Goal: Information Seeking & Learning: Learn about a topic

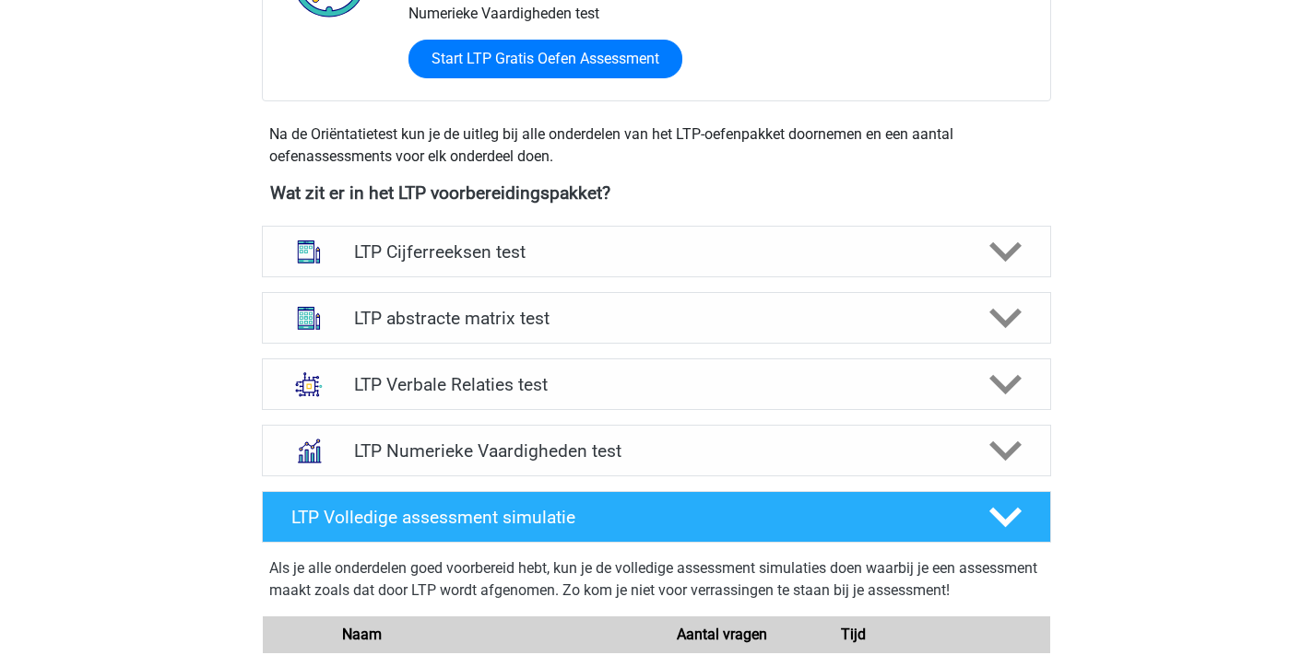
scroll to position [561, 0]
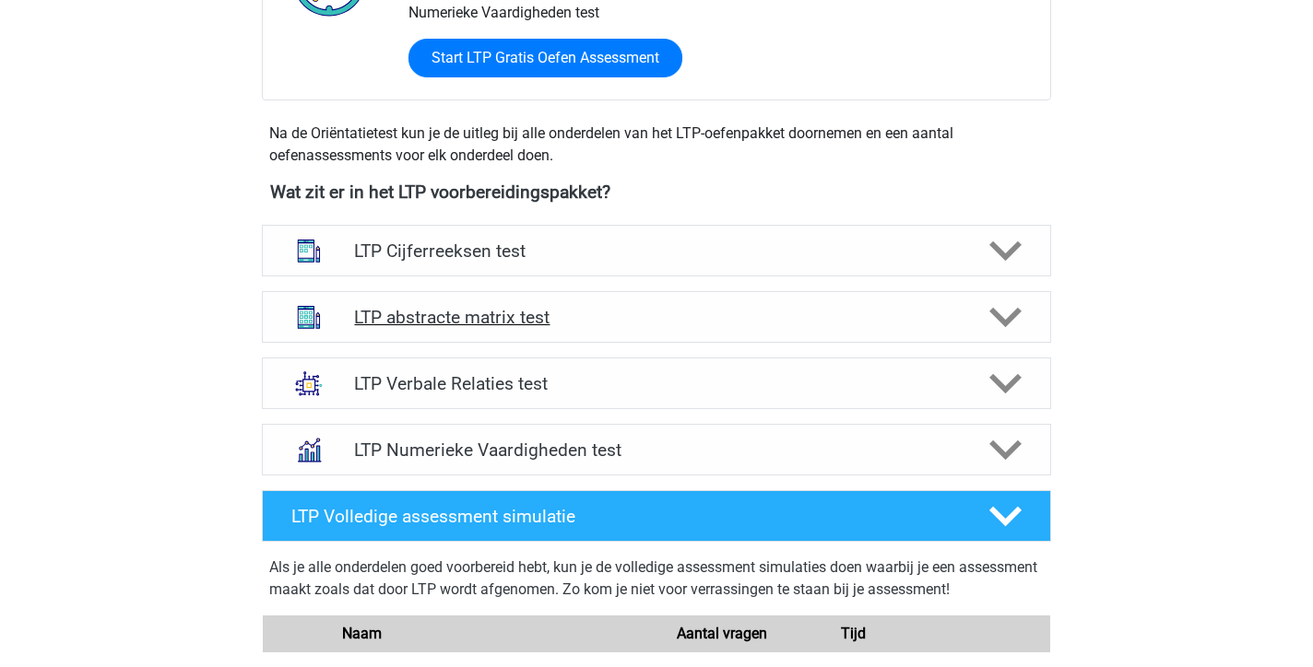
click at [633, 318] on h4 "LTP abstracte matrix test" at bounding box center [656, 317] width 604 height 21
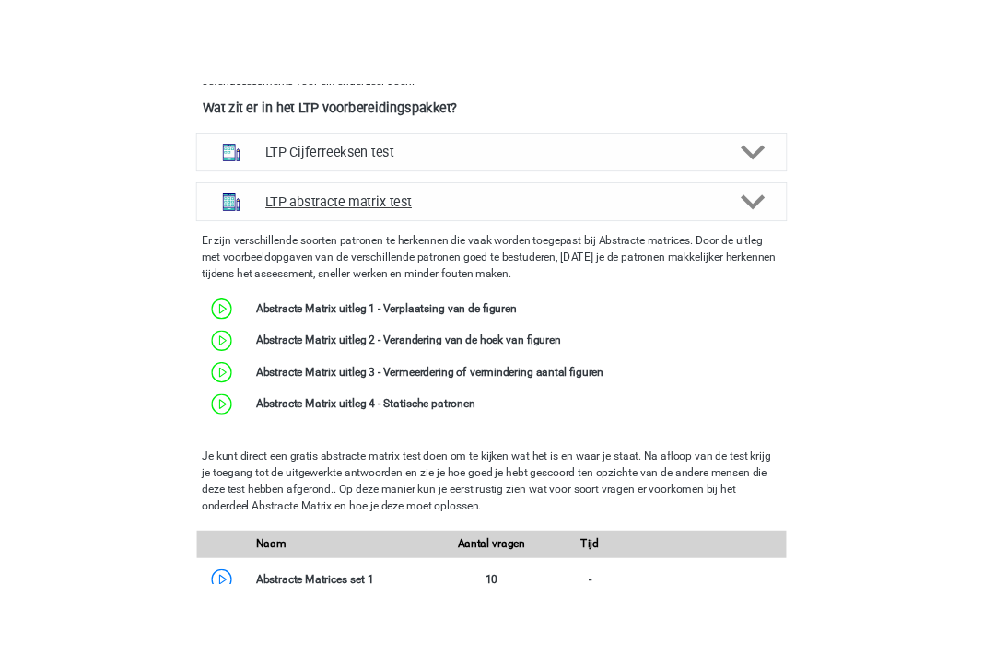
scroll to position [722, 0]
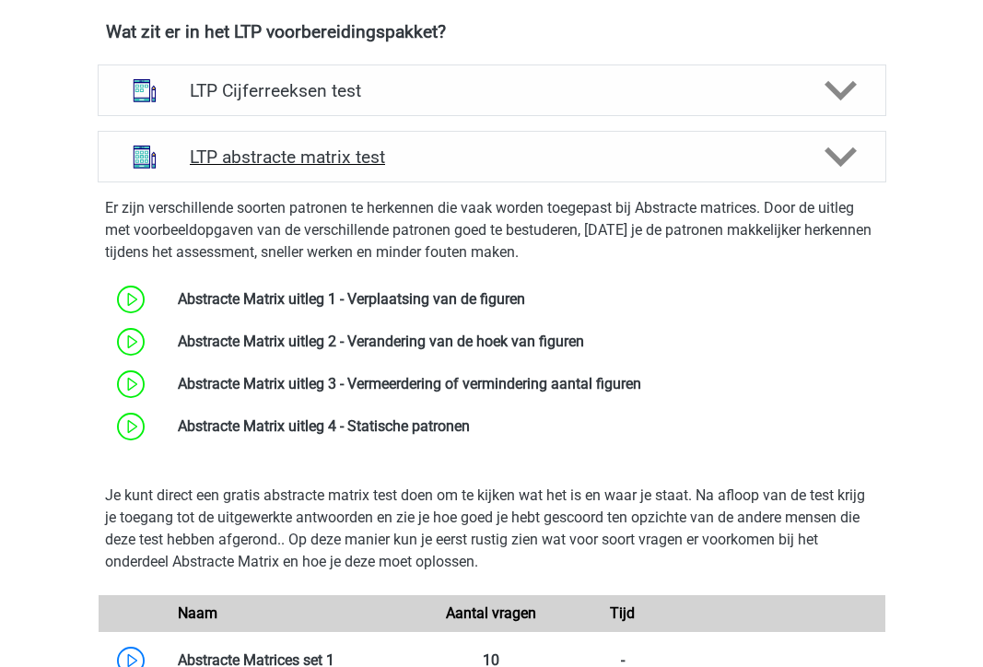
click at [833, 156] on polygon at bounding box center [841, 157] width 32 height 20
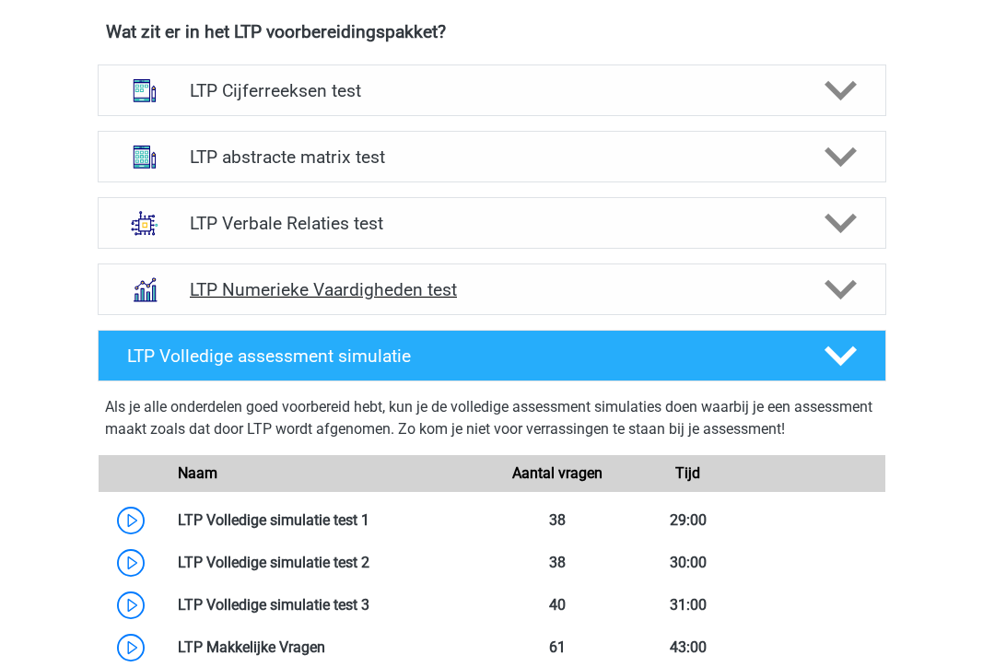
click at [843, 302] on icon at bounding box center [841, 290] width 32 height 32
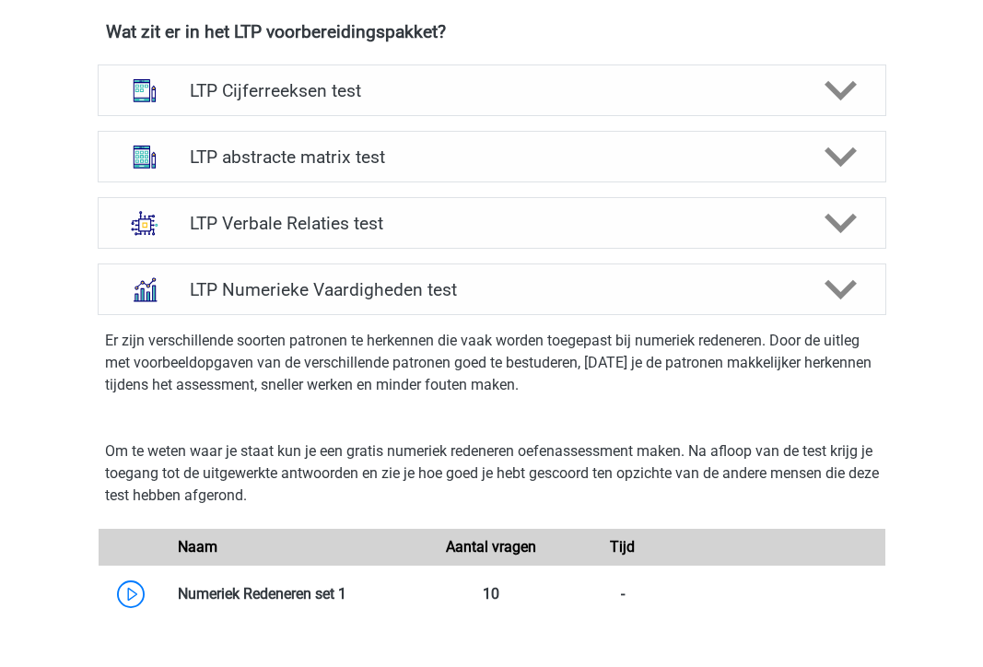
scroll to position [754, 0]
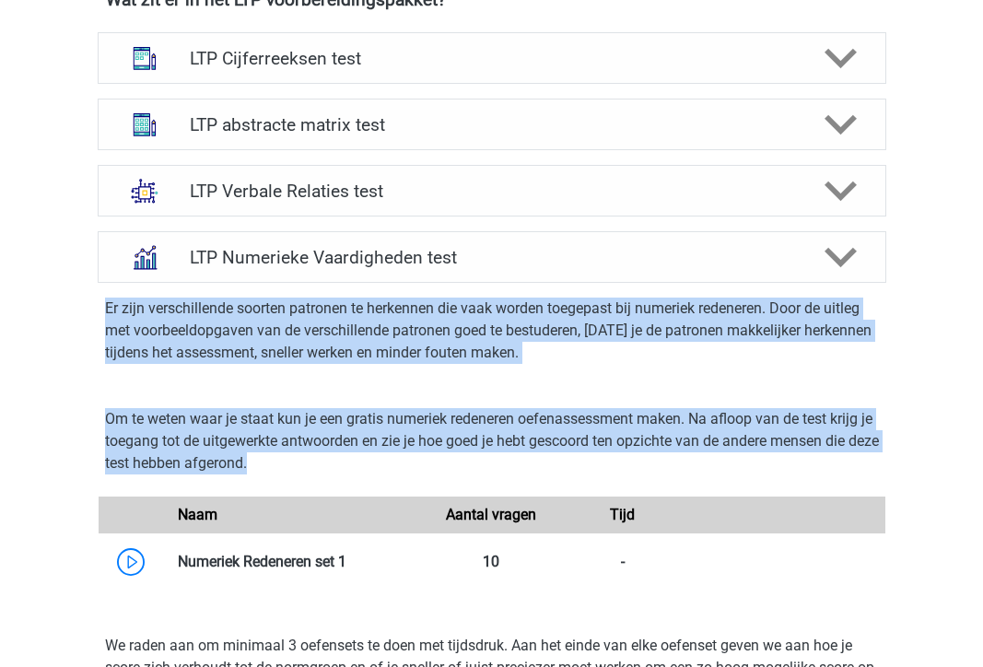
drag, startPoint x: 309, startPoint y: 462, endPoint x: 99, endPoint y: 303, distance: 263.2
click at [99, 302] on div "Er zijn verschillende soorten patronen te herkennen die vaak worden toegepast b…" at bounding box center [492, 674] width 804 height 782
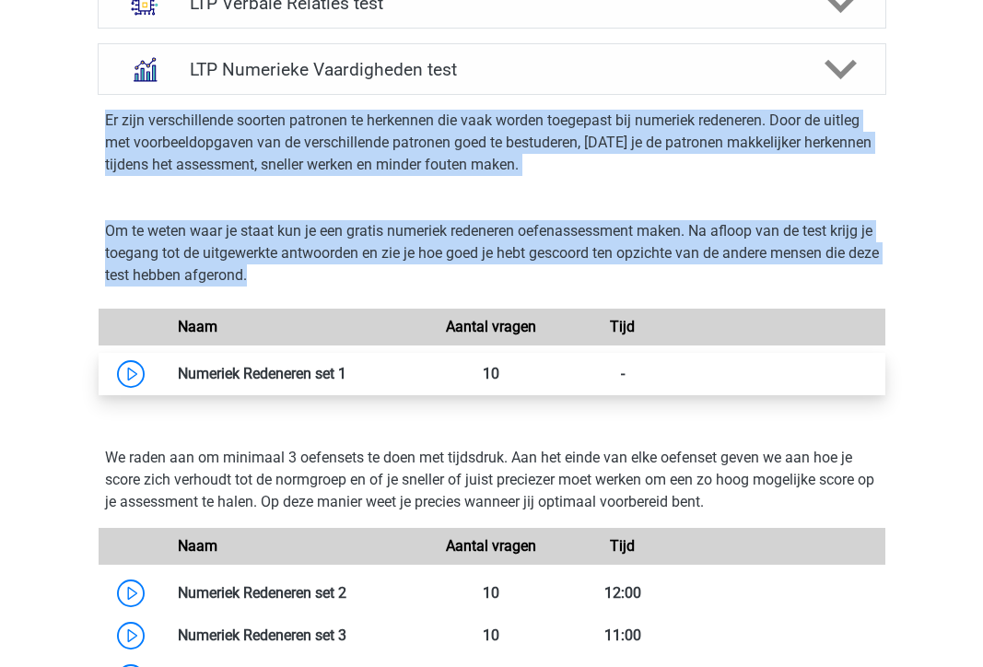
scroll to position [976, 0]
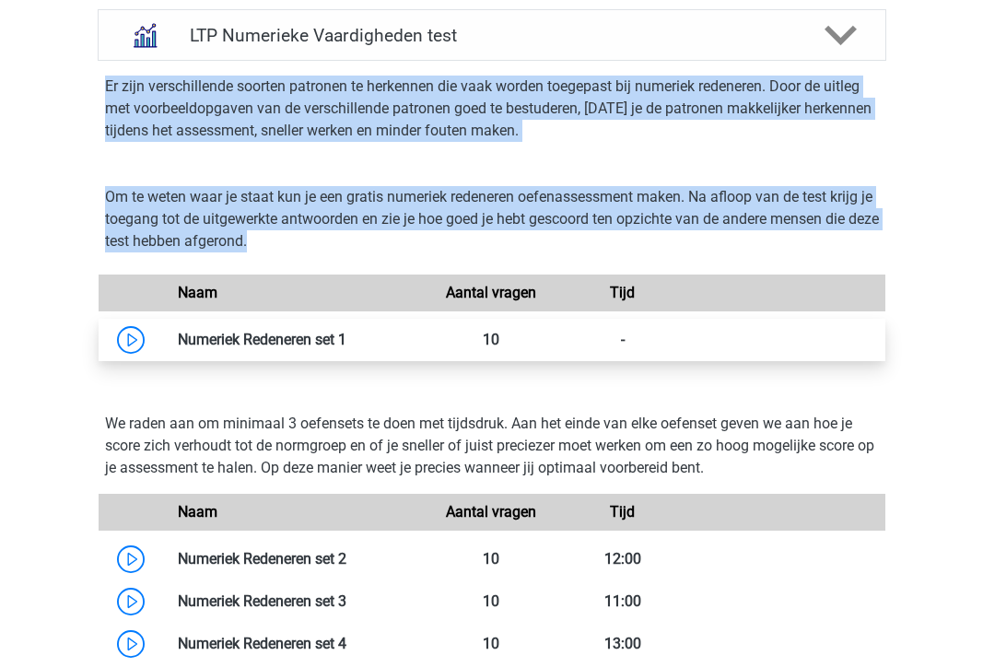
click at [347, 345] on link at bounding box center [347, 340] width 0 height 18
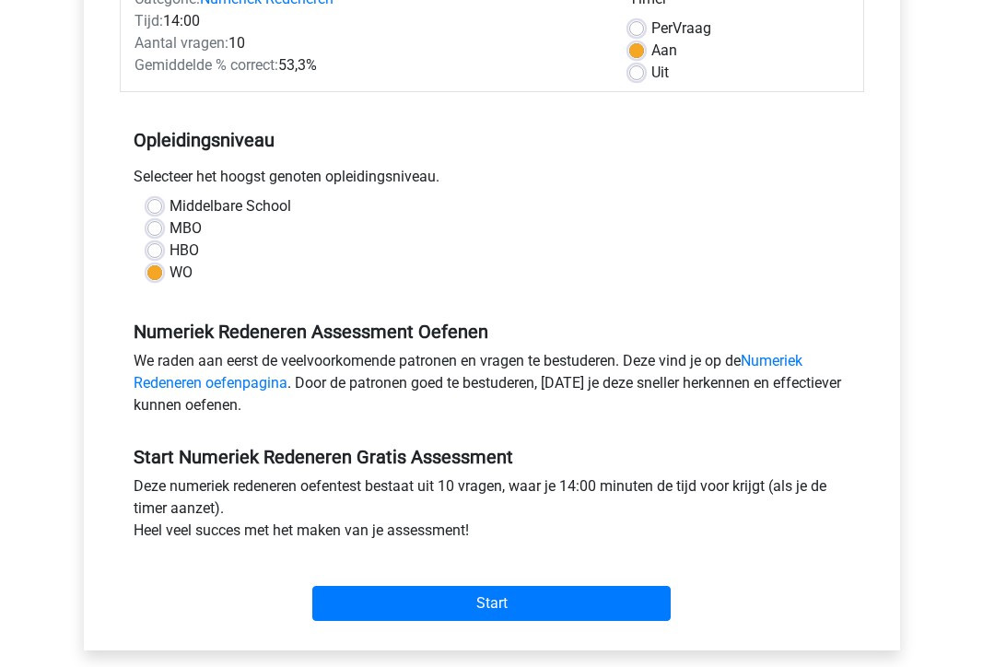
scroll to position [300, 0]
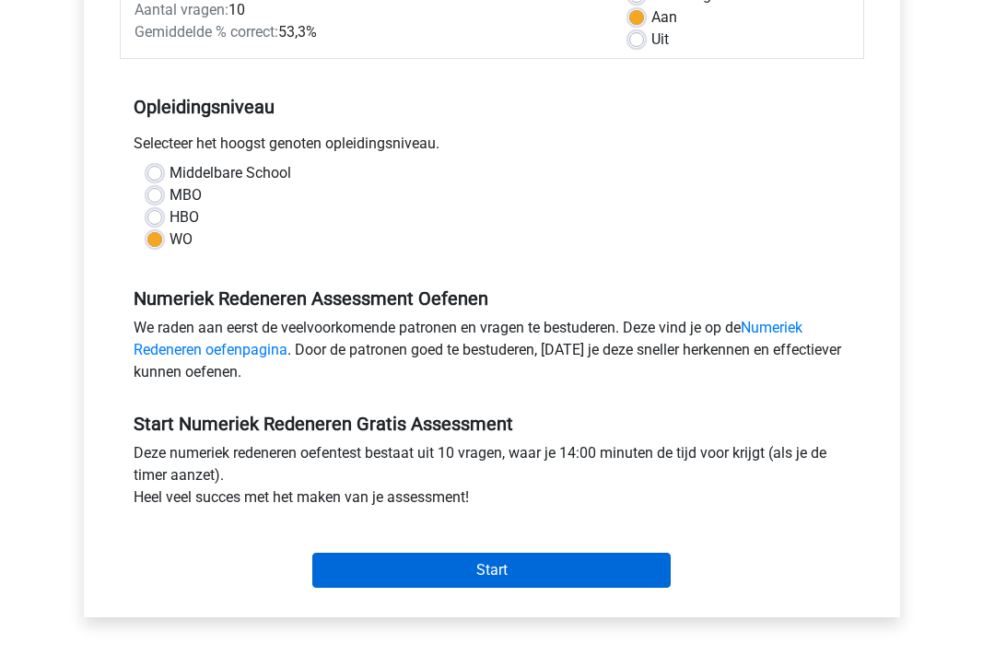
click at [489, 575] on input "Start" at bounding box center [491, 570] width 359 height 35
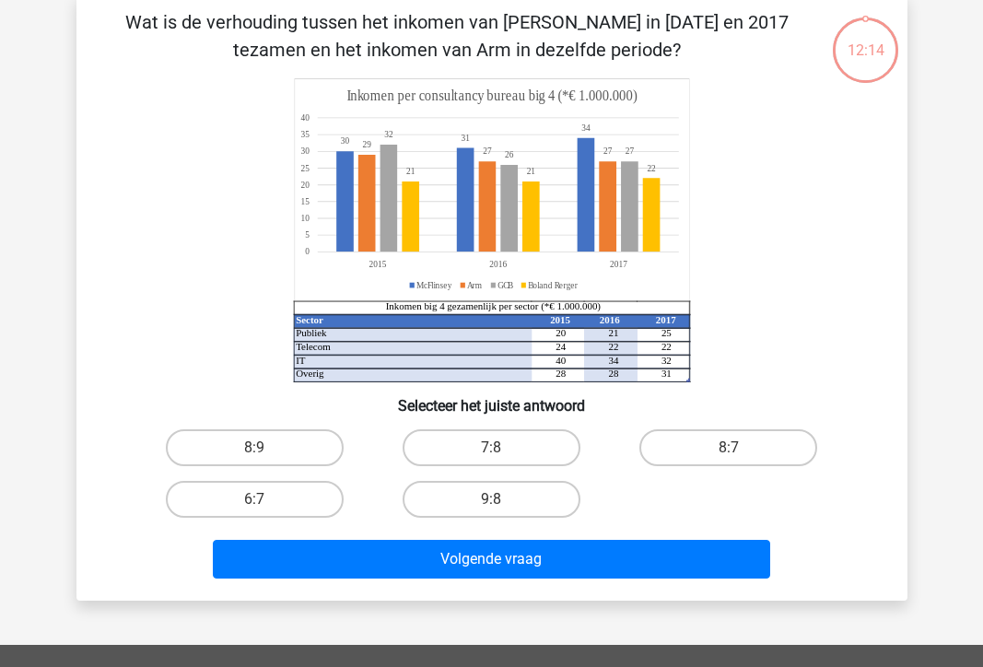
scroll to position [131, 0]
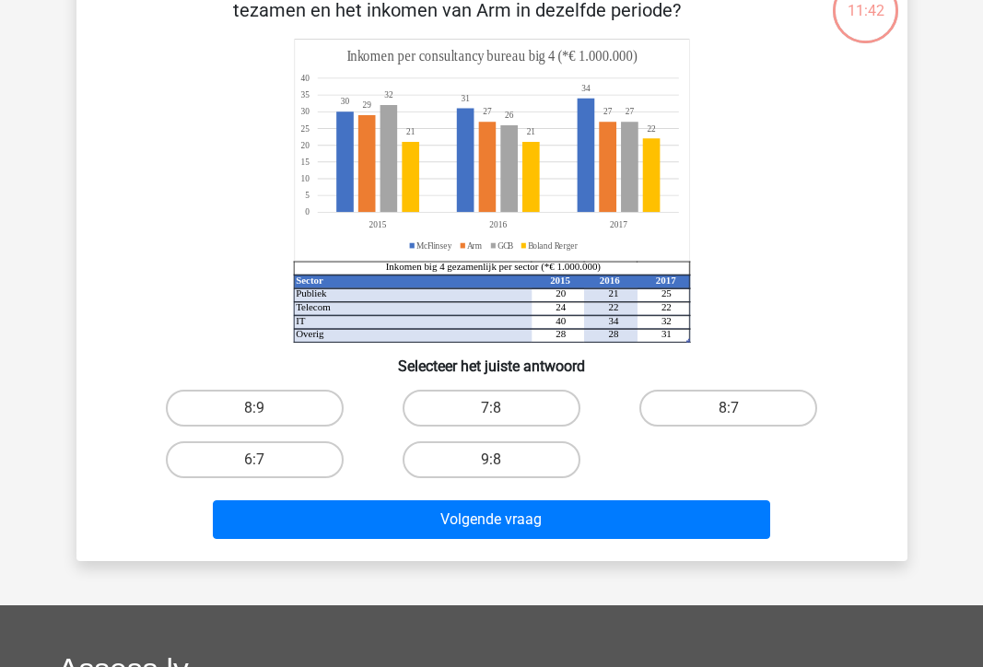
drag, startPoint x: 272, startPoint y: 405, endPoint x: 350, endPoint y: 420, distance: 79.9
click at [350, 420] on div "8:9" at bounding box center [255, 408] width 222 height 37
click at [697, 402] on label "8:7" at bounding box center [729, 408] width 178 height 37
click at [729, 408] on input "8:7" at bounding box center [735, 414] width 12 height 12
radio input "true"
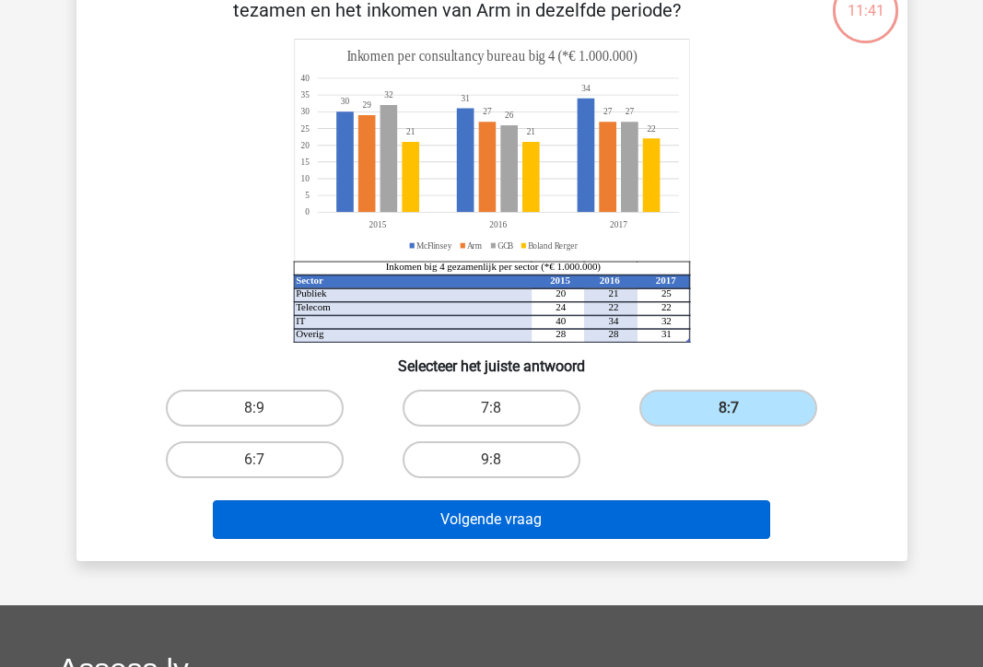
click at [647, 518] on button "Volgende vraag" at bounding box center [492, 519] width 558 height 39
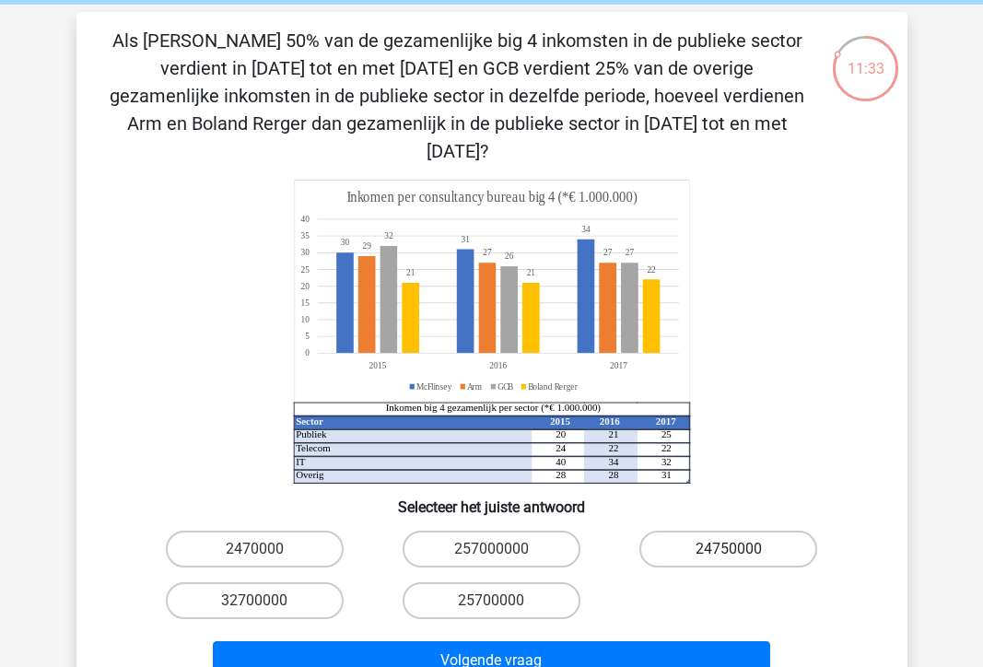
scroll to position [66, 0]
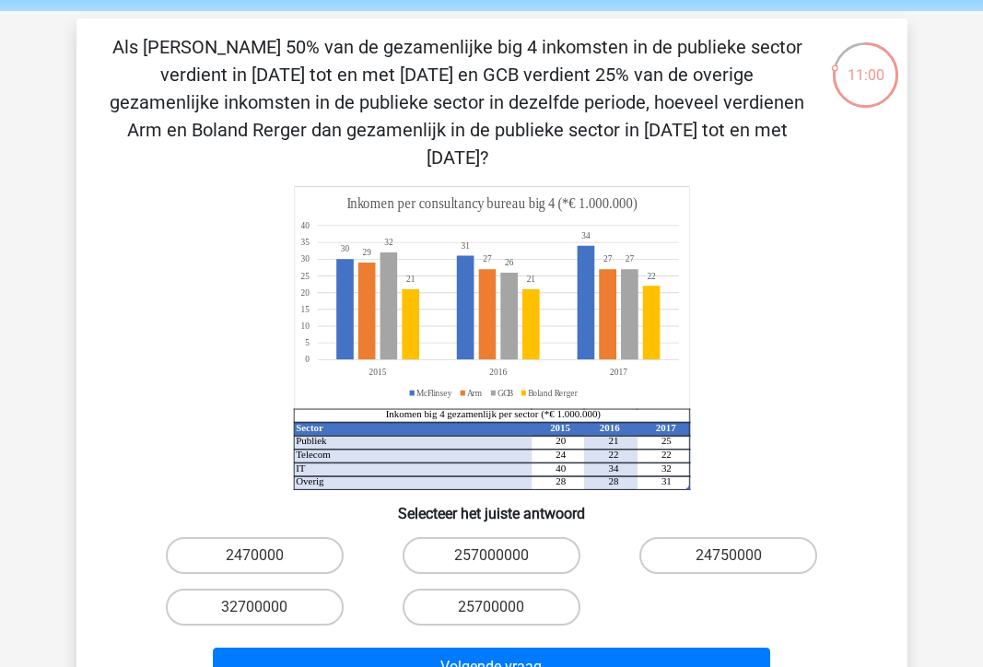
drag, startPoint x: 450, startPoint y: 105, endPoint x: 705, endPoint y: 126, distance: 256.2
click at [705, 126] on p "Als McFlinsey 50% van de gezamenlijke big 4 inkomsten in de publieke sector ver…" at bounding box center [457, 102] width 703 height 138
click at [710, 127] on p "Als McFlinsey 50% van de gezamenlijke big 4 inkomsten in de publieke sector ver…" at bounding box center [457, 102] width 703 height 138
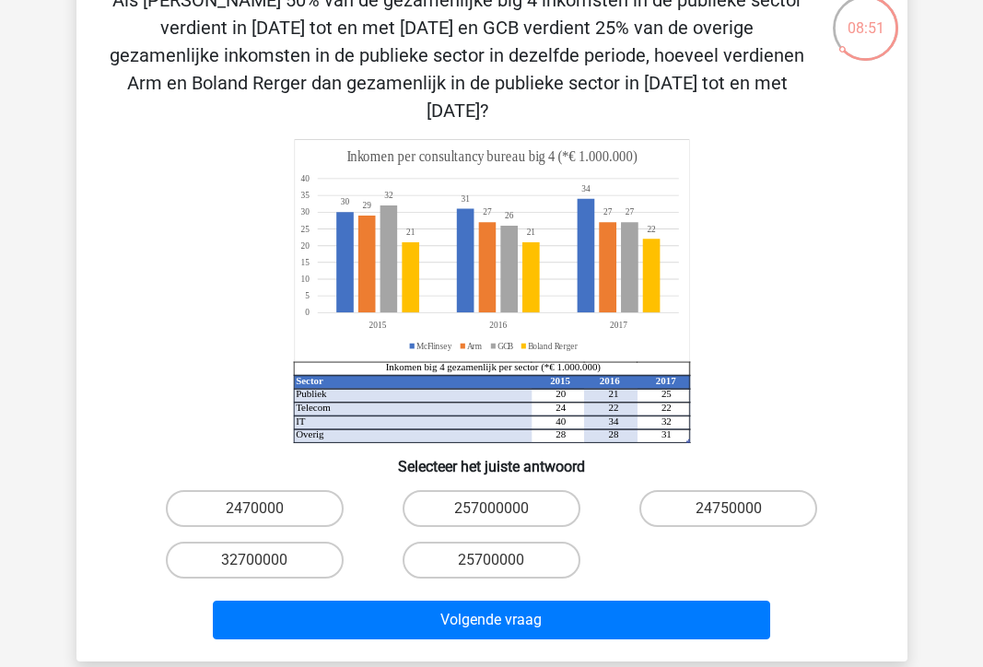
scroll to position [113, 0]
click at [702, 490] on label "24750000" at bounding box center [729, 508] width 178 height 37
click at [729, 509] on input "24750000" at bounding box center [735, 515] width 12 height 12
radio input "true"
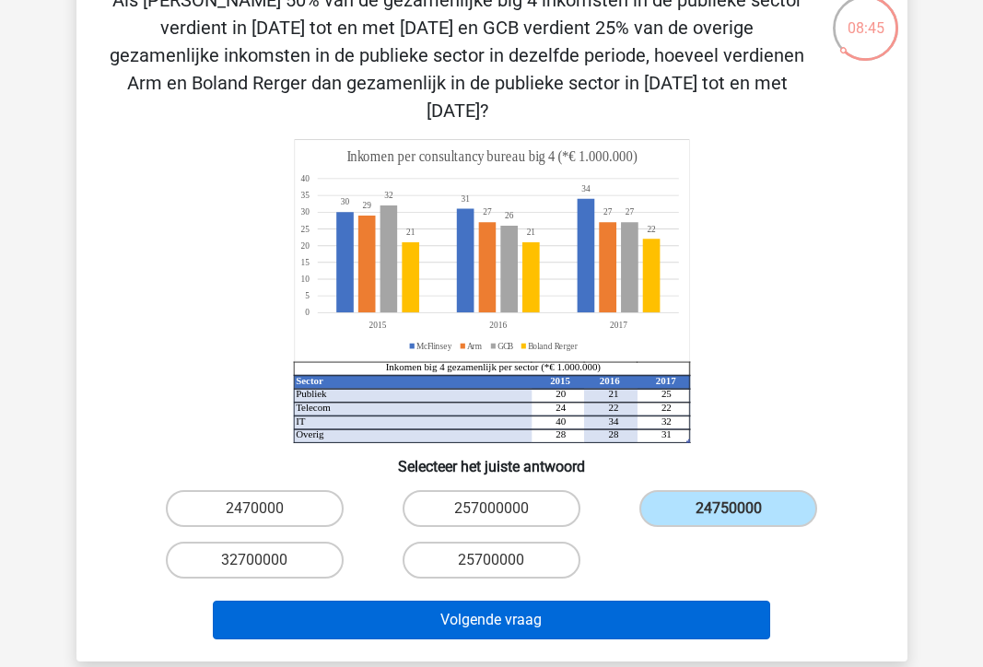
click at [686, 611] on button "Volgende vraag" at bounding box center [492, 620] width 558 height 39
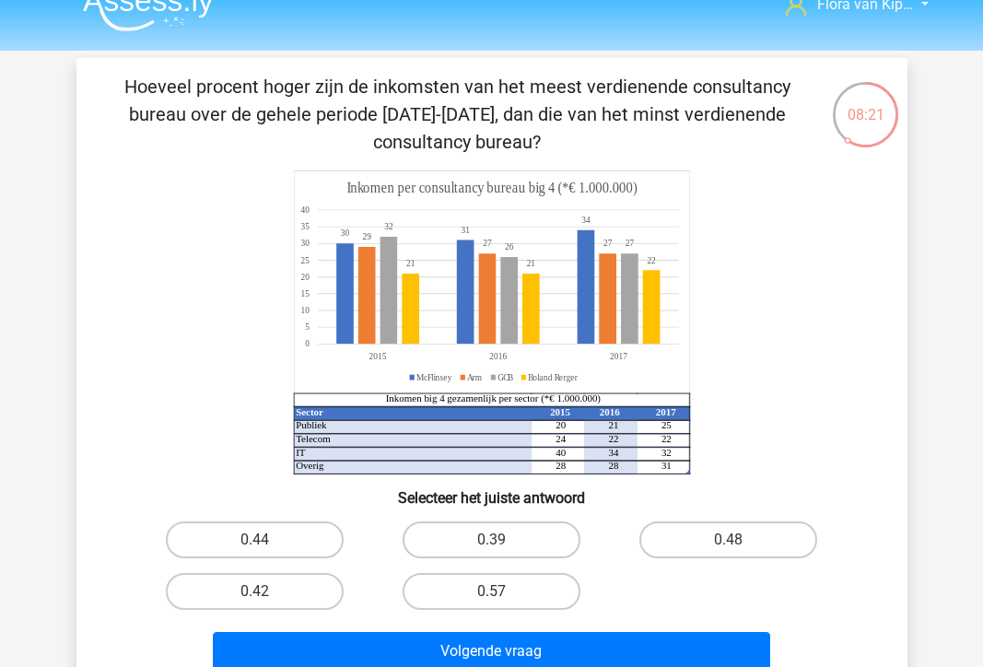
scroll to position [27, 0]
click at [748, 546] on label "0.48" at bounding box center [729, 540] width 178 height 37
click at [741, 546] on input "0.48" at bounding box center [735, 546] width 12 height 12
radio input "true"
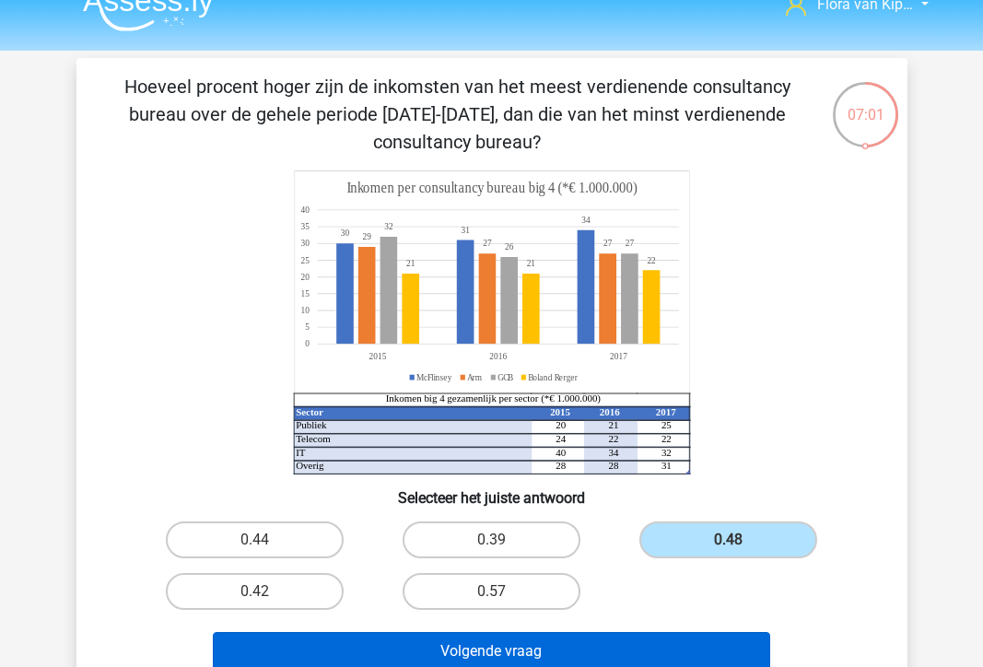
click at [734, 650] on button "Volgende vraag" at bounding box center [492, 651] width 558 height 39
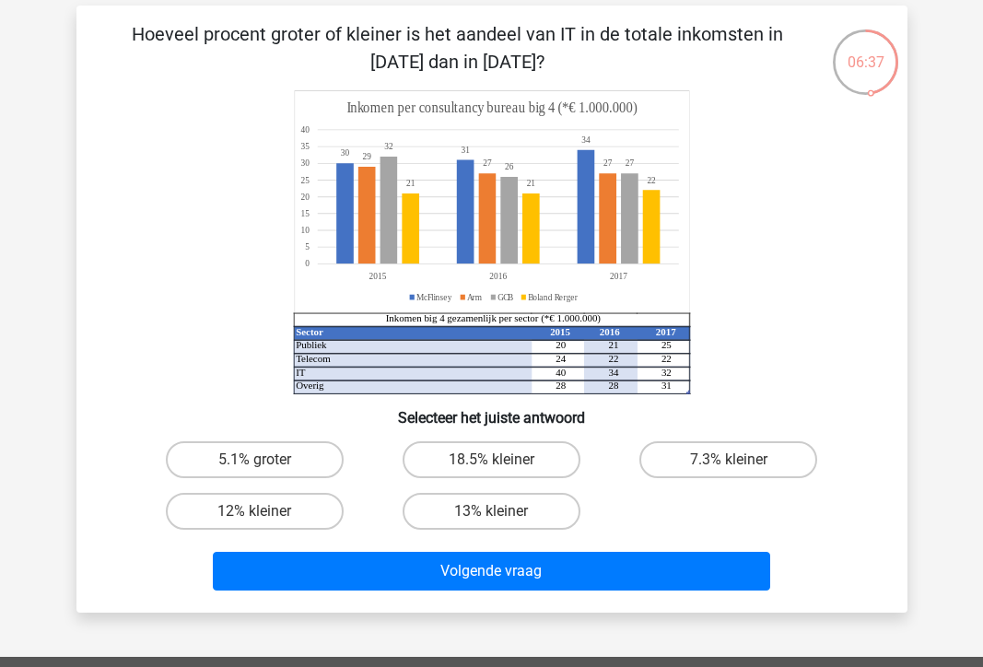
scroll to position [86, 0]
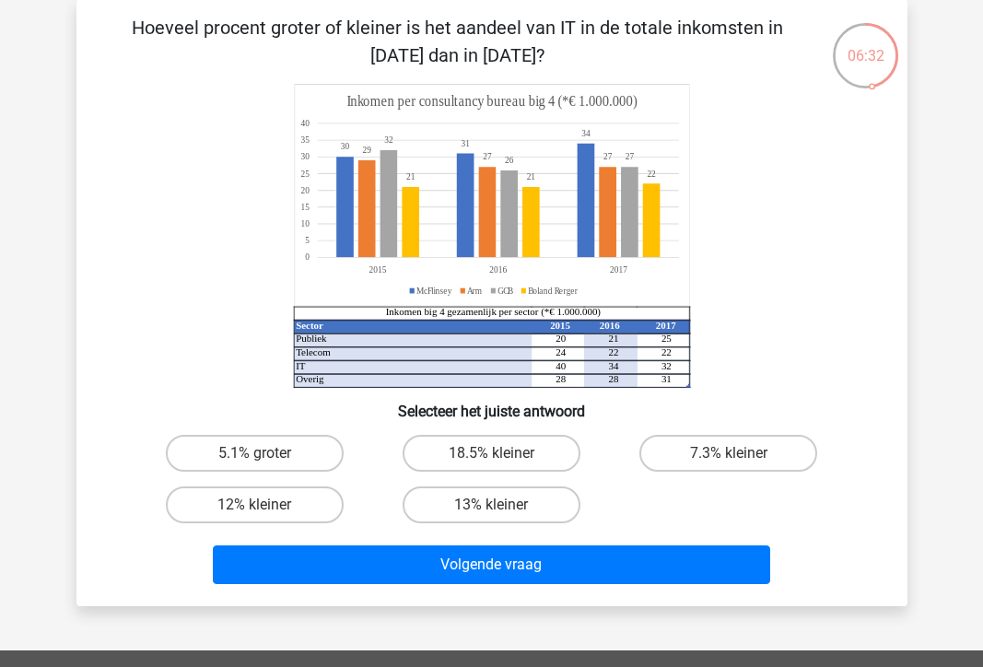
click at [771, 2] on div "Hoeveel procent groter of kleiner is het aandeel van IT in de totale inkomsten …" at bounding box center [492, 302] width 831 height 607
click at [477, 449] on label "18.5% kleiner" at bounding box center [492, 453] width 178 height 37
click at [491, 453] on input "18.5% kleiner" at bounding box center [497, 459] width 12 height 12
radio input "true"
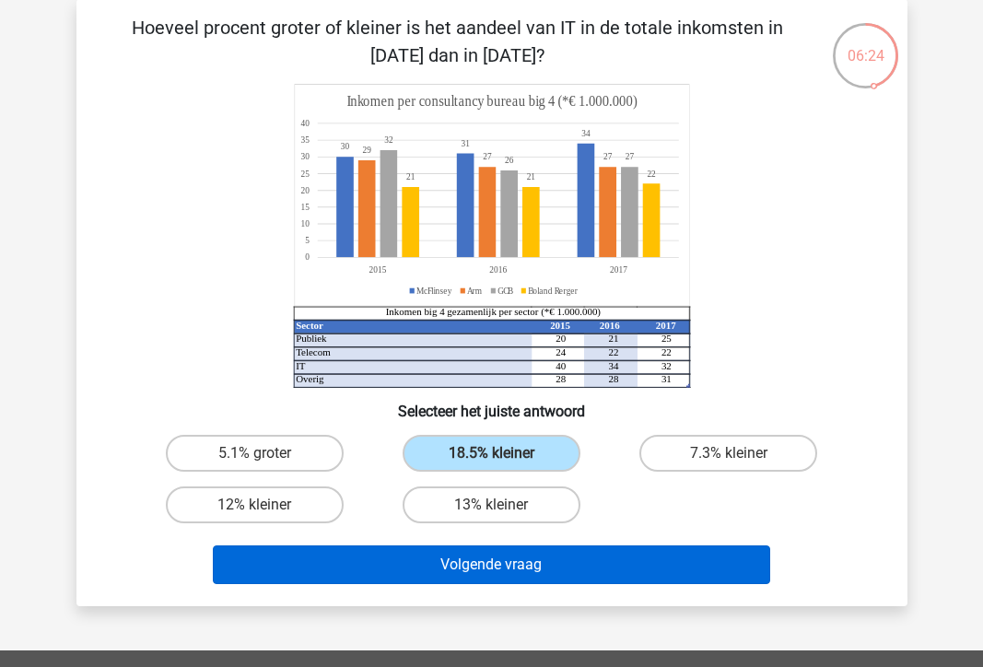
click at [495, 563] on button "Volgende vraag" at bounding box center [492, 565] width 558 height 39
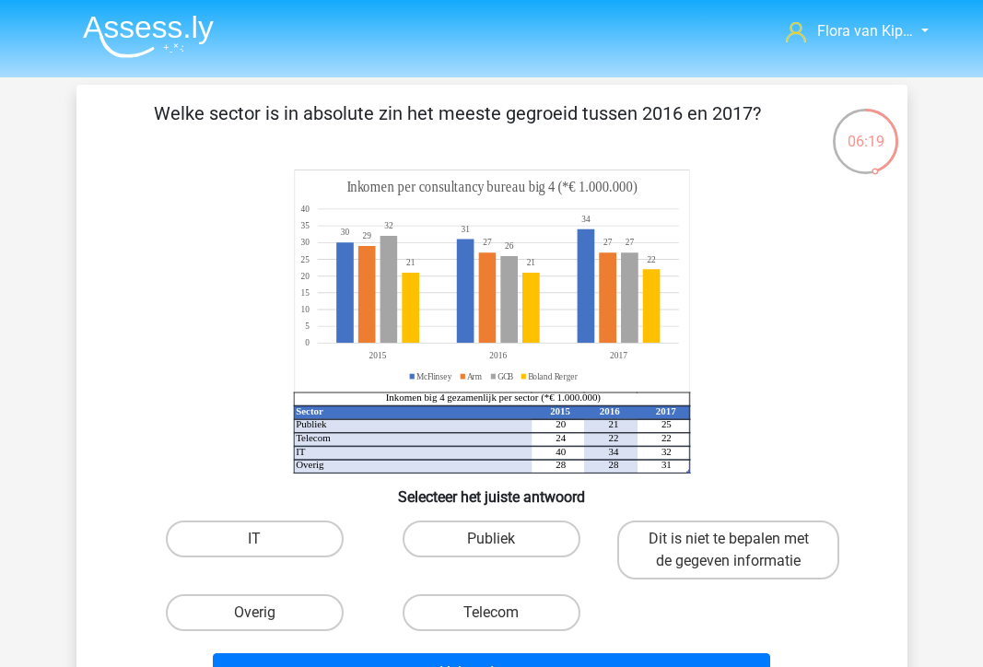
scroll to position [0, 0]
click at [172, 30] on img at bounding box center [148, 36] width 131 height 43
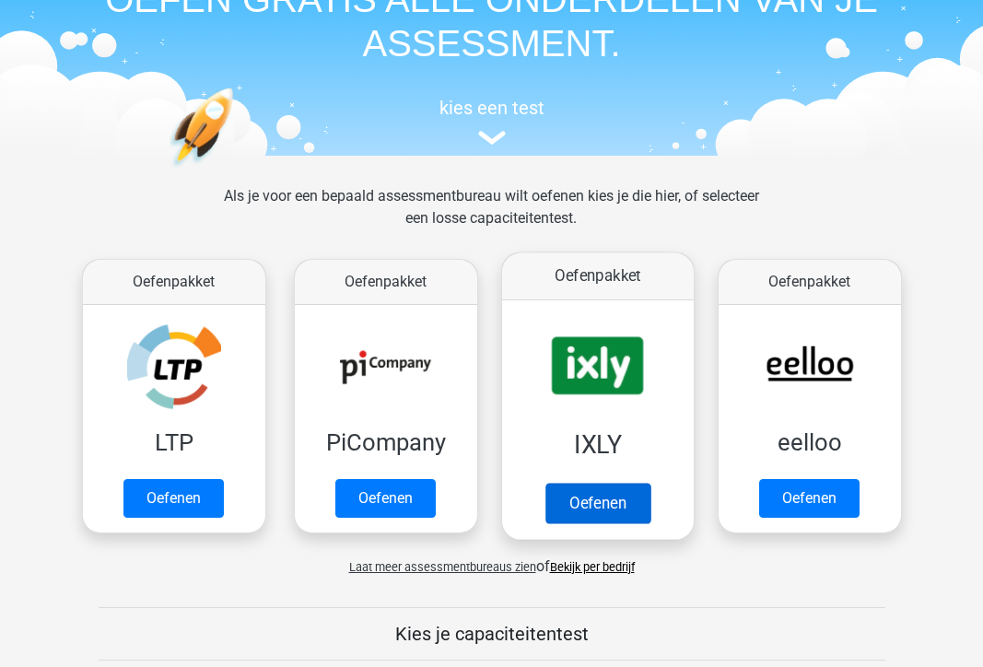
scroll to position [141, 0]
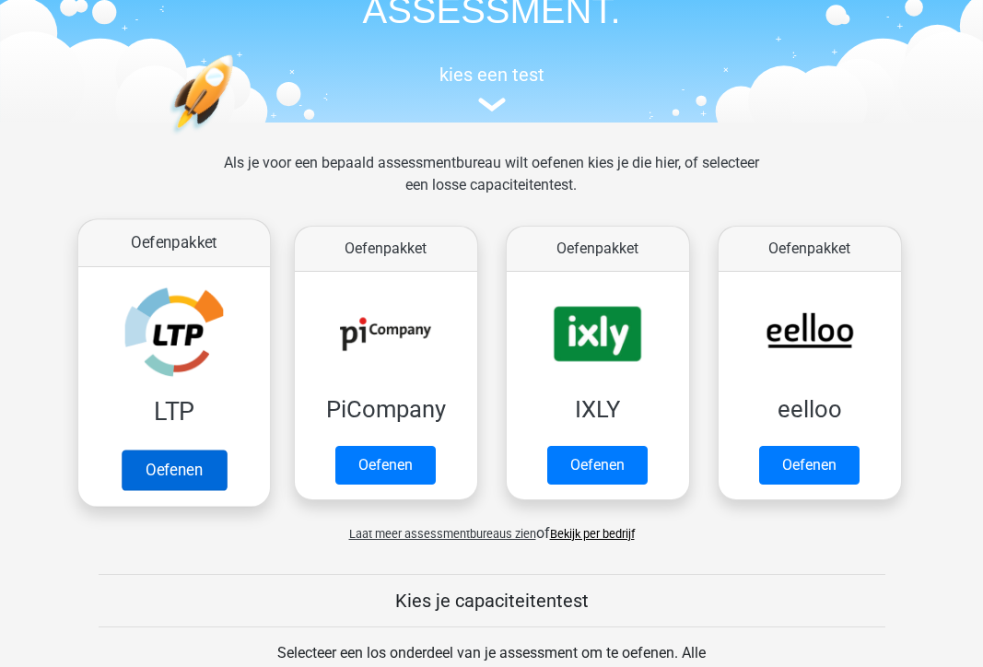
click at [171, 460] on link "Oefenen" at bounding box center [173, 470] width 105 height 41
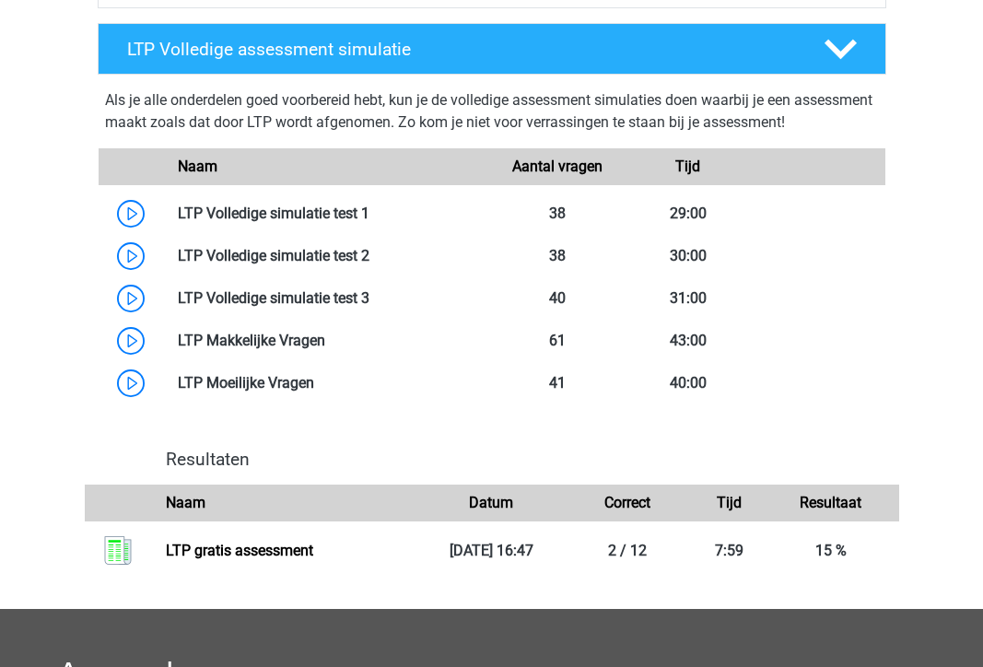
scroll to position [1036, 0]
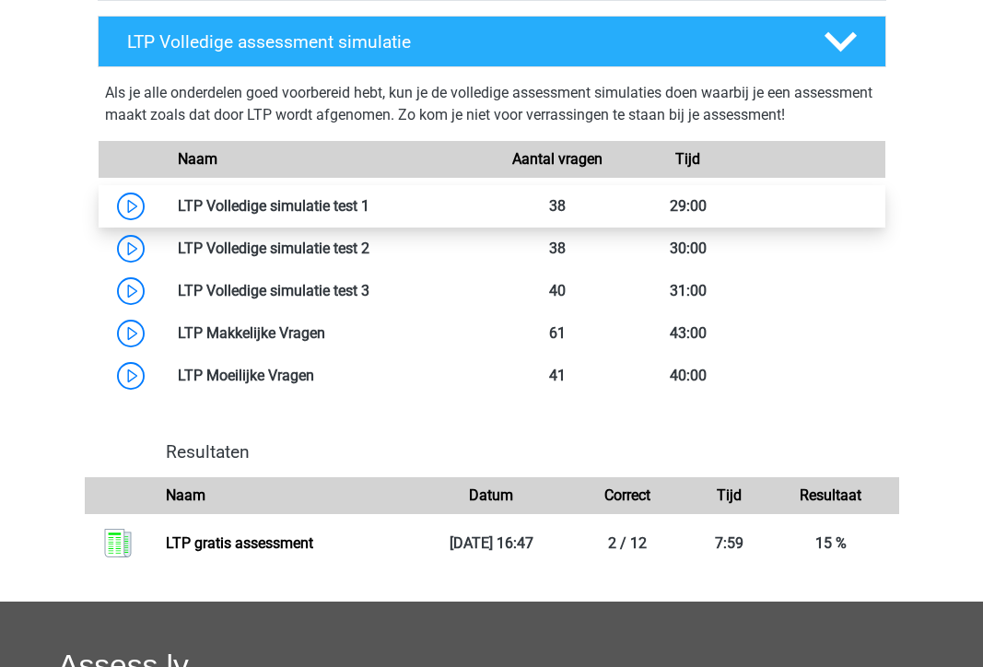
click at [370, 208] on link at bounding box center [370, 206] width 0 height 18
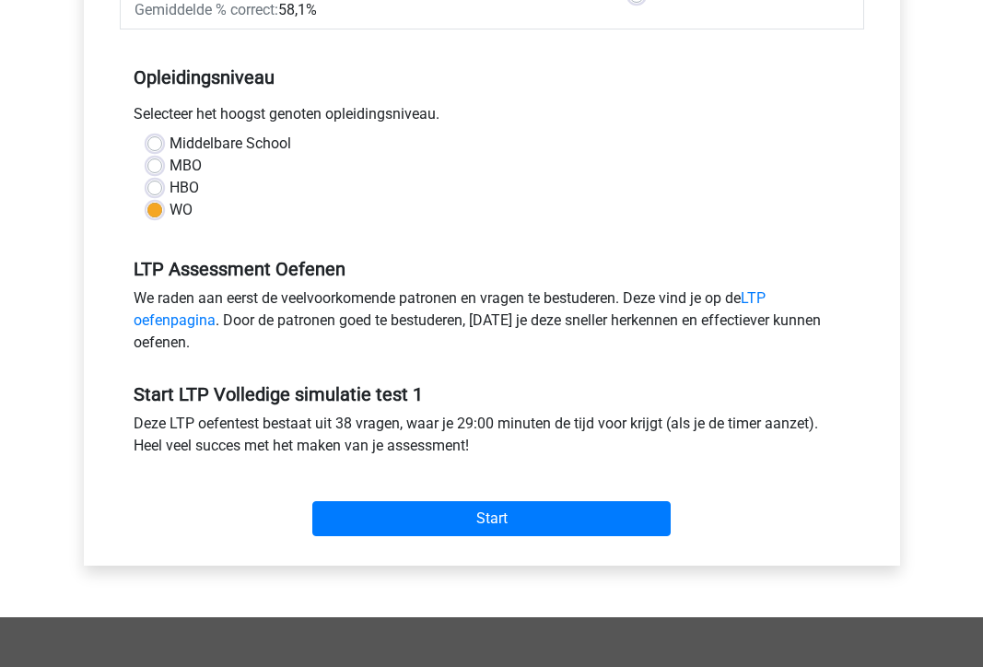
scroll to position [378, 0]
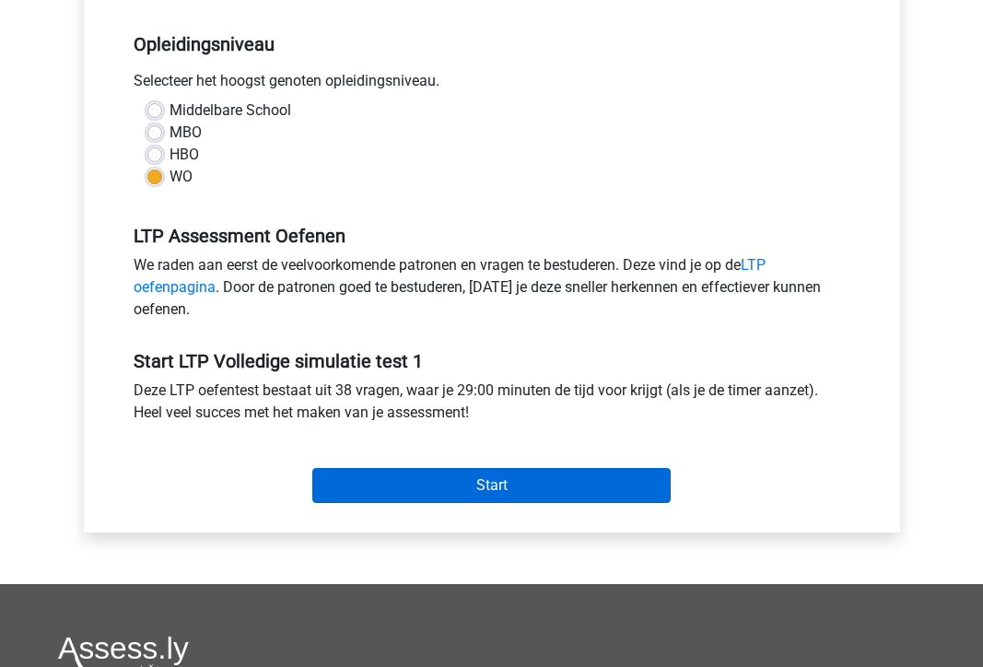
click at [526, 477] on input "Start" at bounding box center [491, 485] width 359 height 35
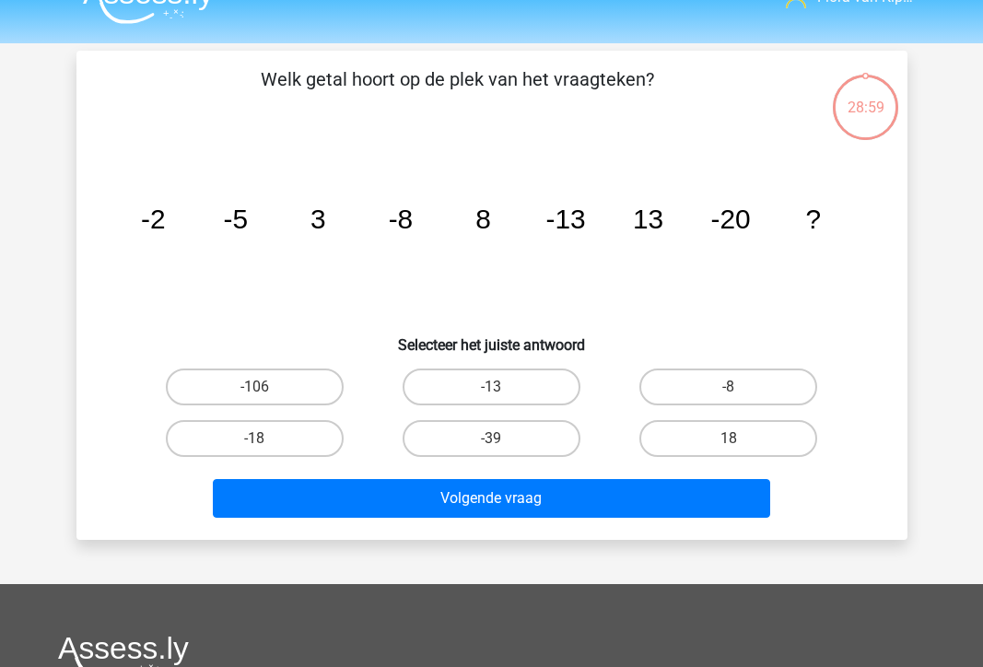
scroll to position [38, 0]
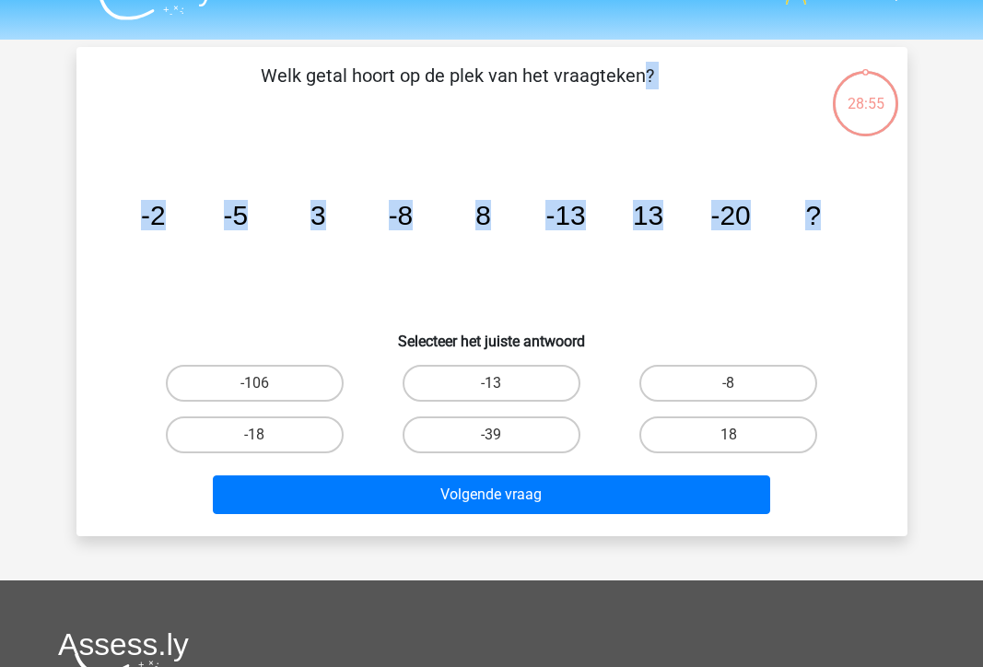
drag, startPoint x: 269, startPoint y: 78, endPoint x: 820, endPoint y: 222, distance: 569.6
click at [820, 222] on div "Welk getal hoort op de plek van het vraagteken? image/svg+xml -2 -5 3 -8 8 -13 …" at bounding box center [492, 292] width 817 height 460
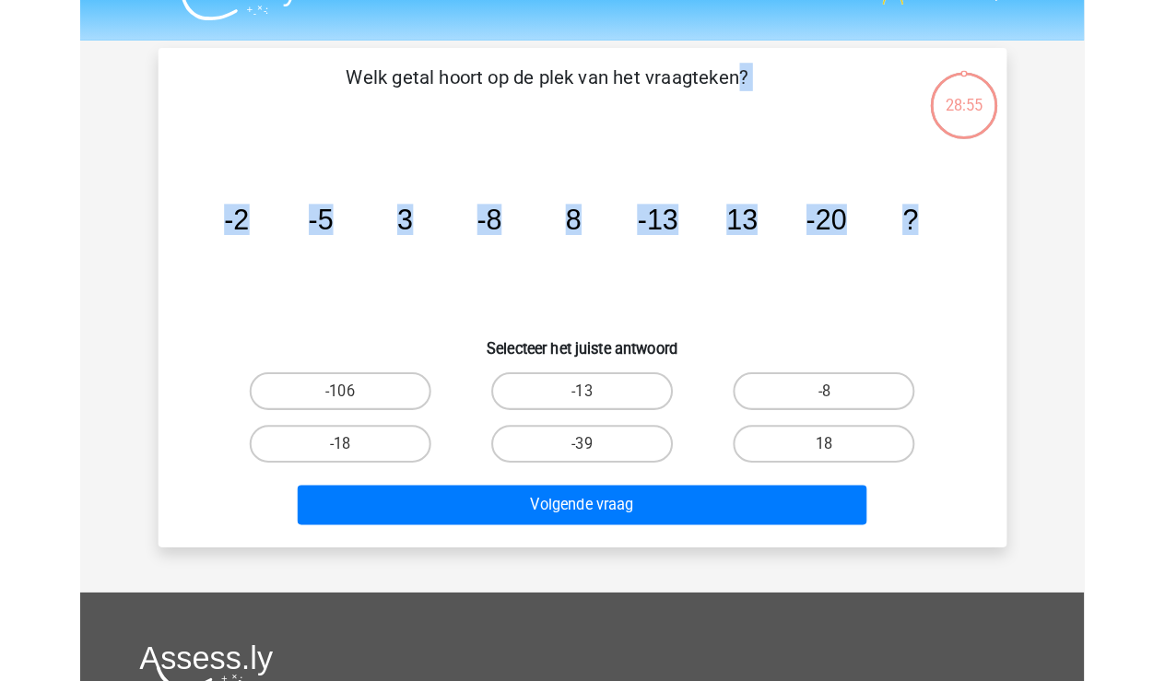
scroll to position [0, 0]
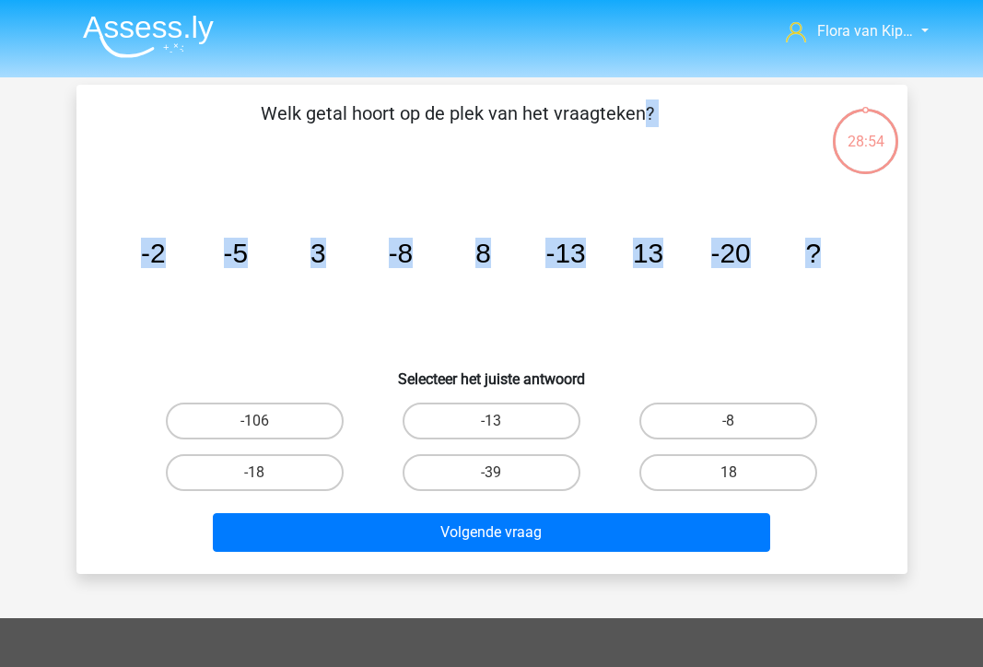
copy div "Welk getal hoort op de plek van het vraagteken? image/svg+xml -2 -5 3 -8 8 -13 …"
click at [636, 162] on div "Welk getal hoort op de plek van het vraagteken? image/svg+xml -2 -5 3 -8 8 -13 …" at bounding box center [492, 330] width 817 height 460
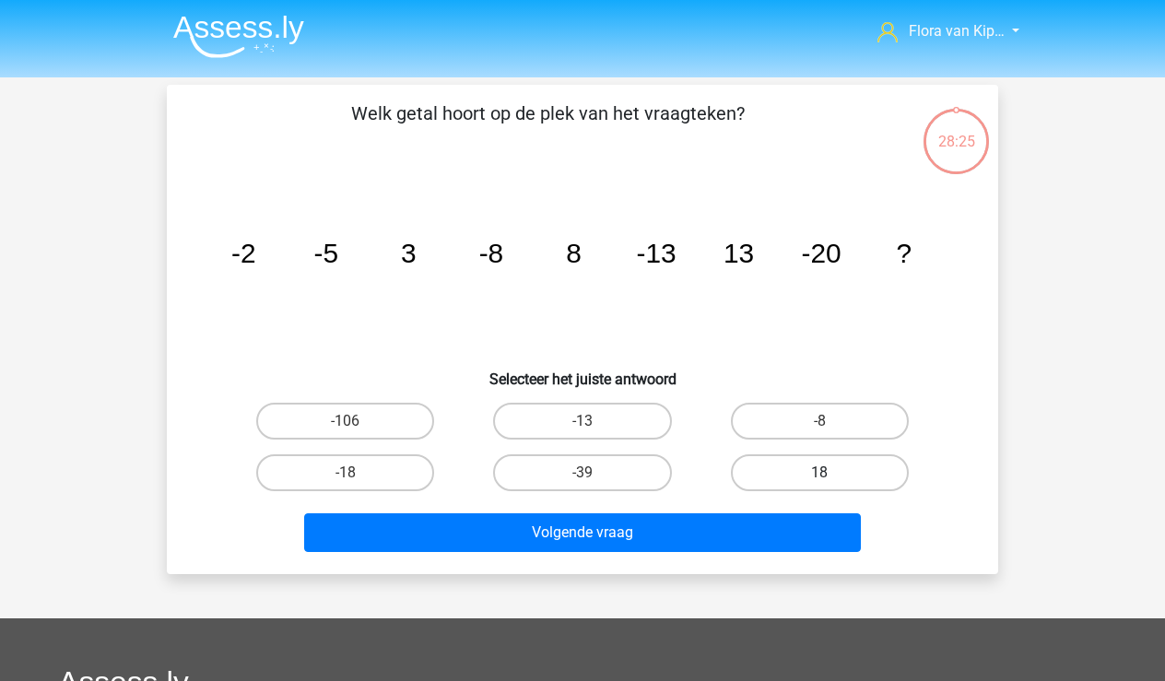
click at [803, 464] on label "18" at bounding box center [820, 472] width 178 height 37
click at [819, 473] on input "18" at bounding box center [825, 479] width 12 height 12
radio input "true"
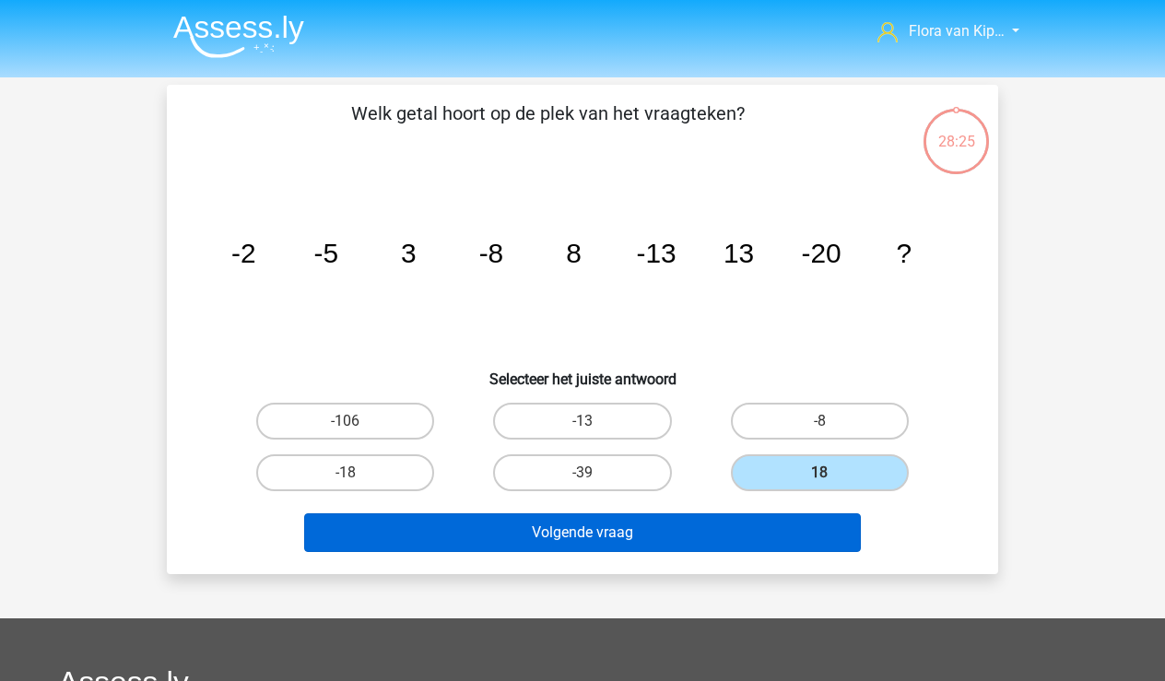
click at [784, 531] on button "Volgende vraag" at bounding box center [583, 532] width 558 height 39
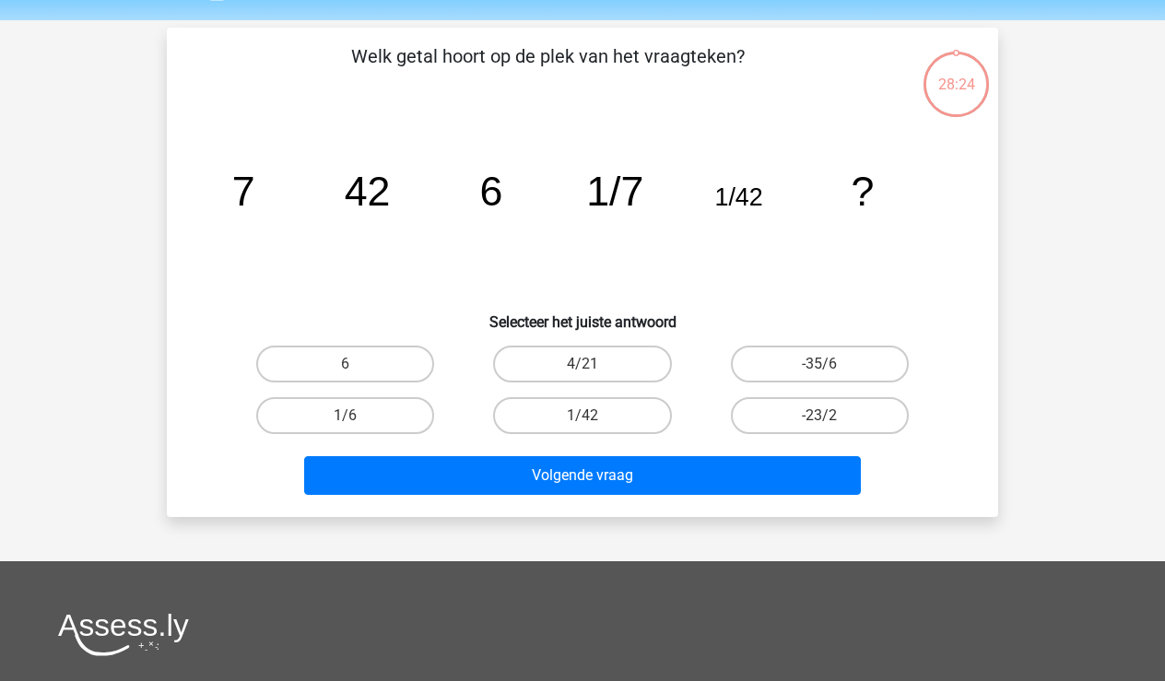
scroll to position [56, 0]
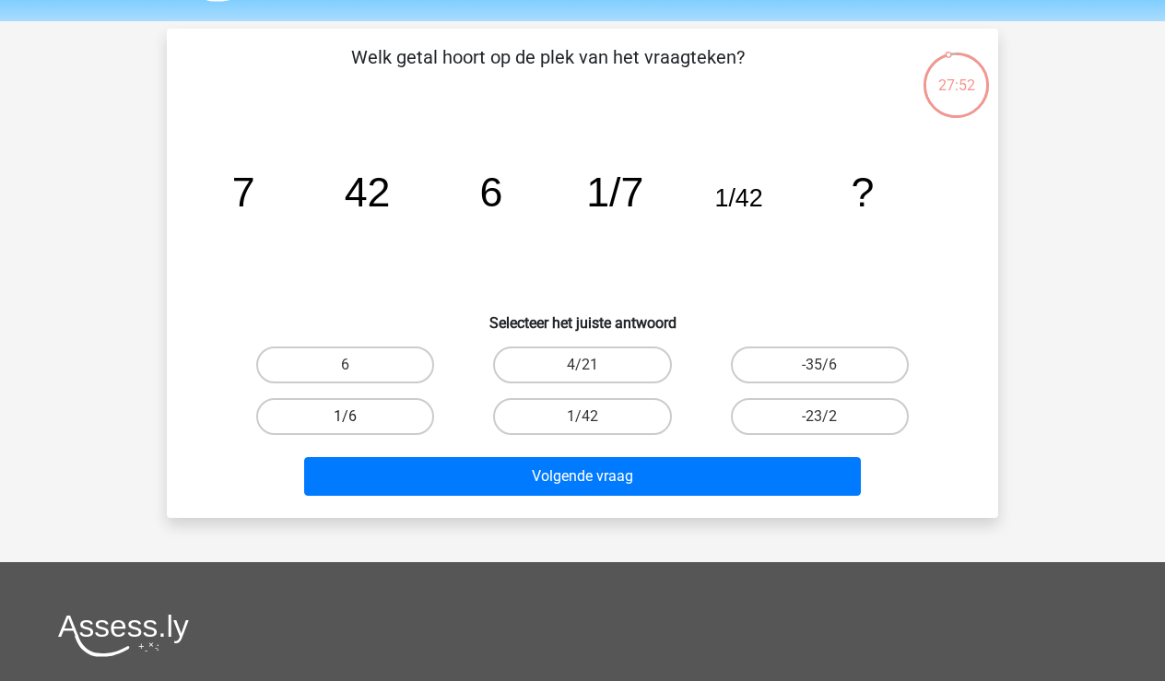
click at [411, 406] on label "1/6" at bounding box center [345, 416] width 178 height 37
click at [358, 417] on input "1/6" at bounding box center [352, 423] width 12 height 12
radio input "true"
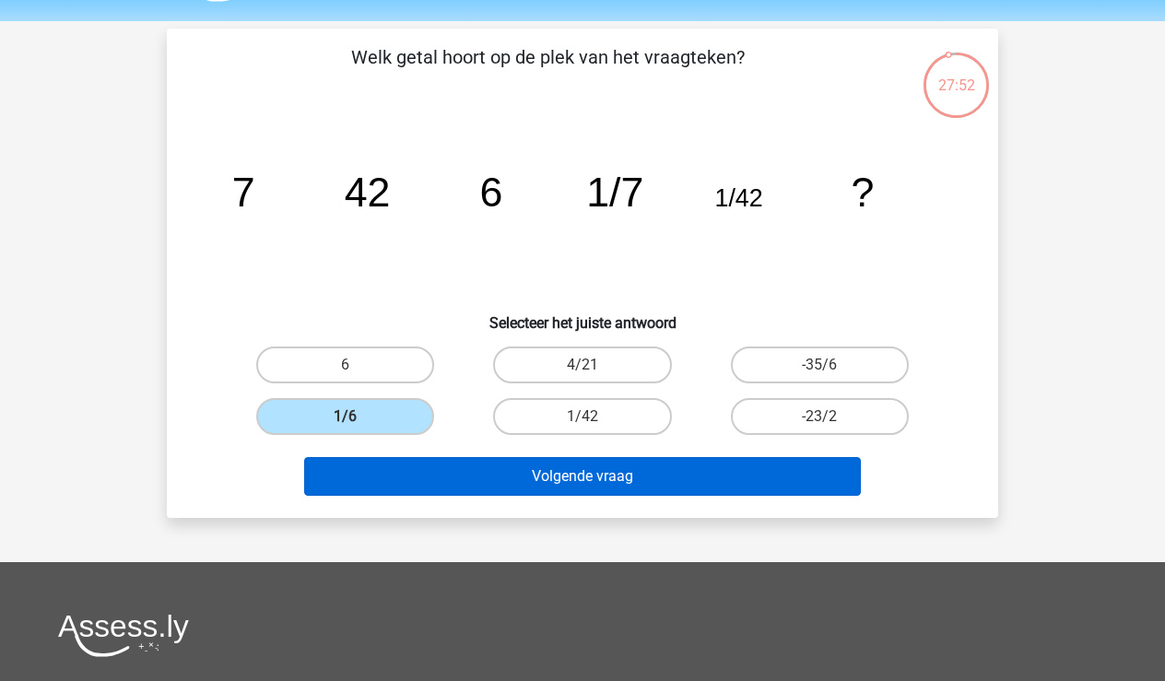
click at [457, 468] on button "Volgende vraag" at bounding box center [583, 476] width 558 height 39
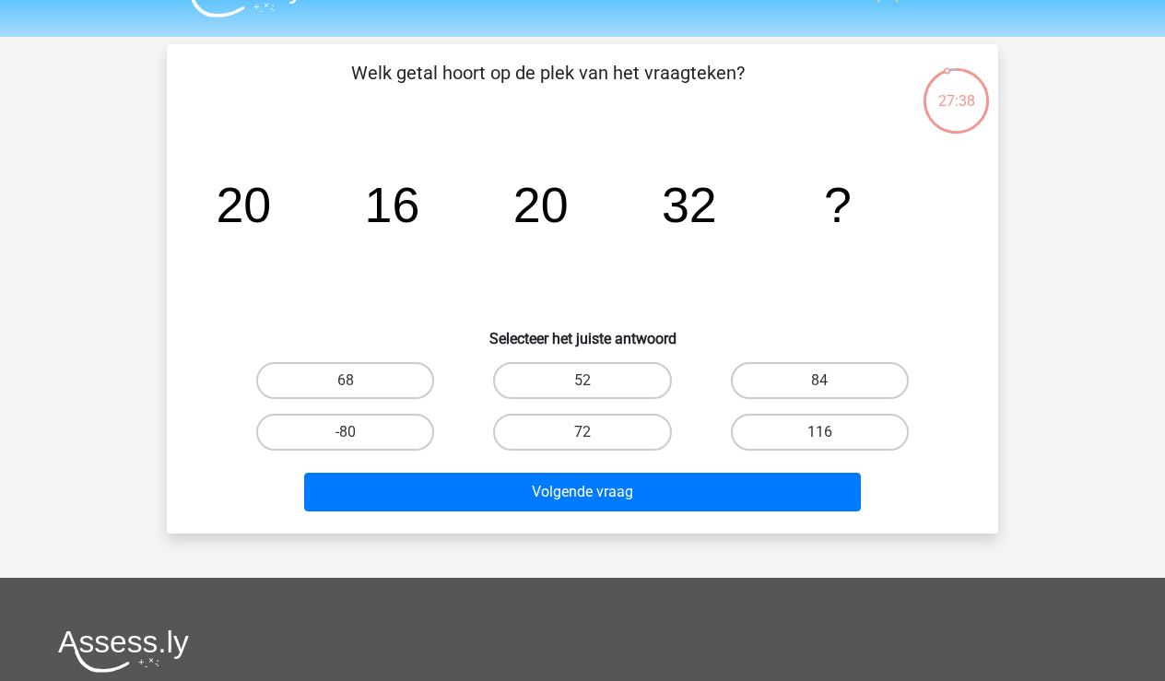
scroll to position [39, 0]
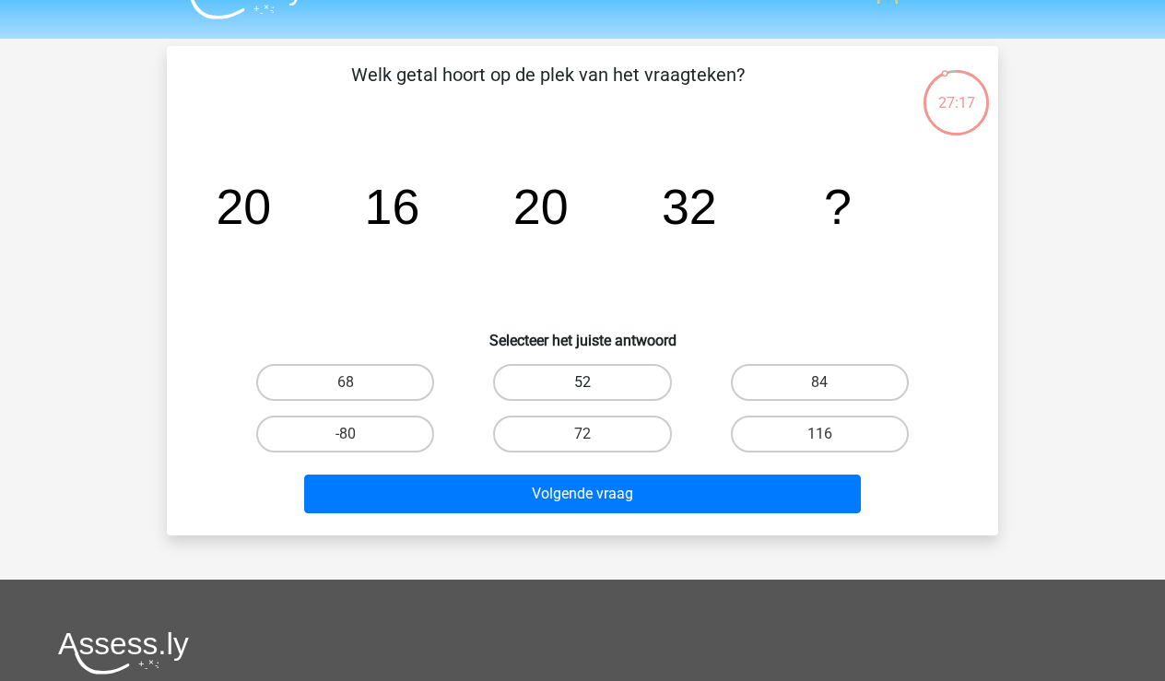
click at [554, 384] on label "52" at bounding box center [582, 382] width 178 height 37
click at [583, 384] on input "52" at bounding box center [589, 389] width 12 height 12
radio input "true"
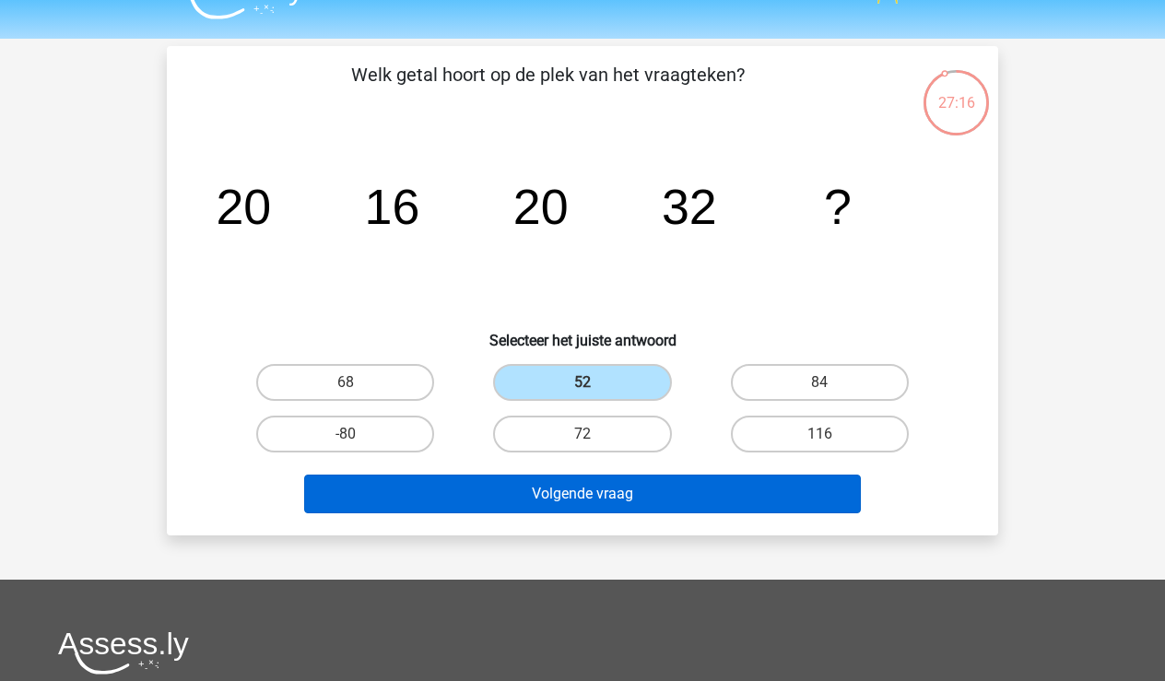
click at [554, 490] on button "Volgende vraag" at bounding box center [583, 494] width 558 height 39
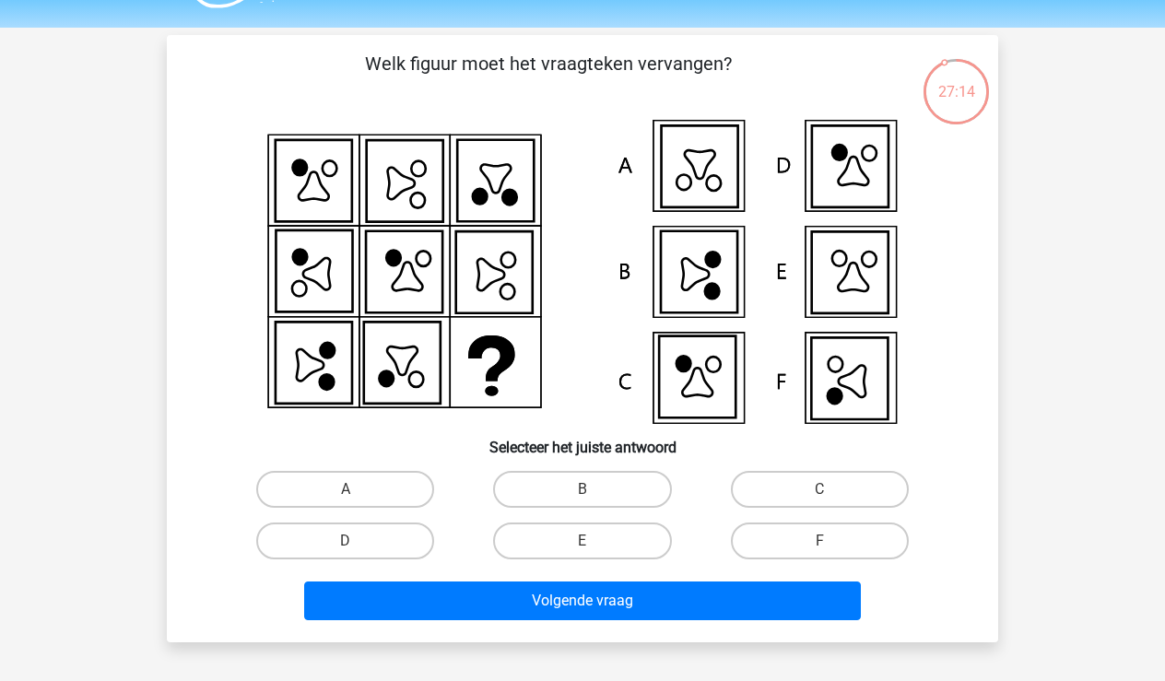
scroll to position [52, 0]
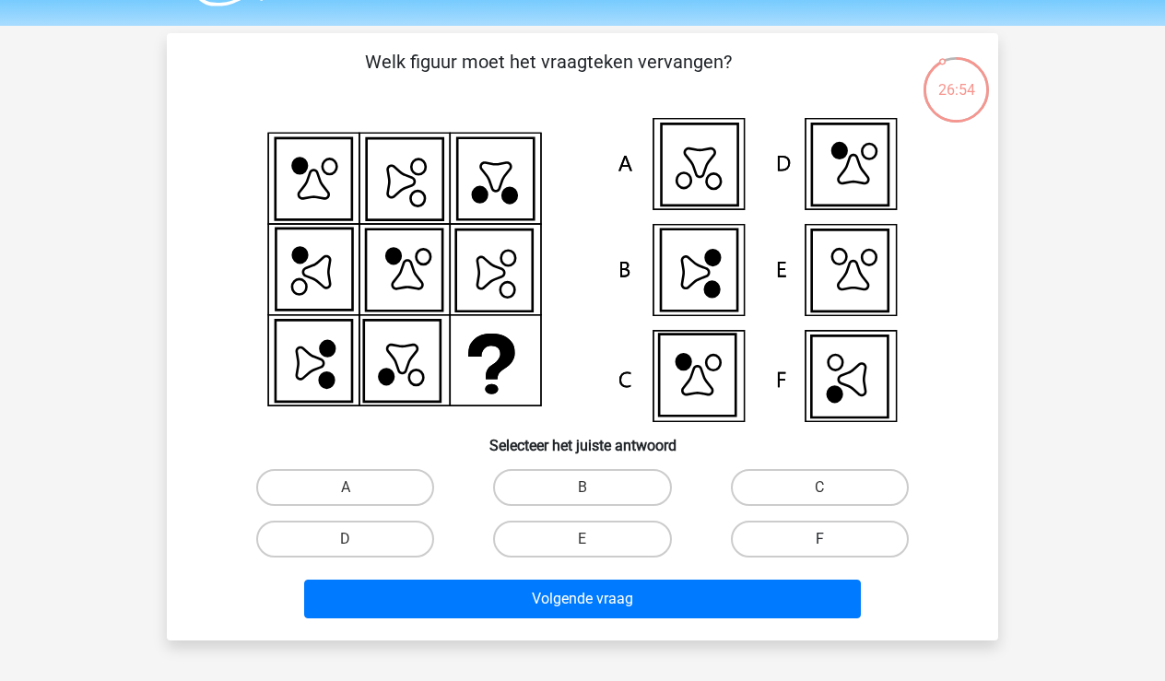
click at [784, 536] on label "F" at bounding box center [820, 539] width 178 height 37
click at [819, 539] on input "F" at bounding box center [825, 545] width 12 height 12
radio input "true"
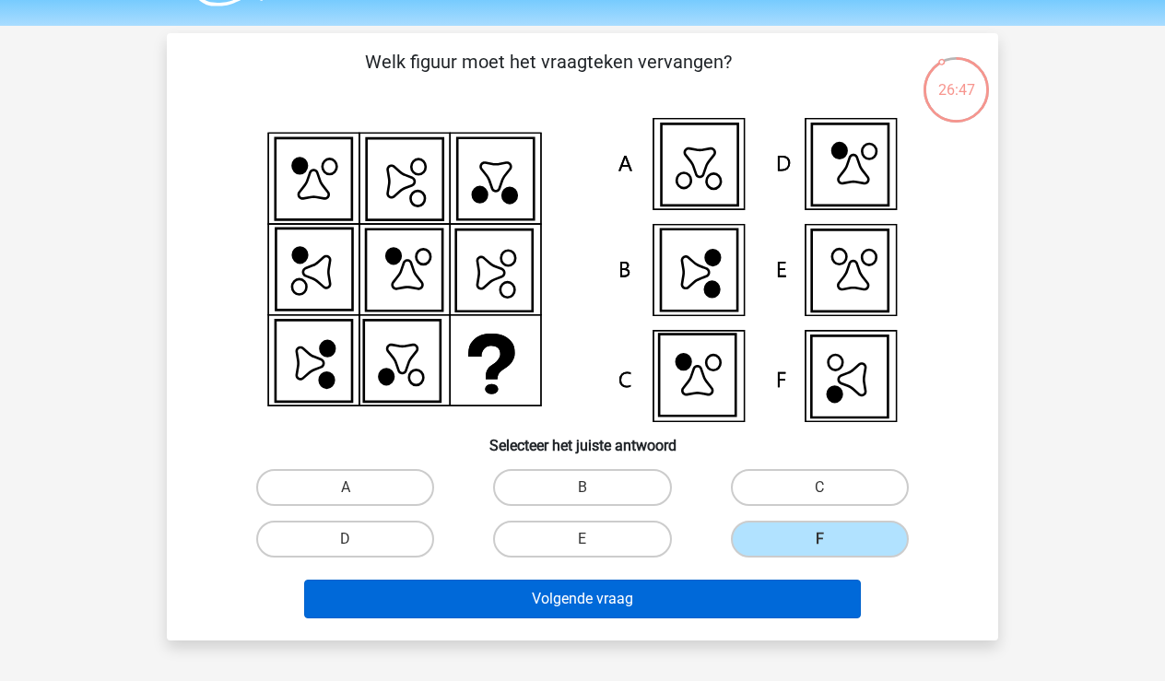
click at [768, 601] on button "Volgende vraag" at bounding box center [583, 599] width 558 height 39
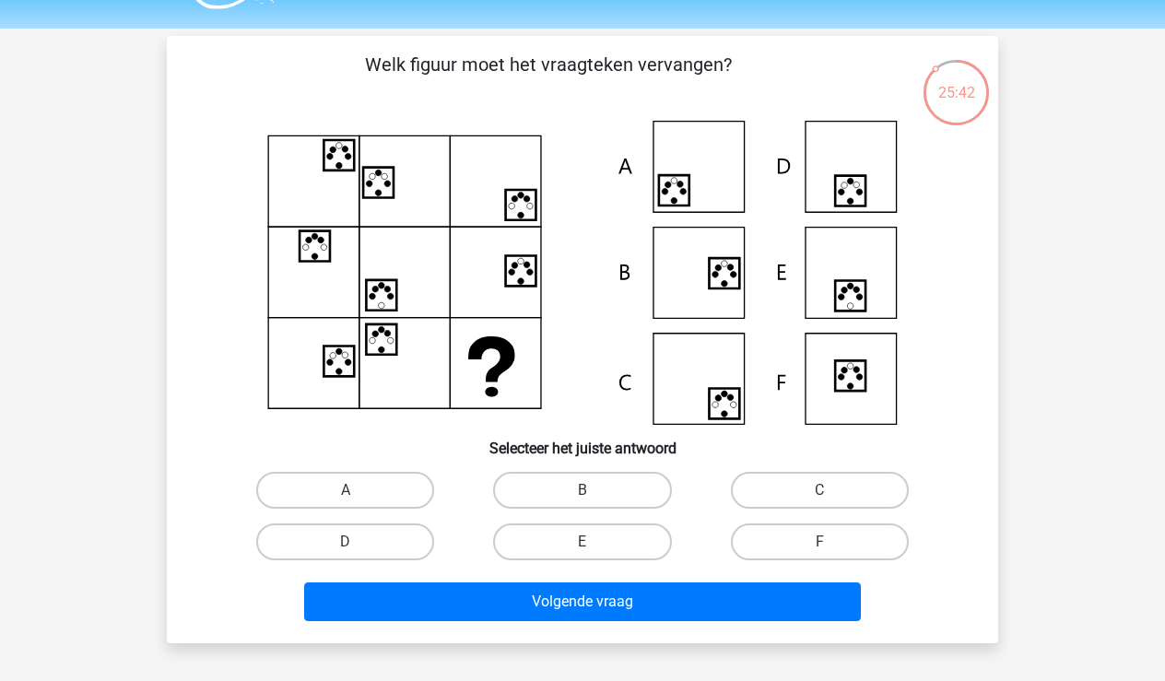
scroll to position [57, 0]
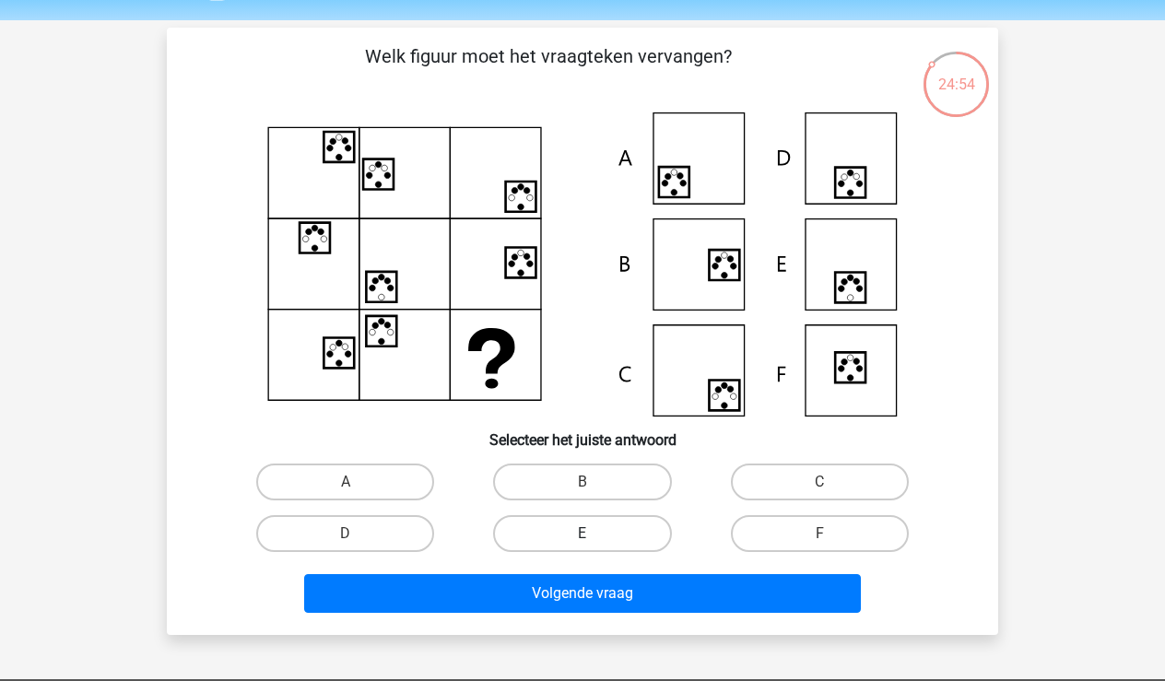
click at [635, 528] on label "E" at bounding box center [582, 533] width 178 height 37
click at [595, 534] on input "E" at bounding box center [589, 540] width 12 height 12
radio input "true"
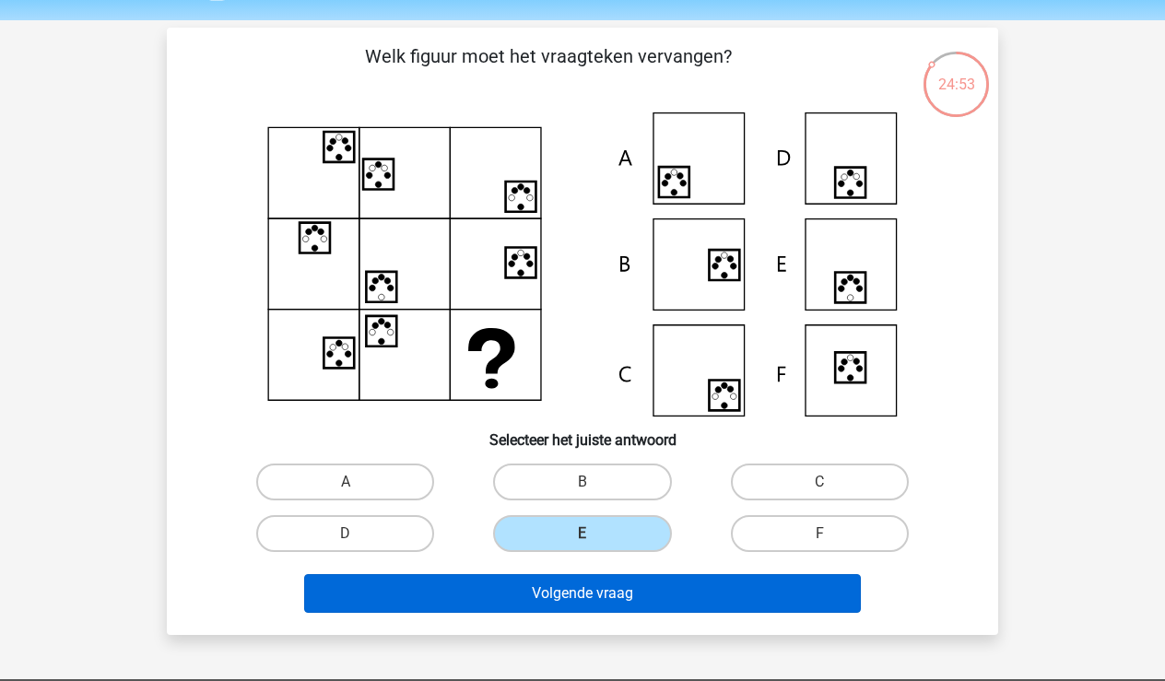
click at [649, 595] on button "Volgende vraag" at bounding box center [583, 593] width 558 height 39
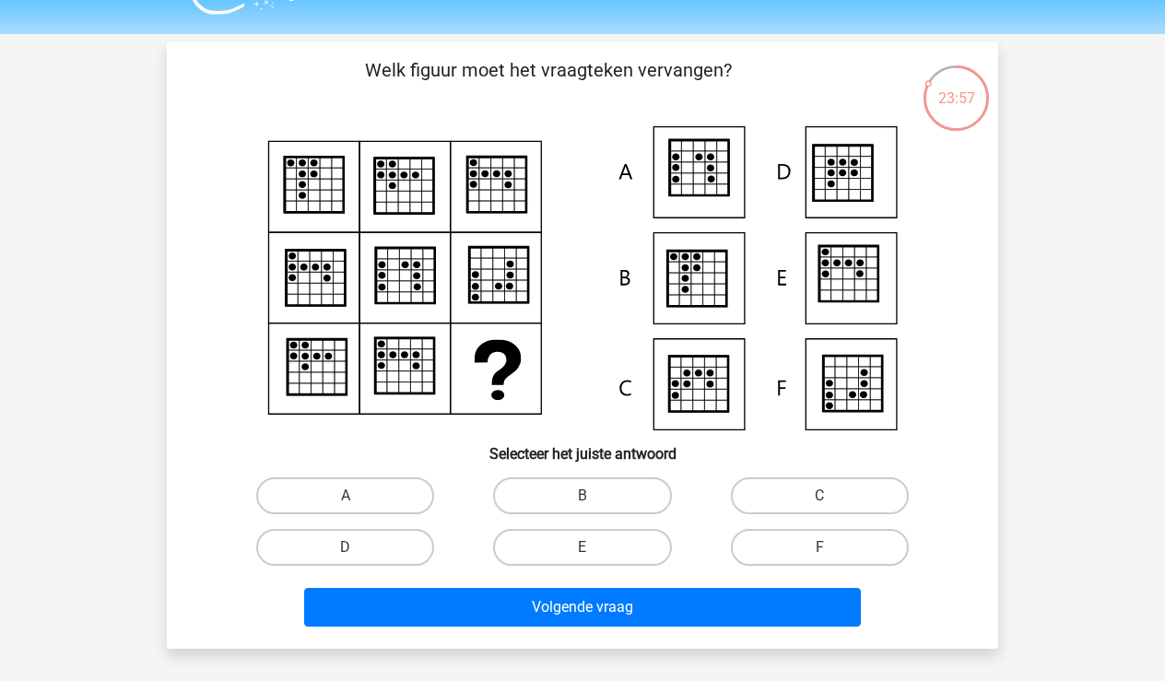
scroll to position [44, 0]
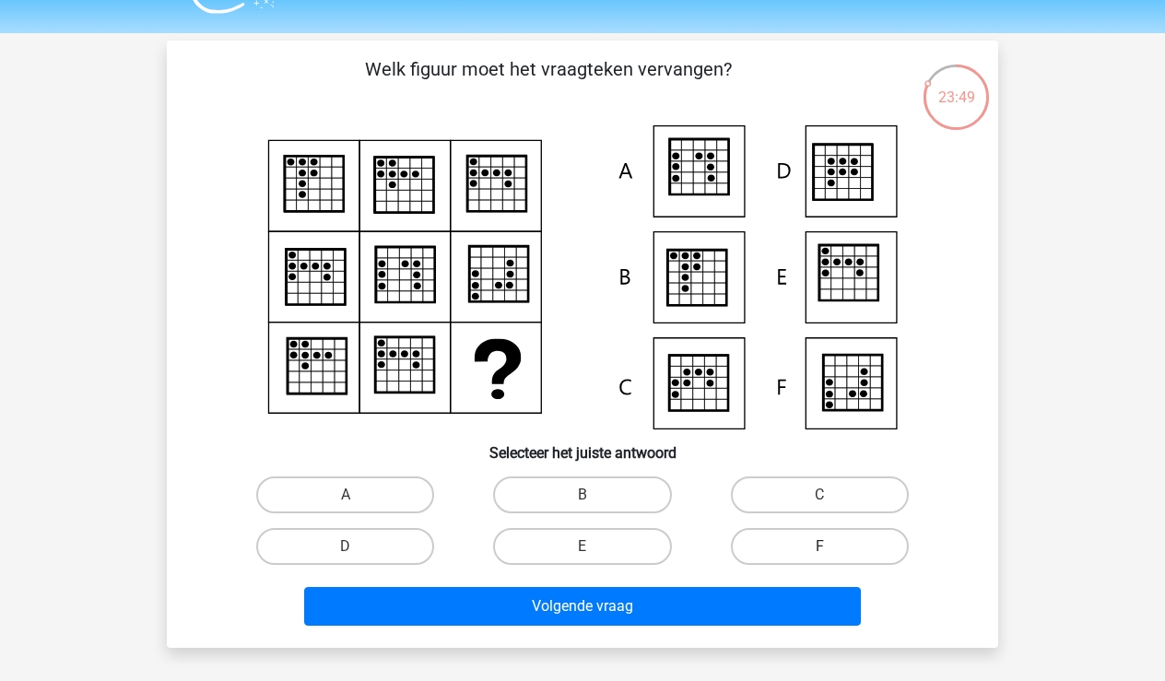
click at [795, 541] on label "F" at bounding box center [820, 546] width 178 height 37
click at [819, 547] on input "F" at bounding box center [825, 553] width 12 height 12
radio input "true"
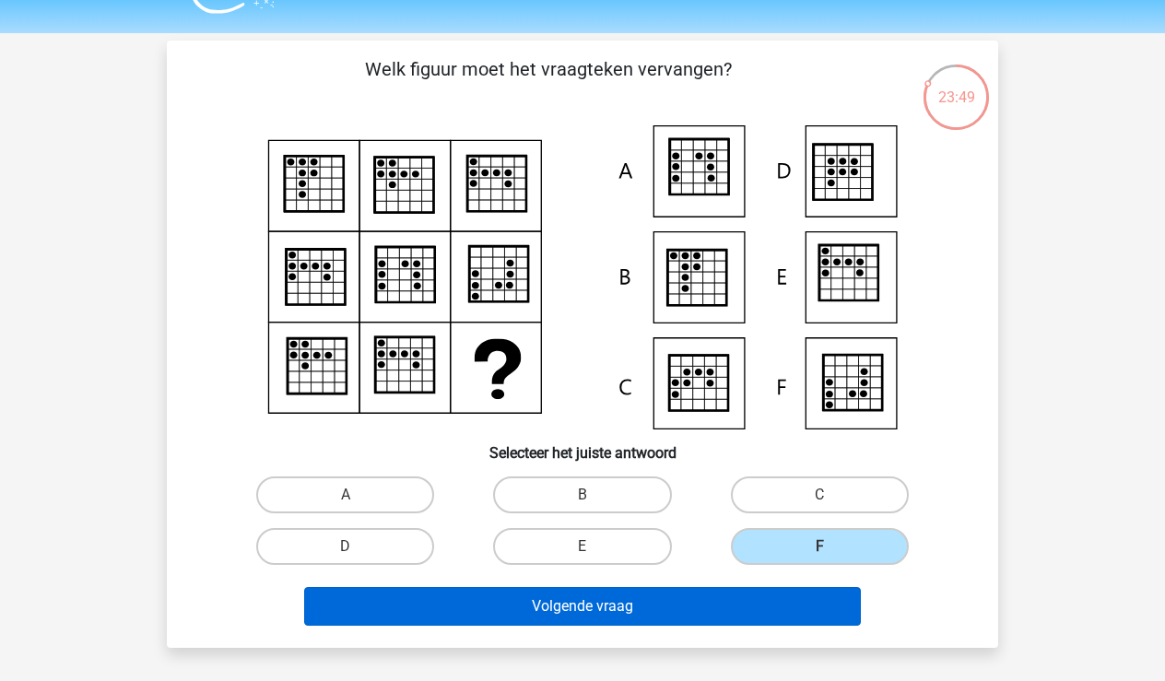
click at [783, 602] on button "Volgende vraag" at bounding box center [583, 606] width 558 height 39
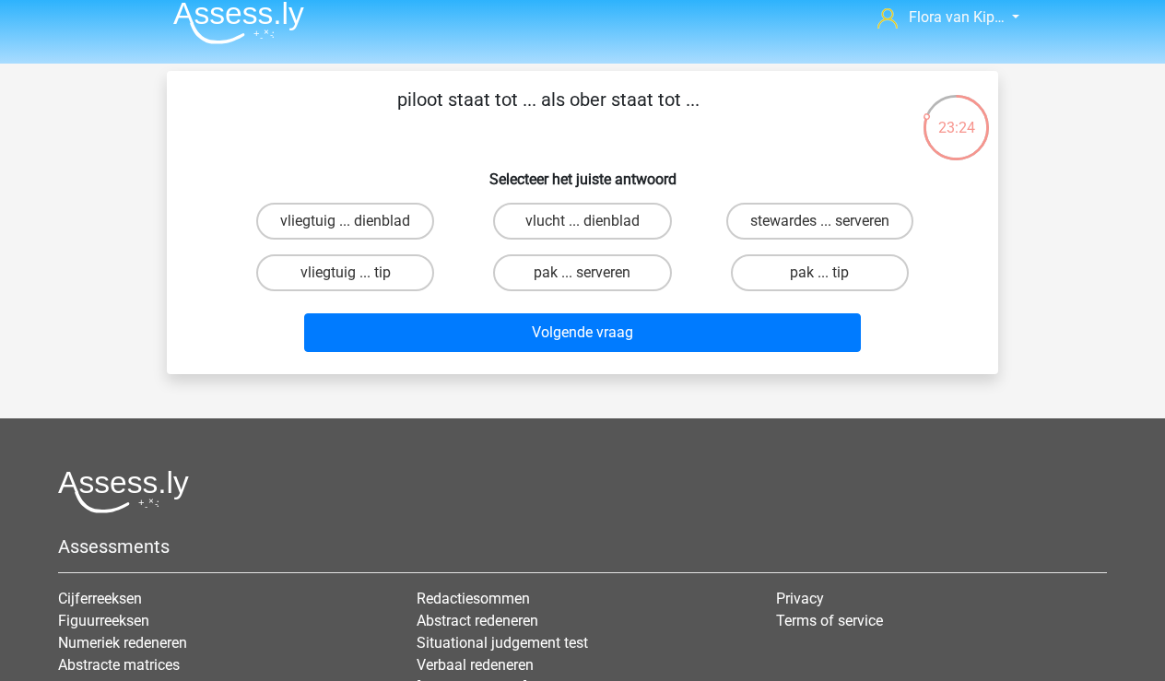
scroll to position [0, 0]
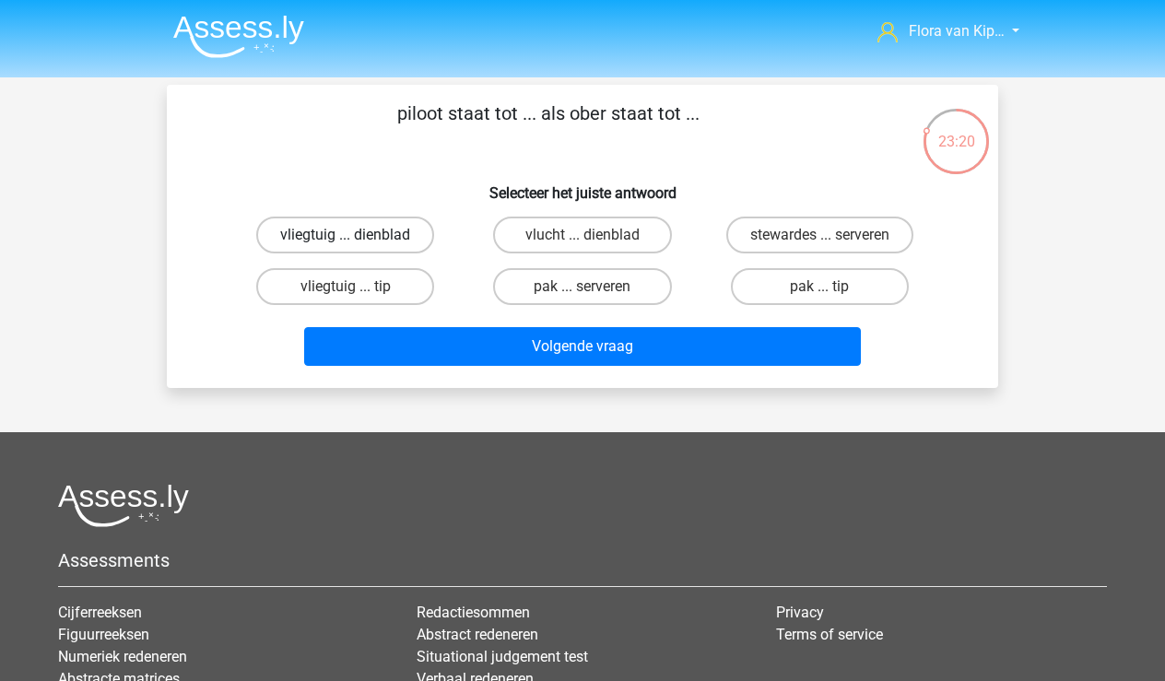
click at [415, 238] on label "vliegtuig ... dienblad" at bounding box center [345, 235] width 178 height 37
click at [358, 238] on input "vliegtuig ... dienblad" at bounding box center [352, 241] width 12 height 12
radio input "true"
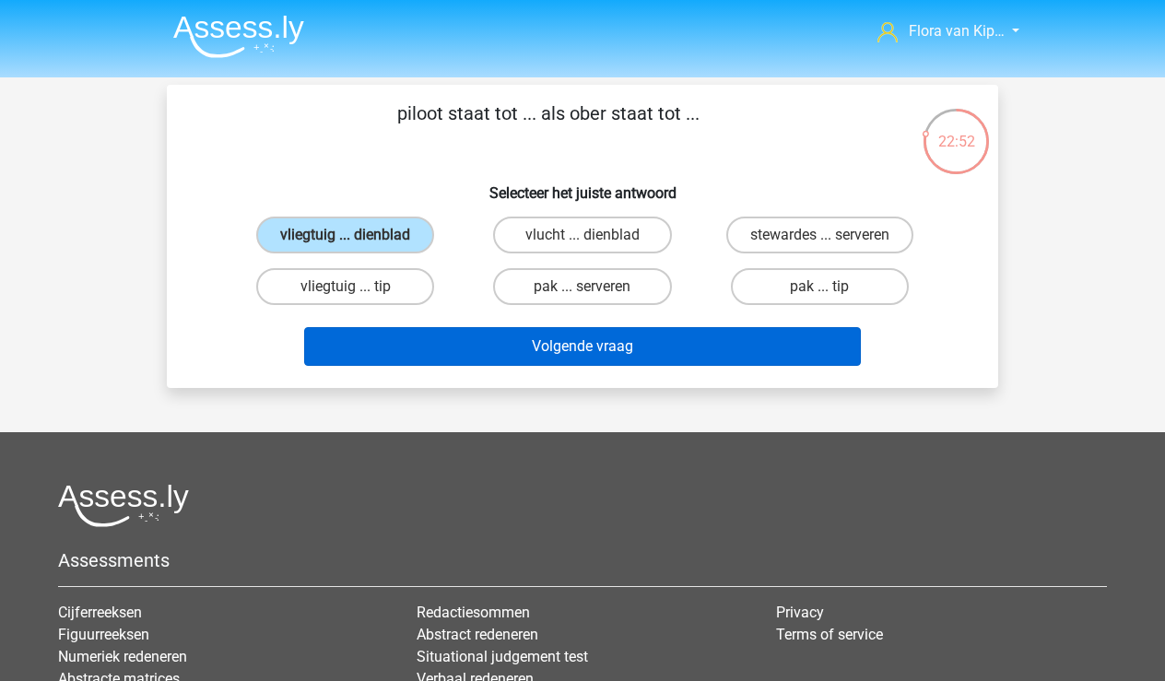
click at [438, 335] on button "Volgende vraag" at bounding box center [583, 346] width 558 height 39
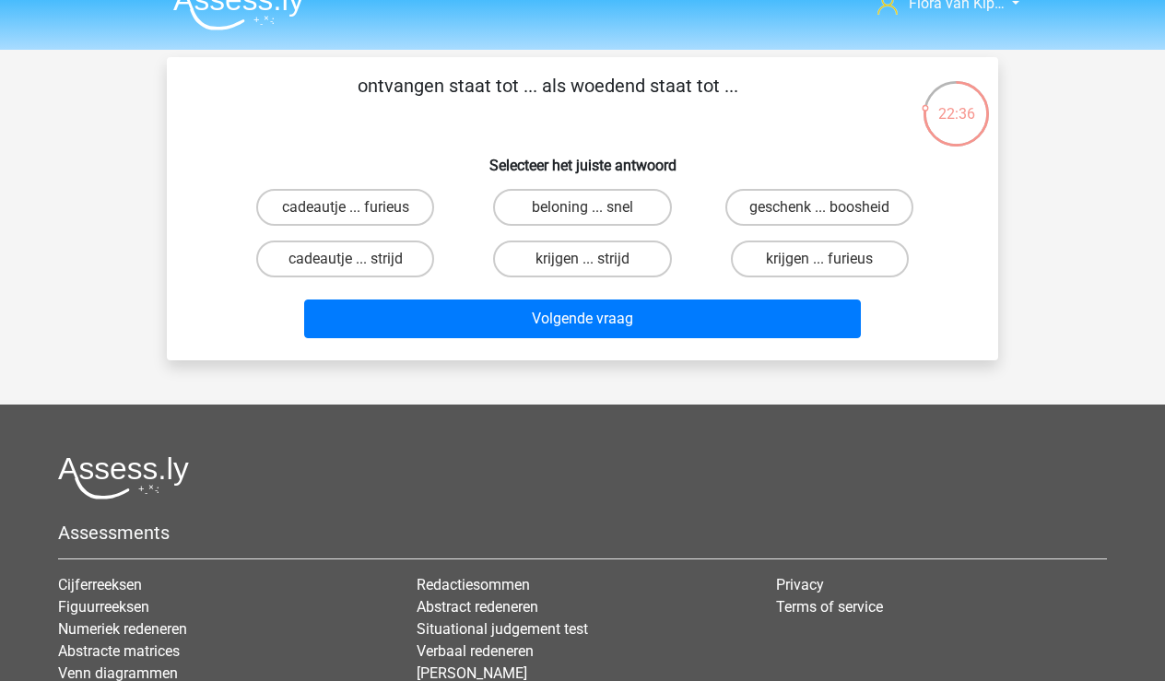
scroll to position [26, 0]
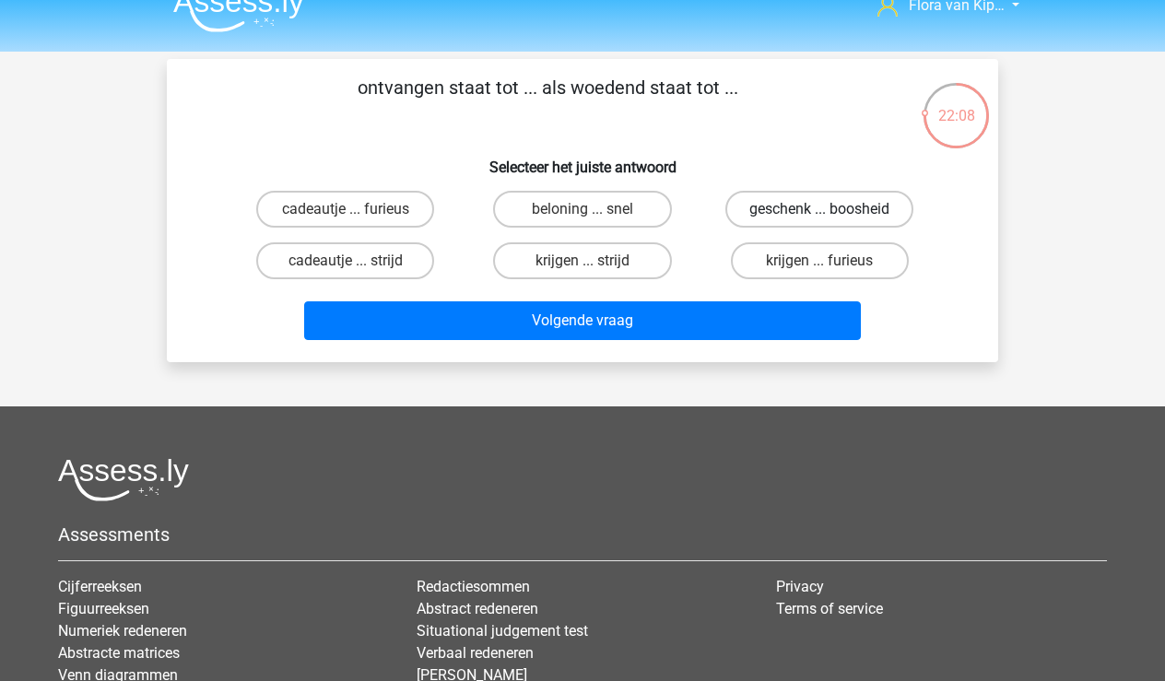
click at [753, 215] on label "geschenk ... boosheid" at bounding box center [819, 209] width 188 height 37
click at [819, 215] on input "geschenk ... boosheid" at bounding box center [825, 215] width 12 height 12
radio input "true"
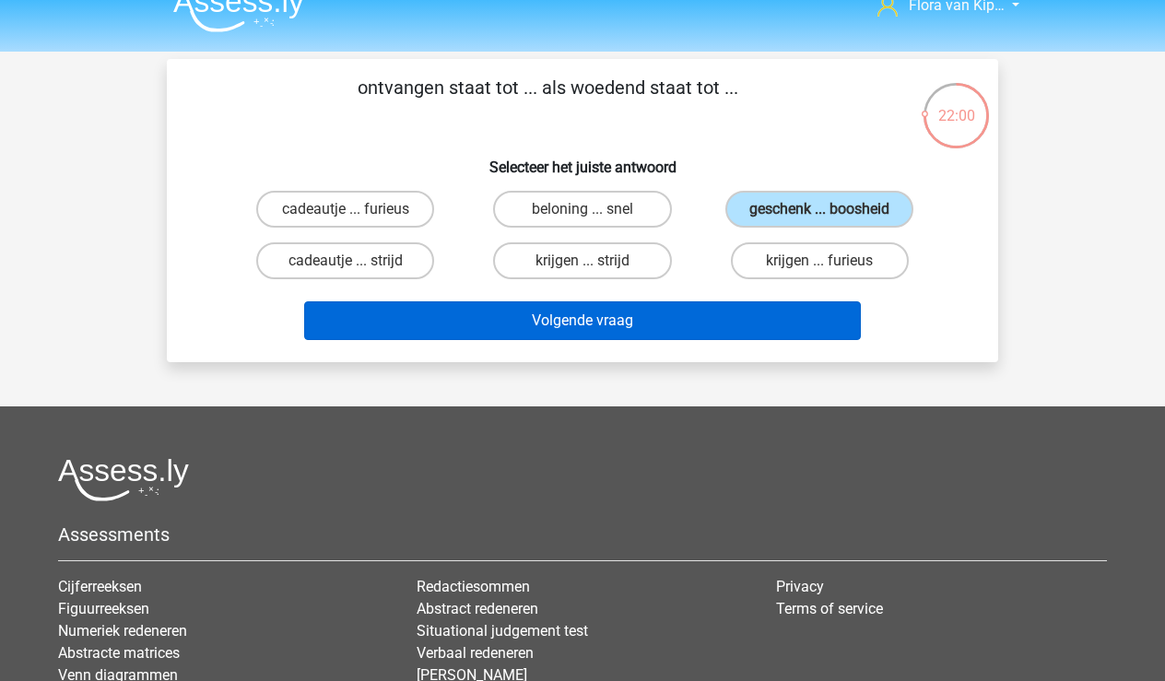
click at [733, 303] on button "Volgende vraag" at bounding box center [583, 320] width 558 height 39
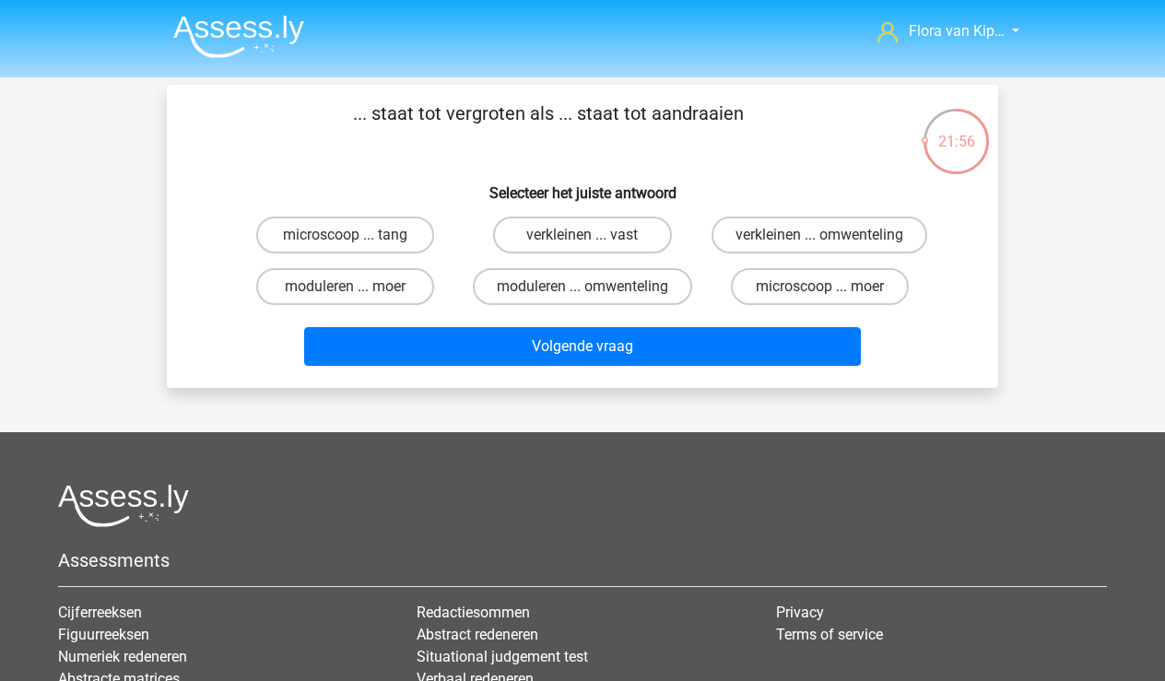
scroll to position [0, 0]
click at [393, 236] on label "microscoop ... tang" at bounding box center [345, 235] width 178 height 37
click at [358, 236] on input "microscoop ... tang" at bounding box center [352, 241] width 12 height 12
radio input "true"
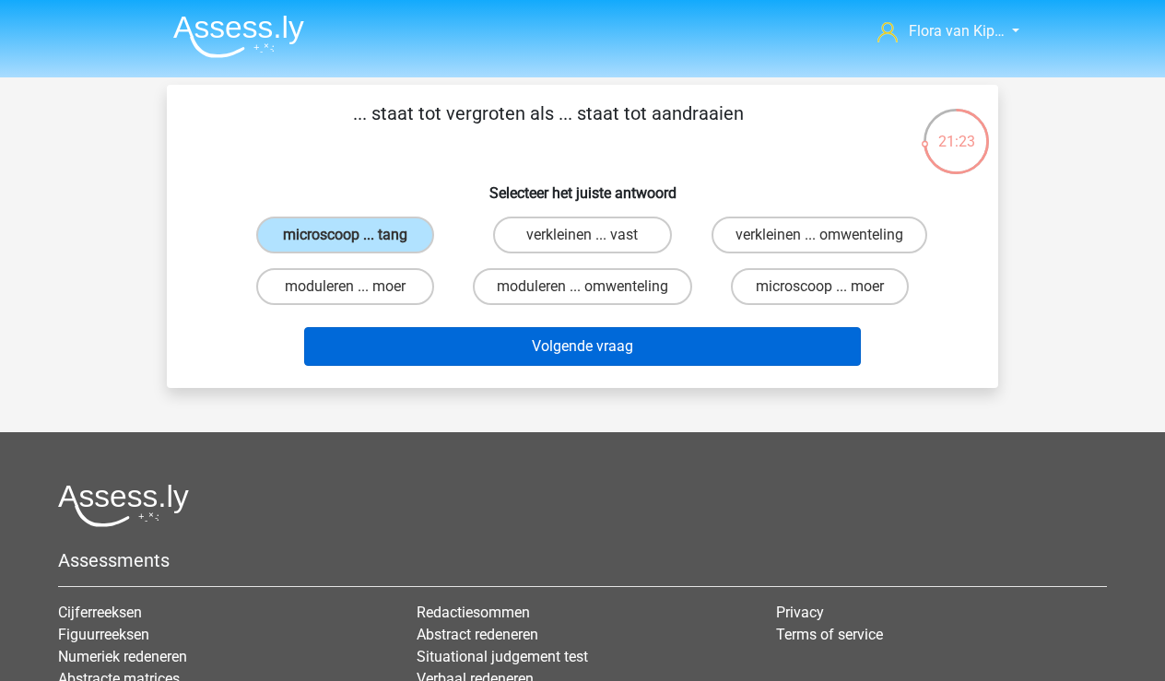
click at [568, 357] on button "Volgende vraag" at bounding box center [583, 346] width 558 height 39
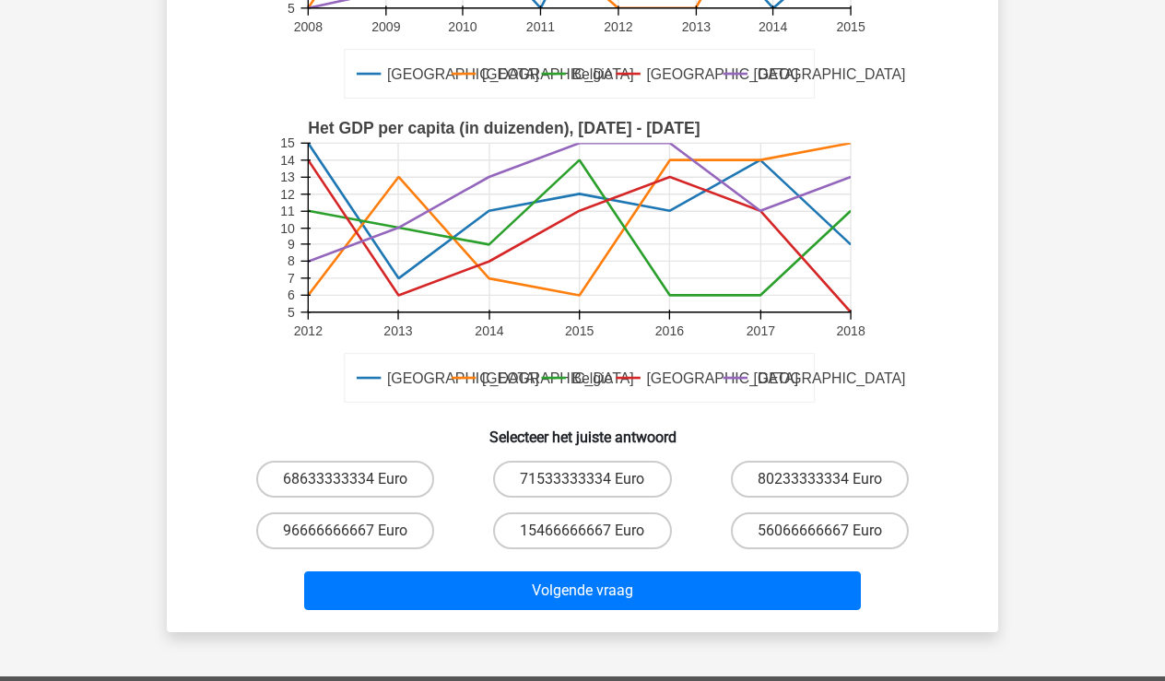
scroll to position [366, 0]
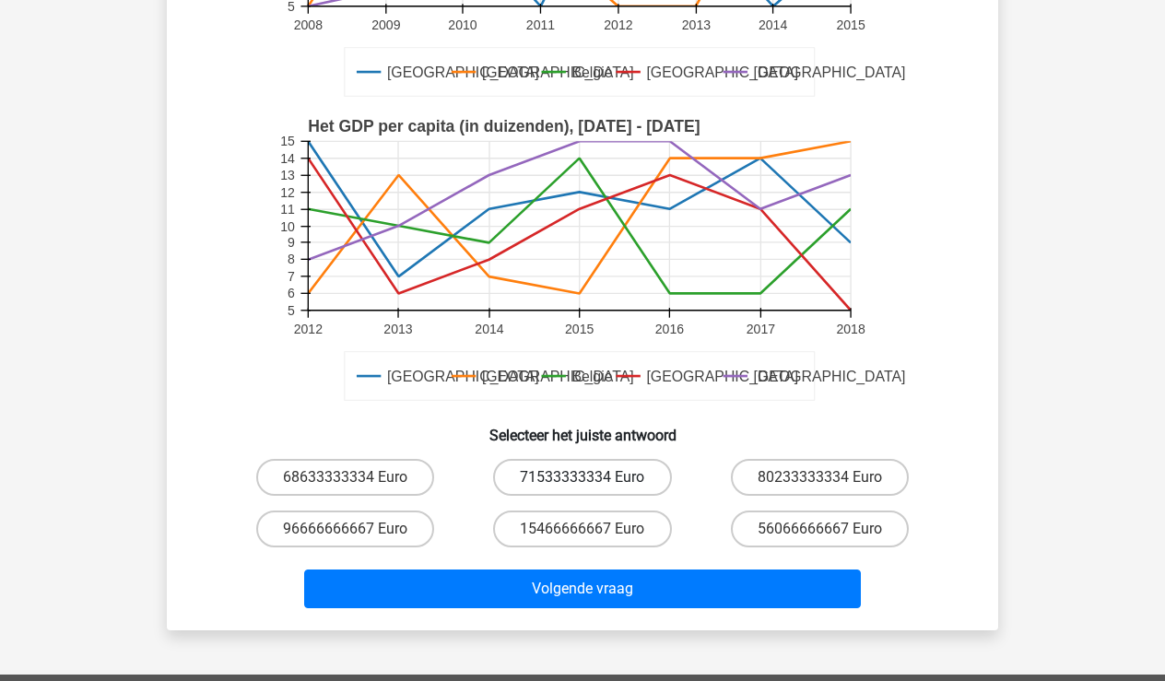
click at [598, 480] on label "71533333334 Euro" at bounding box center [582, 477] width 178 height 37
click at [595, 480] on input "71533333334 Euro" at bounding box center [589, 483] width 12 height 12
radio input "true"
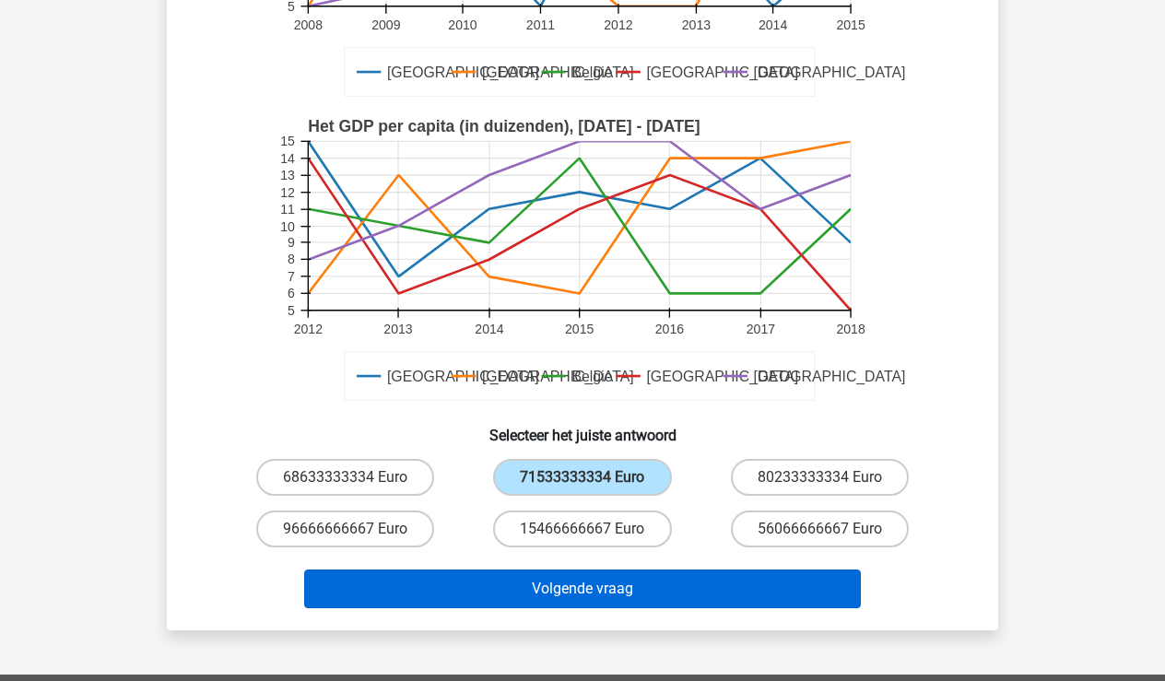
click at [596, 593] on button "Volgende vraag" at bounding box center [583, 589] width 558 height 39
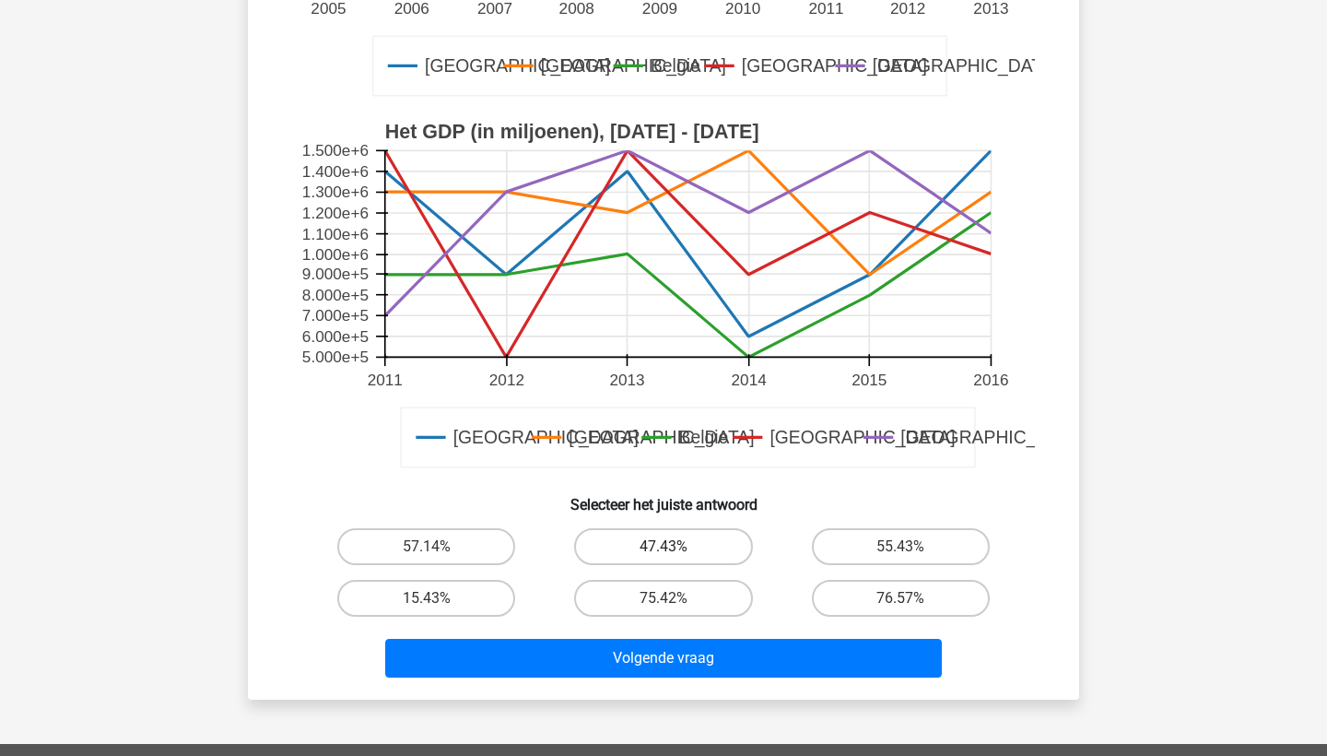
scroll to position [479, 0]
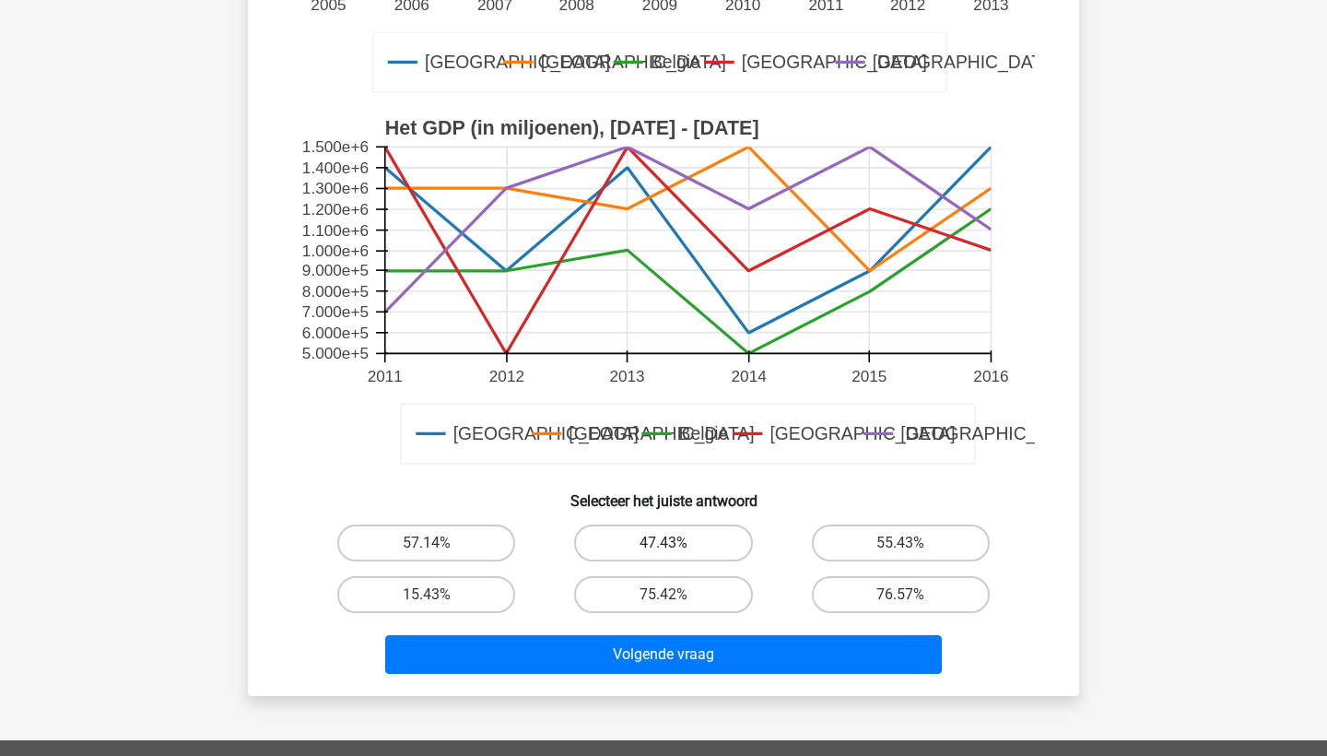
click at [737, 536] on label "47.43%" at bounding box center [663, 542] width 178 height 37
click at [676, 543] on input "47.43%" at bounding box center [670, 549] width 12 height 12
radio input "true"
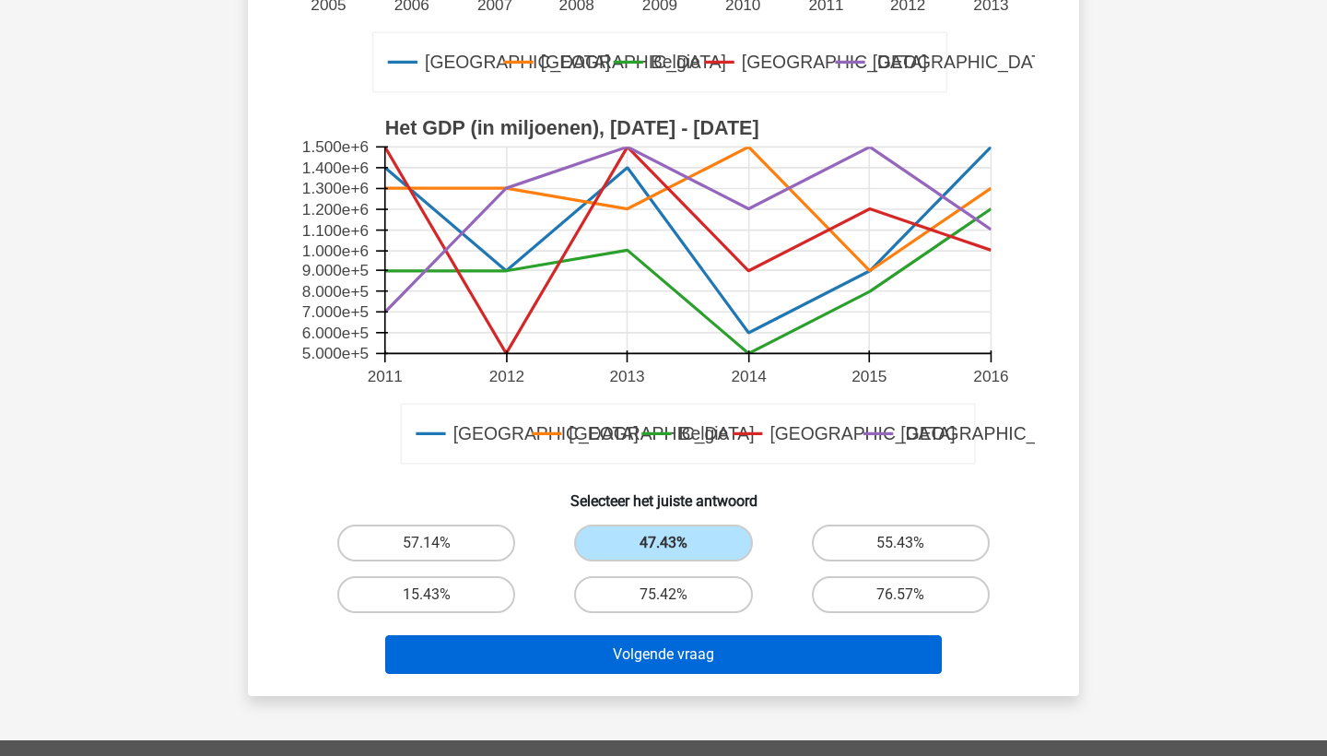
click at [694, 642] on button "Volgende vraag" at bounding box center [664, 654] width 558 height 39
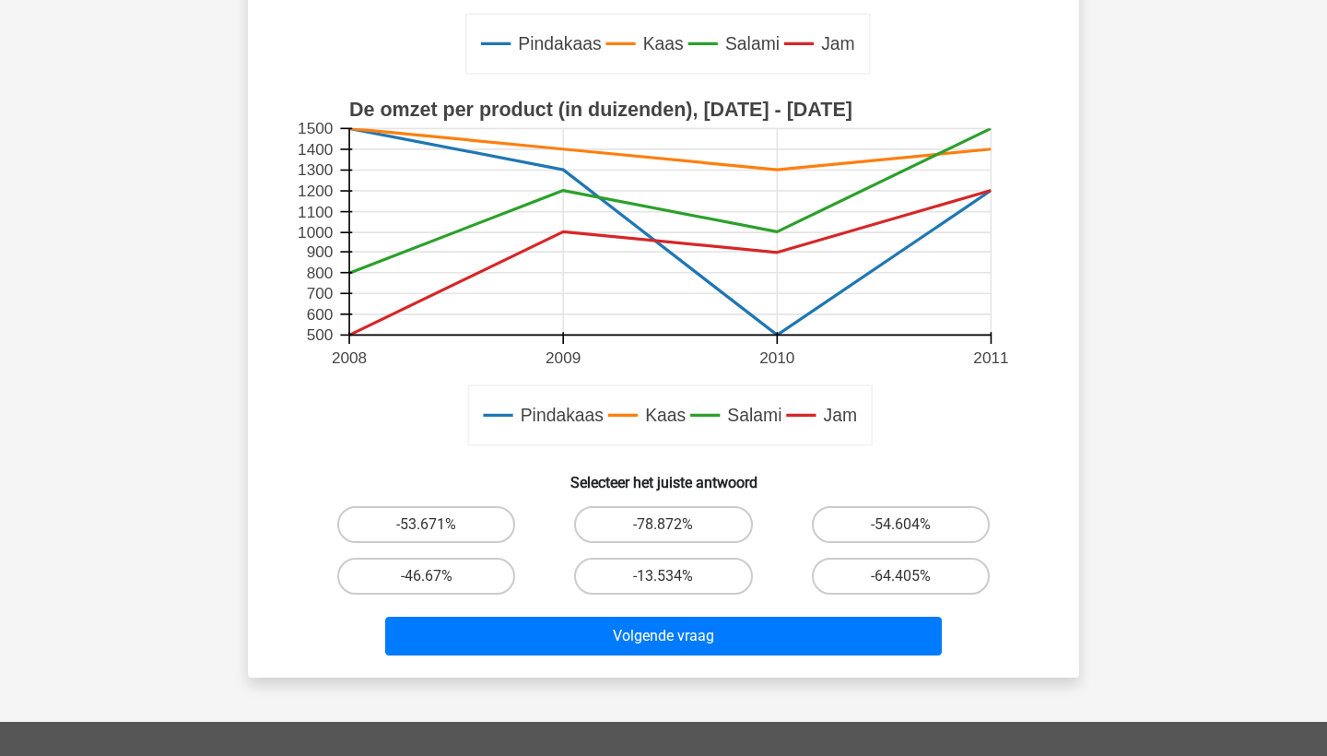
scroll to position [489, 0]
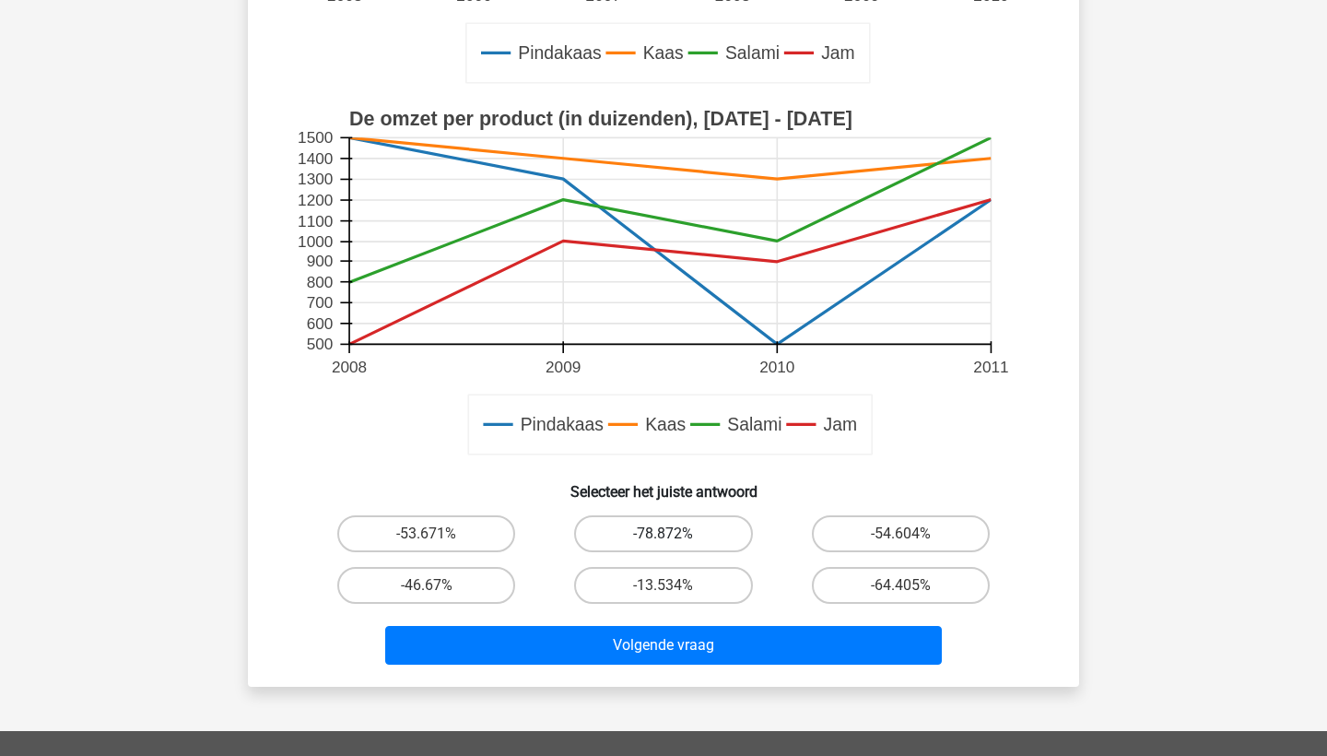
click at [689, 551] on label "-78.872%" at bounding box center [663, 533] width 178 height 37
click at [676, 546] on input "-78.872%" at bounding box center [670, 540] width 12 height 12
radio input "true"
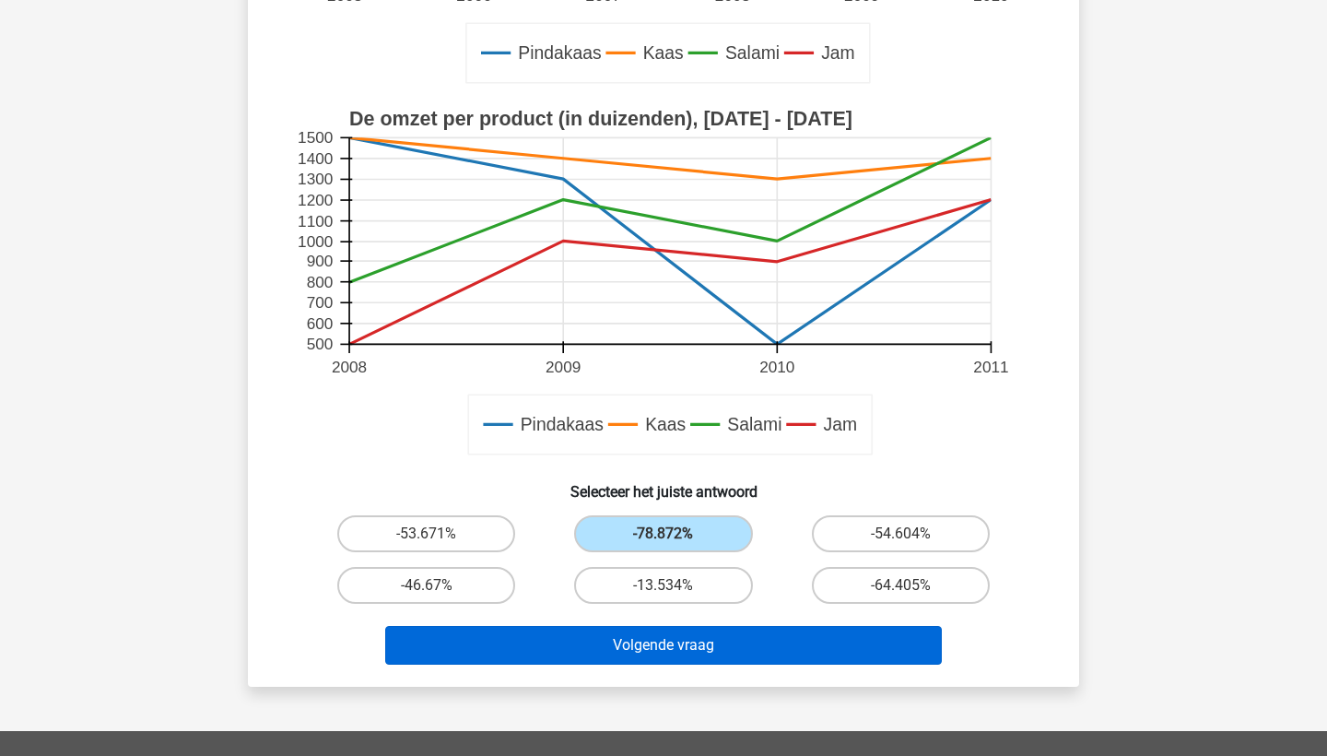
click at [692, 631] on button "Volgende vraag" at bounding box center [664, 645] width 558 height 39
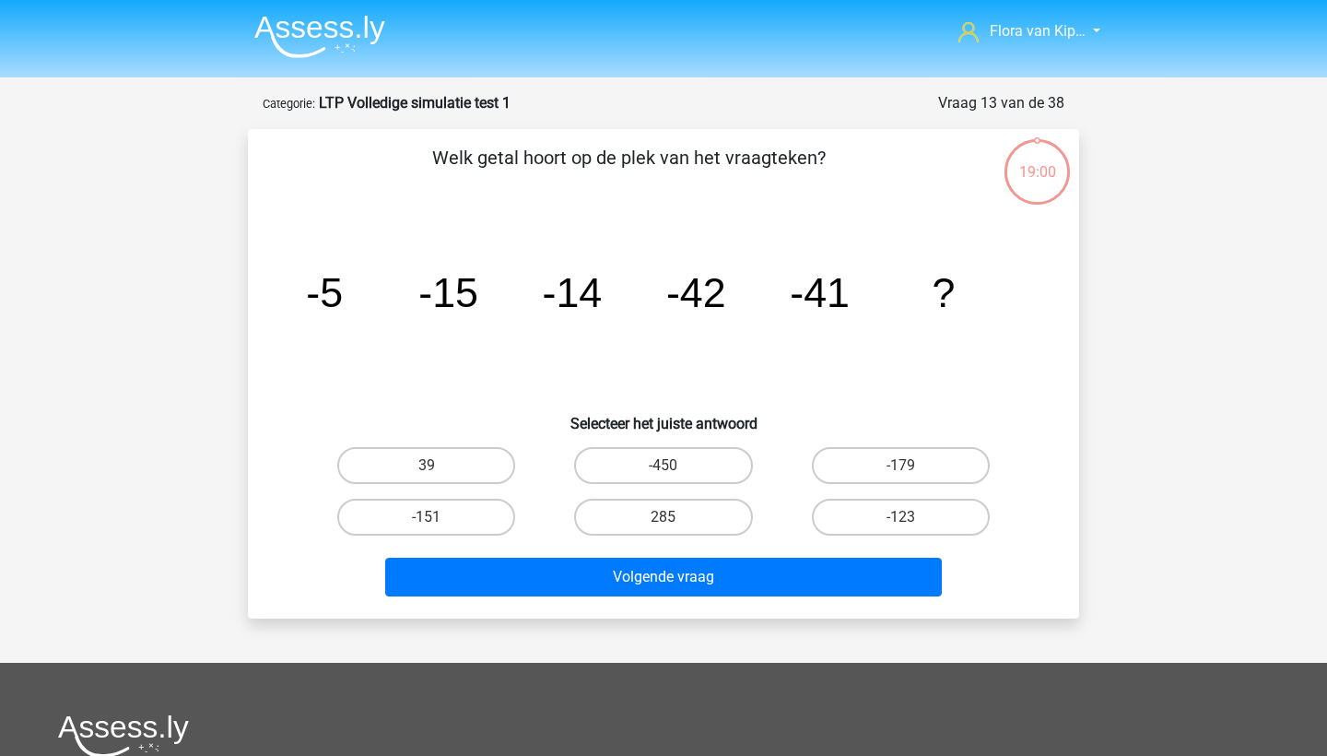
scroll to position [0, 0]
click at [879, 523] on label "-123" at bounding box center [901, 517] width 178 height 37
click at [901, 523] on input "-123" at bounding box center [907, 523] width 12 height 12
radio input "true"
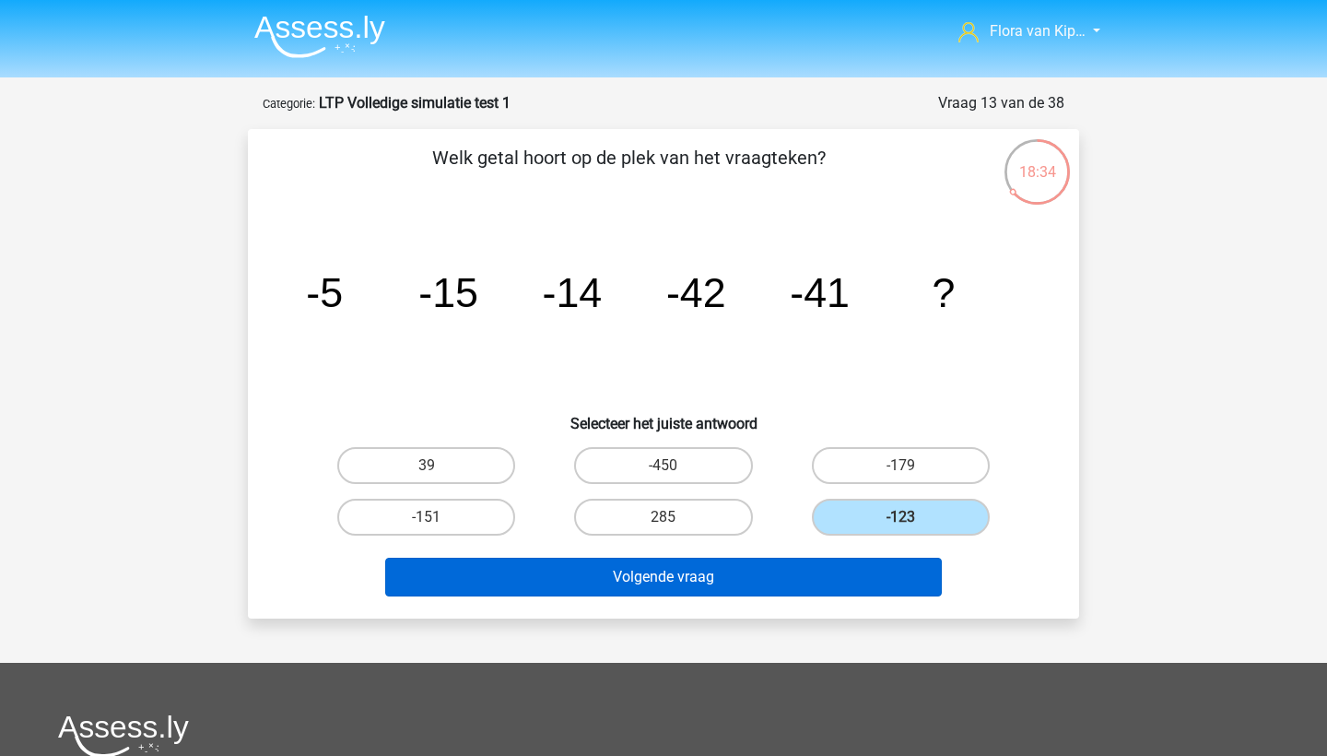
click at [860, 571] on button "Volgende vraag" at bounding box center [664, 577] width 558 height 39
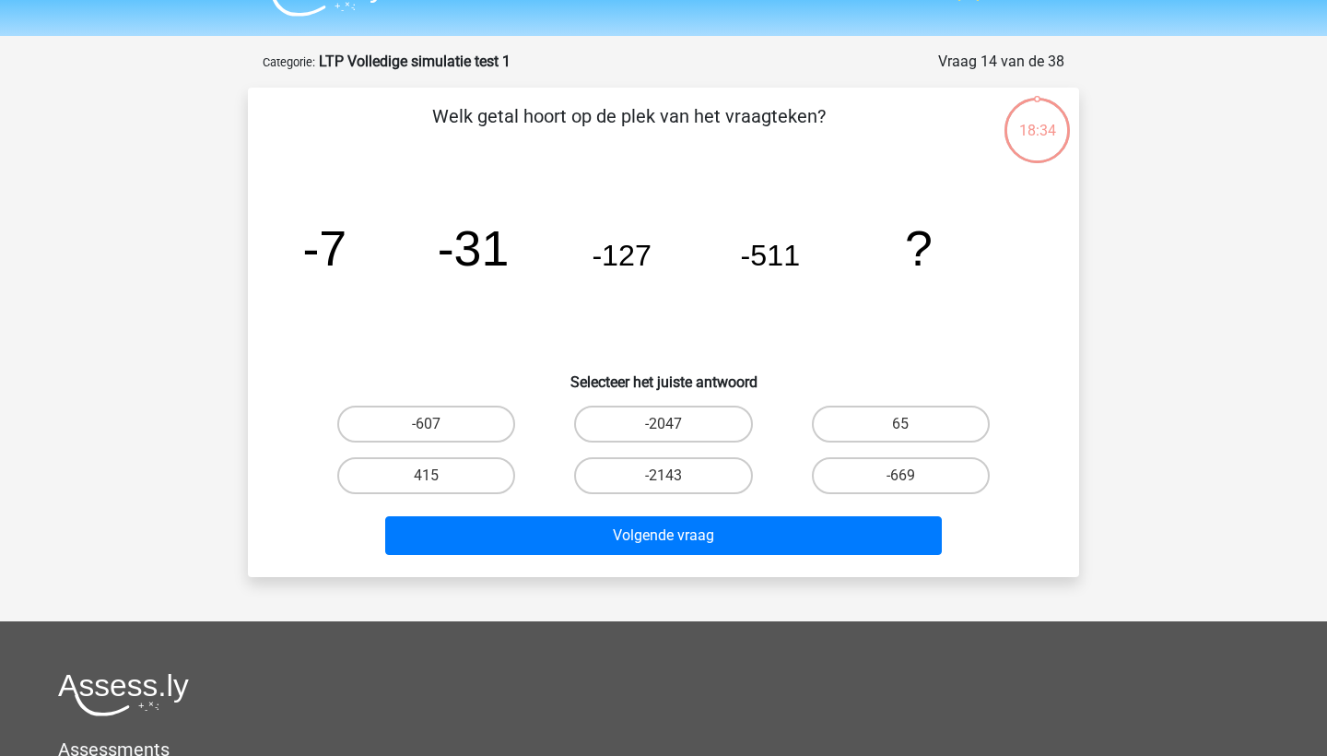
scroll to position [37, 0]
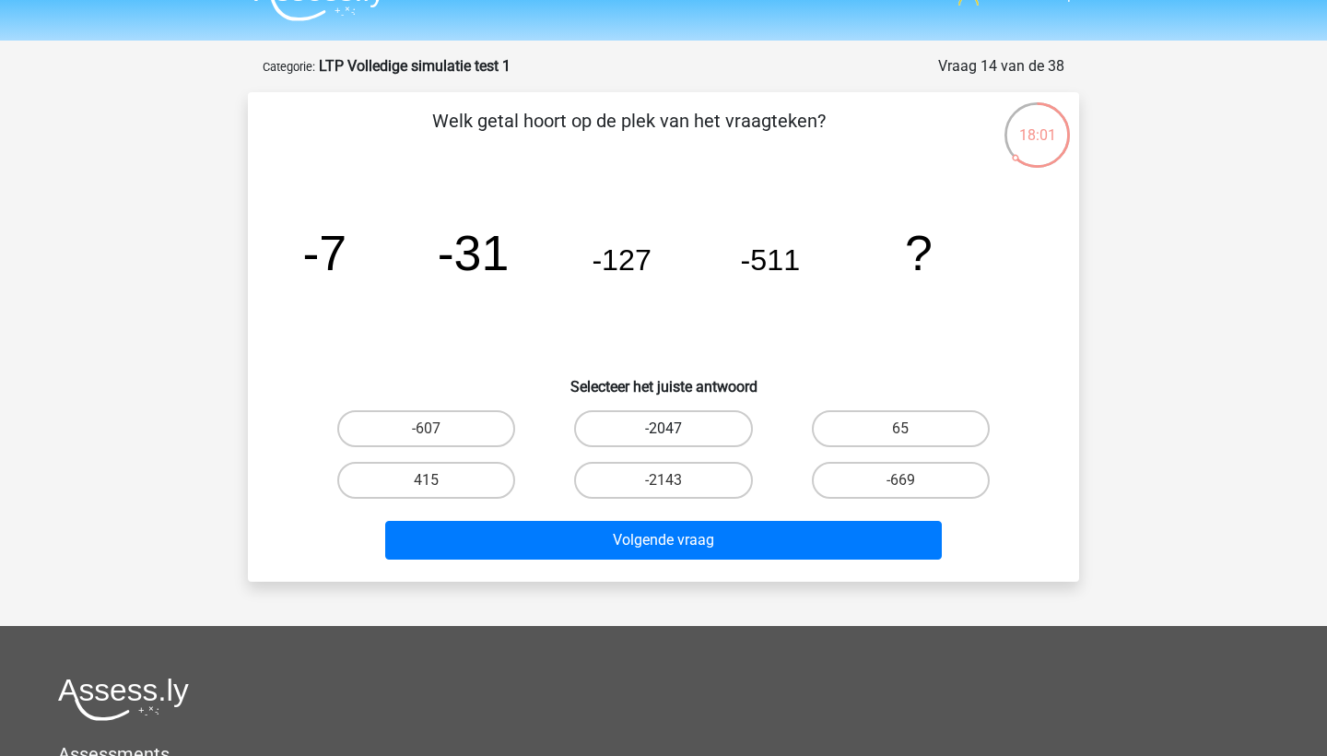
click at [730, 425] on label "-2047" at bounding box center [663, 428] width 178 height 37
click at [676, 429] on input "-2047" at bounding box center [670, 435] width 12 height 12
radio input "true"
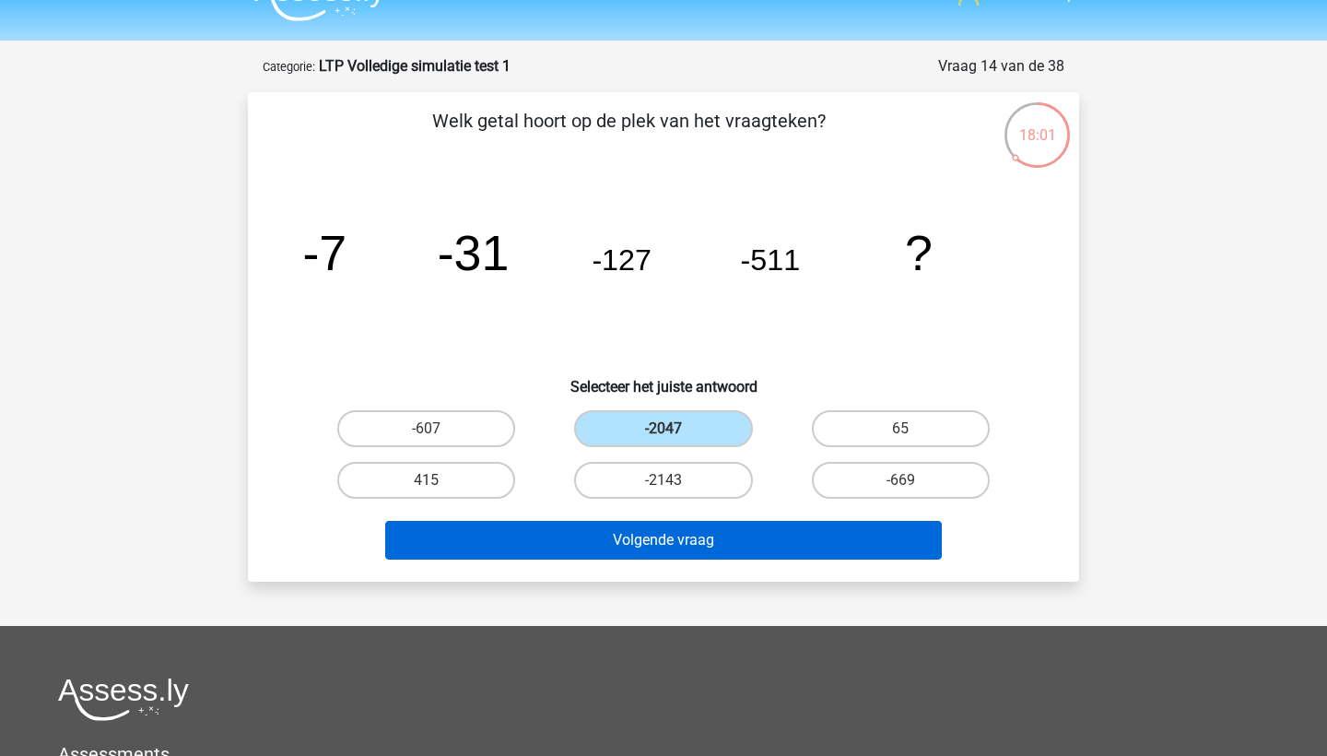
click at [731, 526] on button "Volgende vraag" at bounding box center [664, 540] width 558 height 39
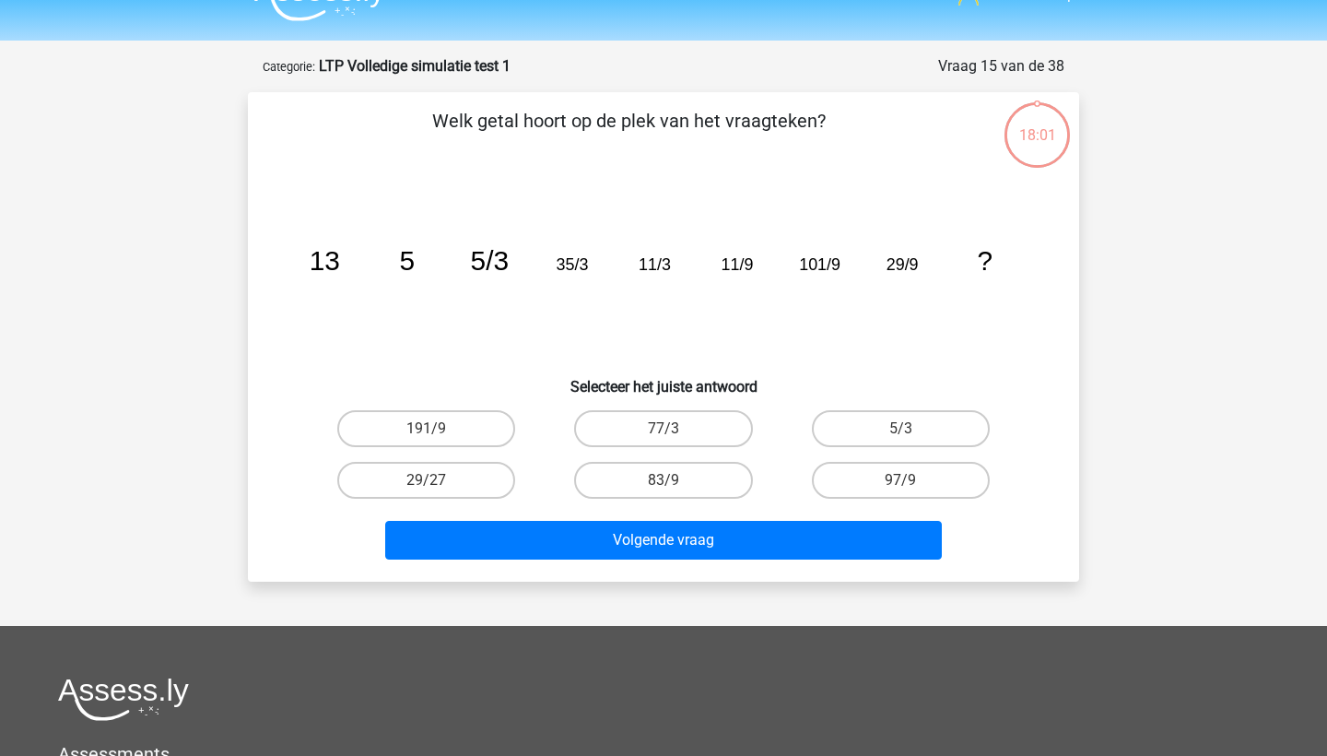
scroll to position [92, 0]
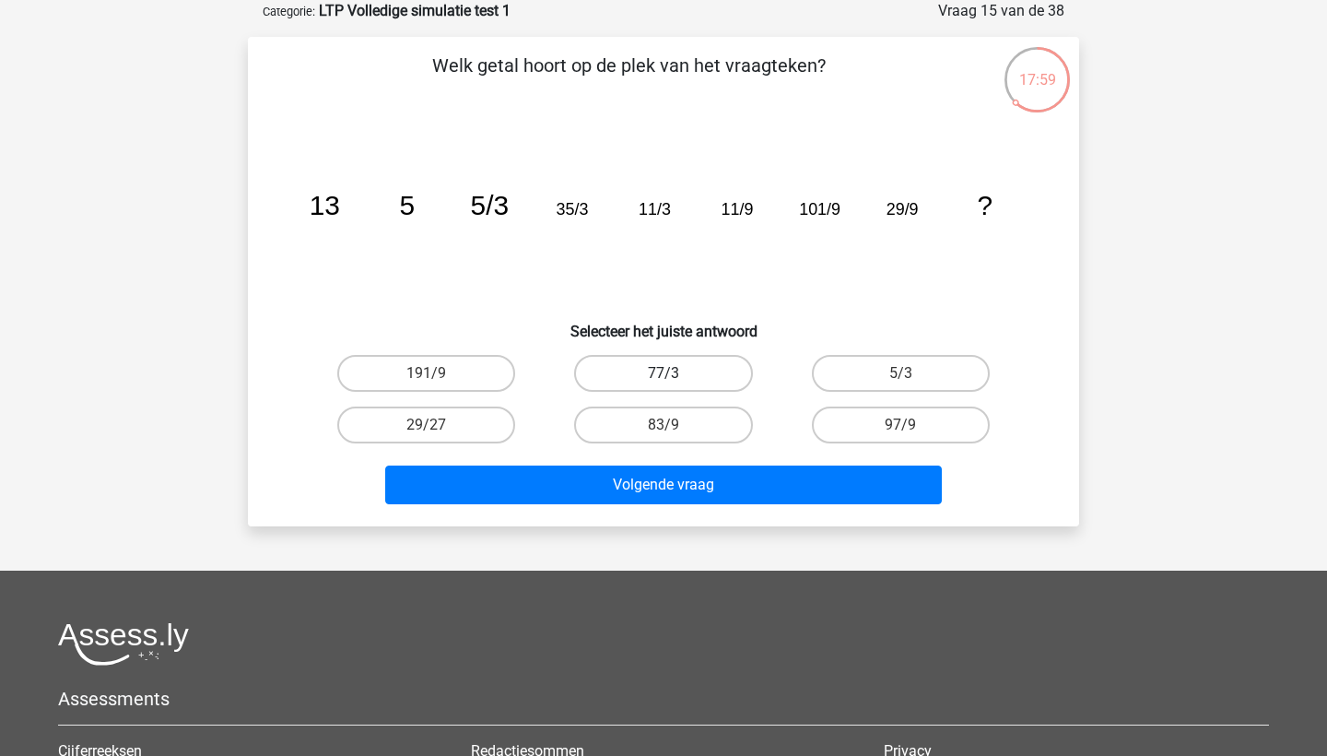
click at [629, 376] on label "77/3" at bounding box center [663, 373] width 178 height 37
click at [664, 376] on input "77/3" at bounding box center [670, 379] width 12 height 12
radio input "true"
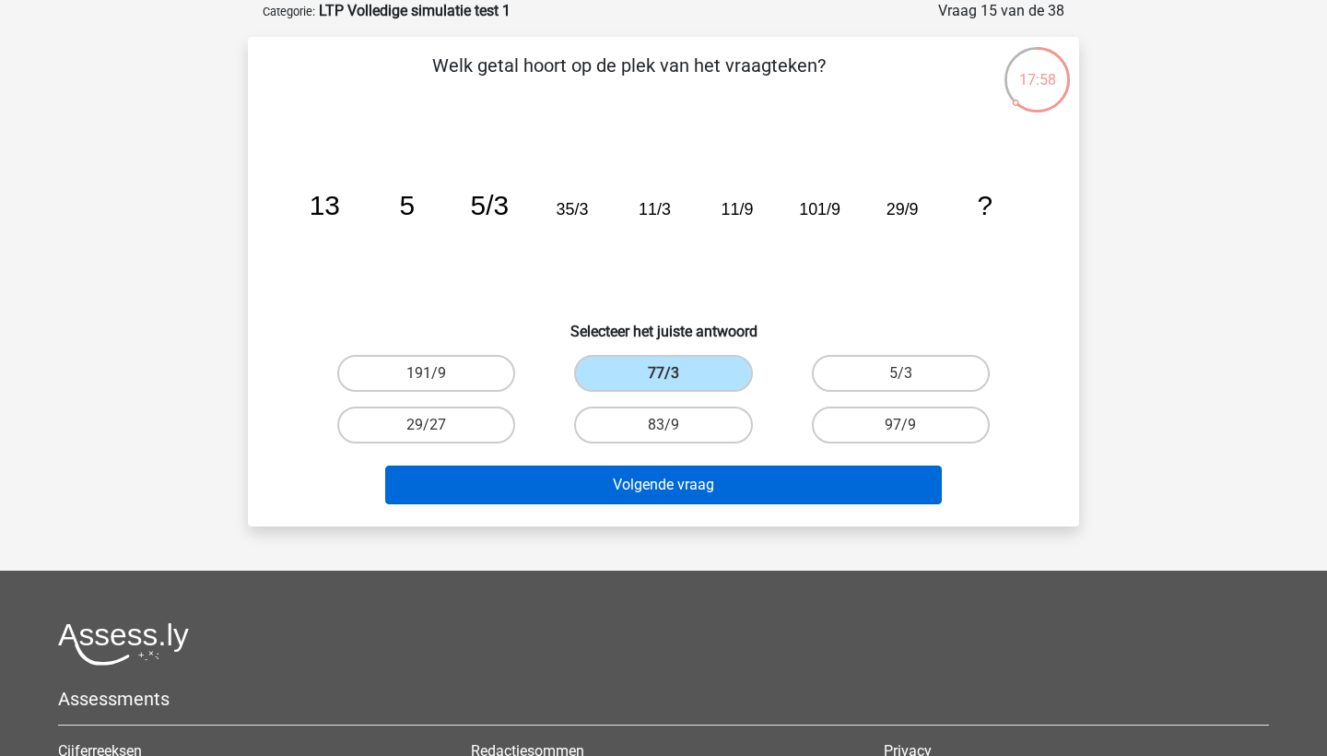
click at [629, 484] on button "Volgende vraag" at bounding box center [664, 484] width 558 height 39
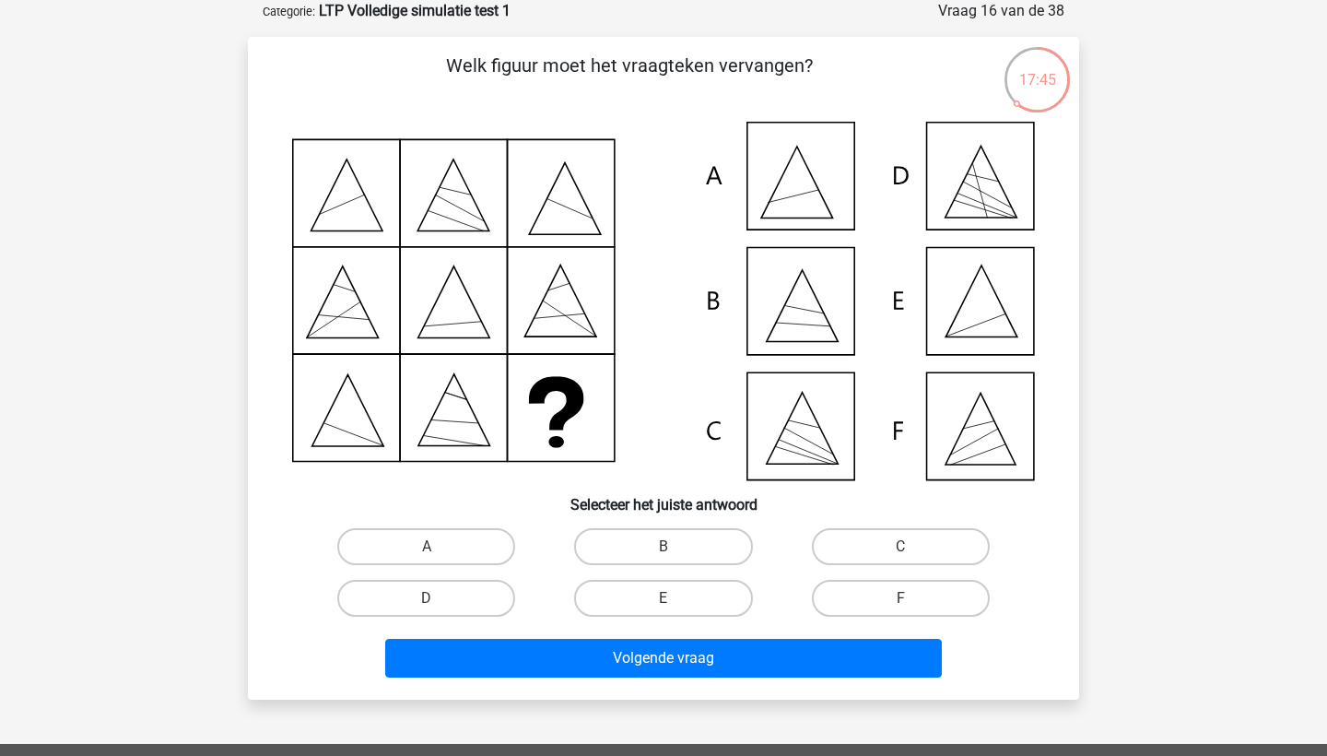
click at [969, 294] on icon at bounding box center [663, 301] width 743 height 359
click at [640, 582] on label "E" at bounding box center [663, 598] width 178 height 37
click at [664, 598] on input "E" at bounding box center [670, 604] width 12 height 12
radio input "true"
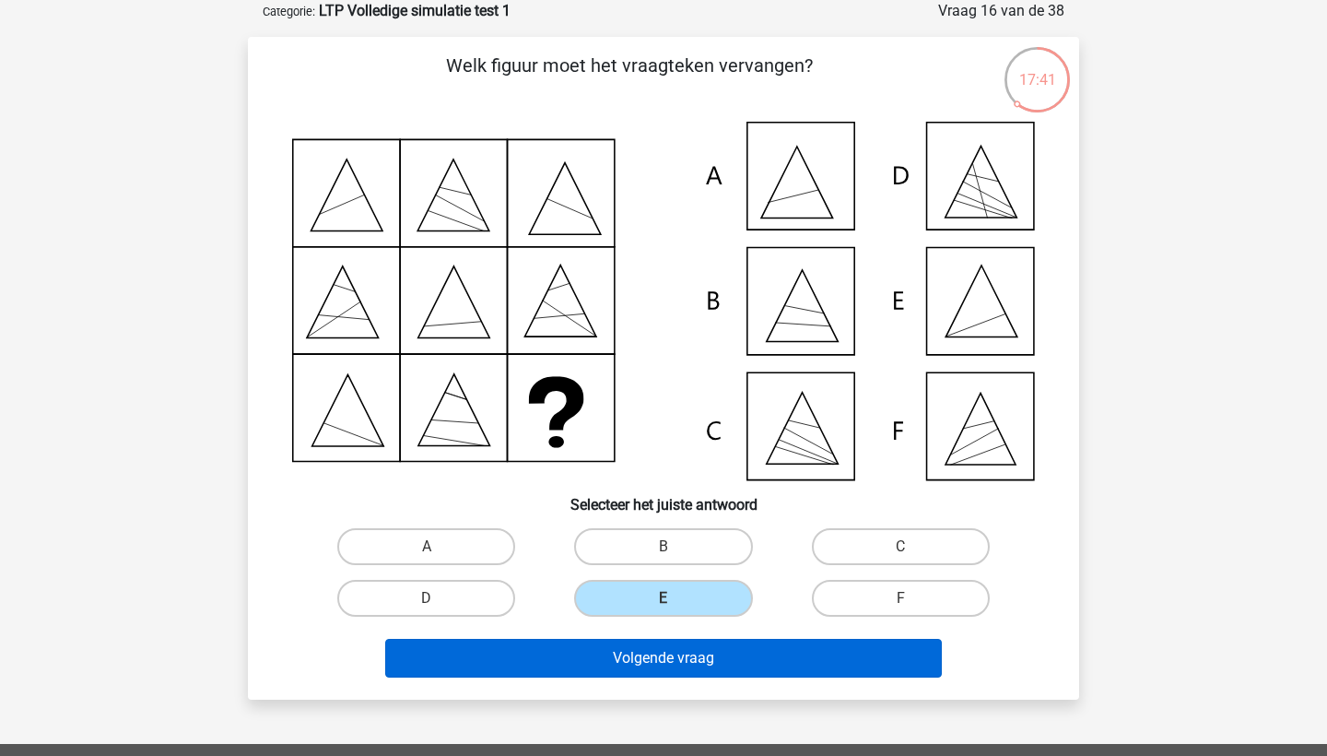
click at [641, 654] on button "Volgende vraag" at bounding box center [664, 658] width 558 height 39
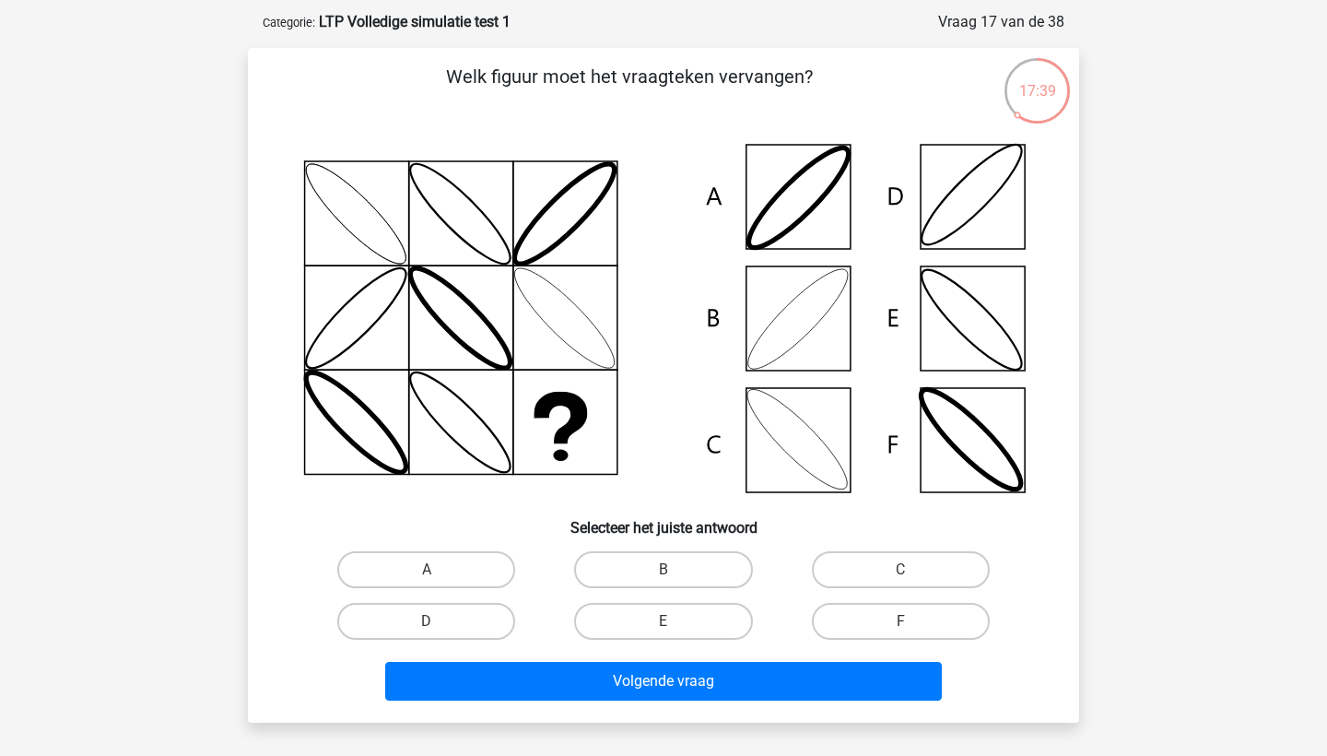
scroll to position [84, 0]
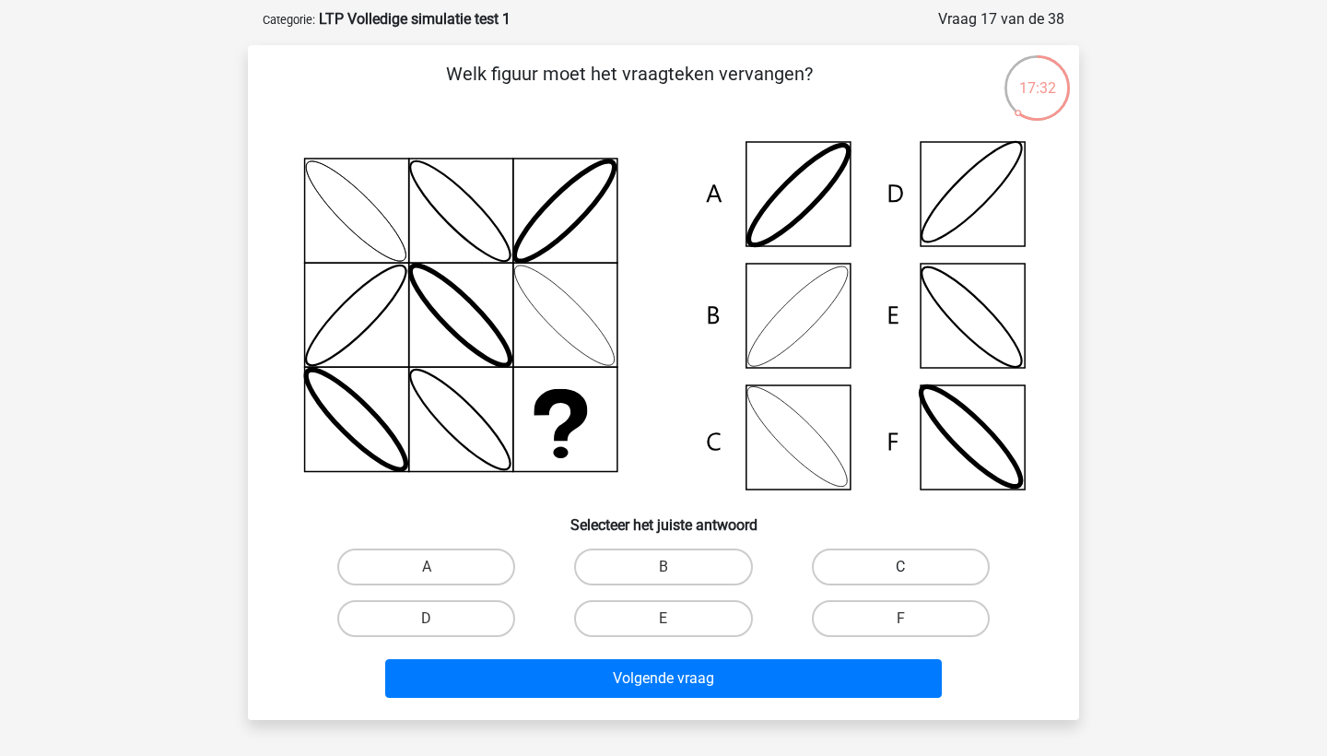
click at [855, 562] on label "C" at bounding box center [901, 566] width 178 height 37
click at [901, 567] on input "C" at bounding box center [907, 573] width 12 height 12
radio input "true"
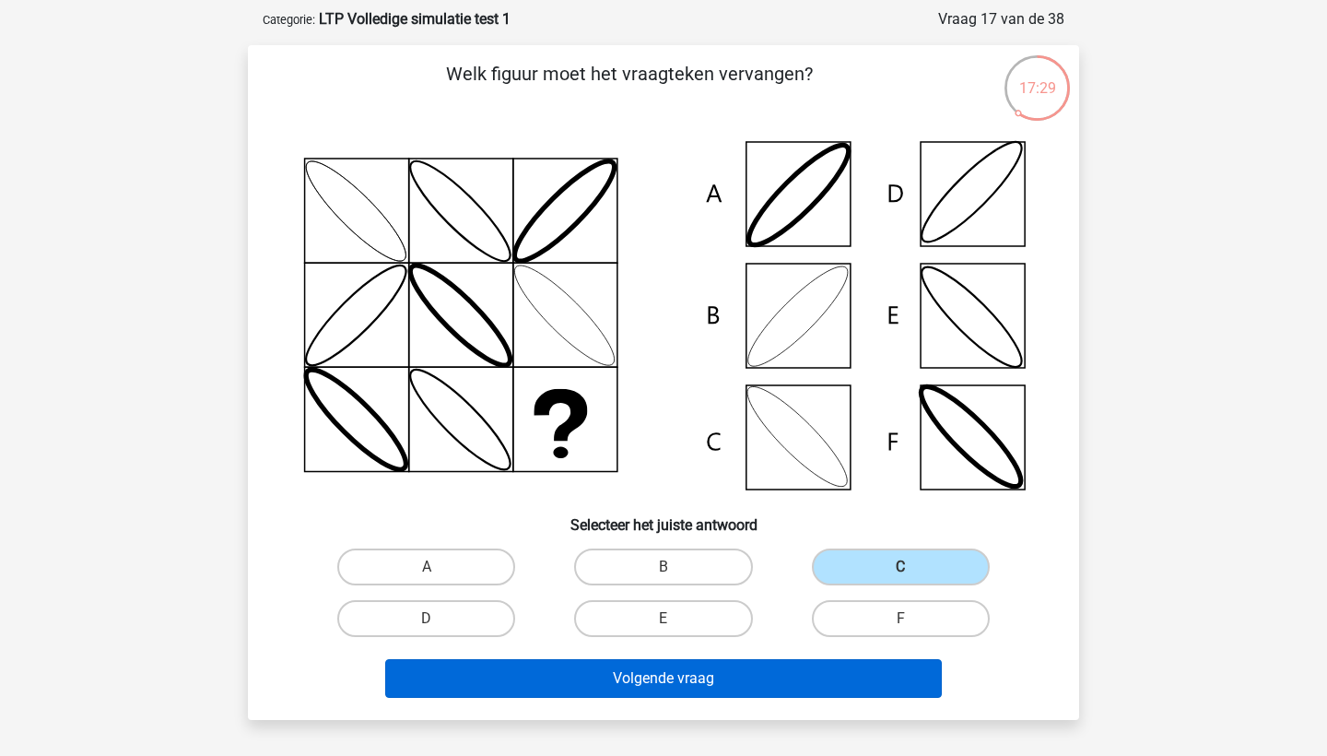
click at [830, 666] on button "Volgende vraag" at bounding box center [664, 678] width 558 height 39
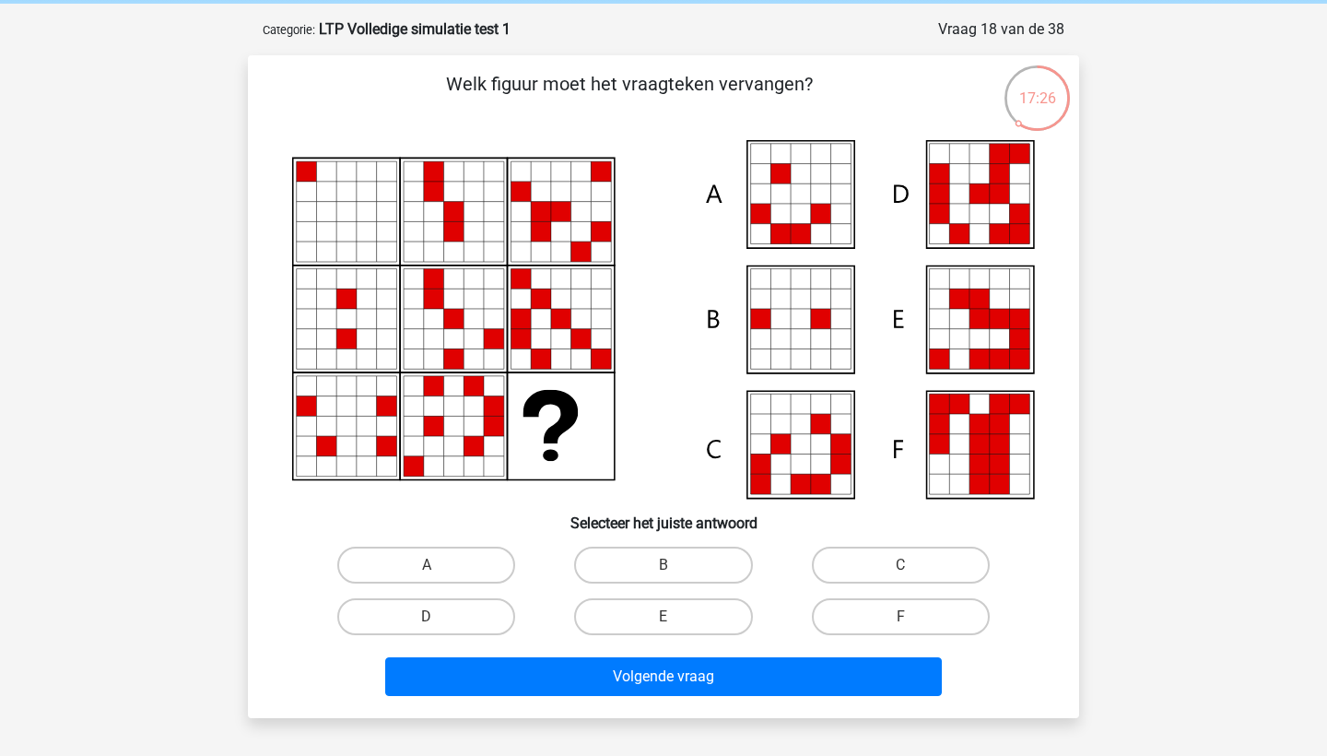
scroll to position [76, 0]
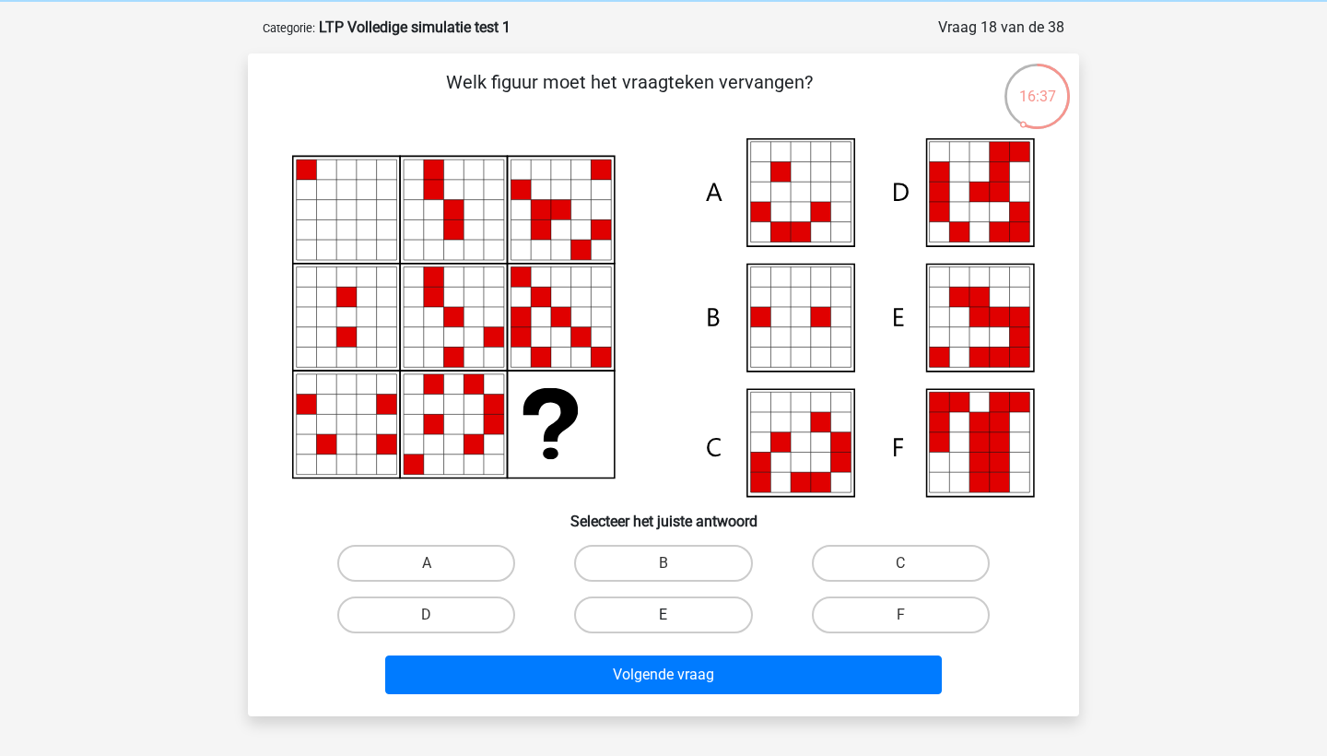
click at [631, 608] on label "E" at bounding box center [663, 614] width 178 height 37
click at [664, 615] on input "E" at bounding box center [670, 621] width 12 height 12
radio input "true"
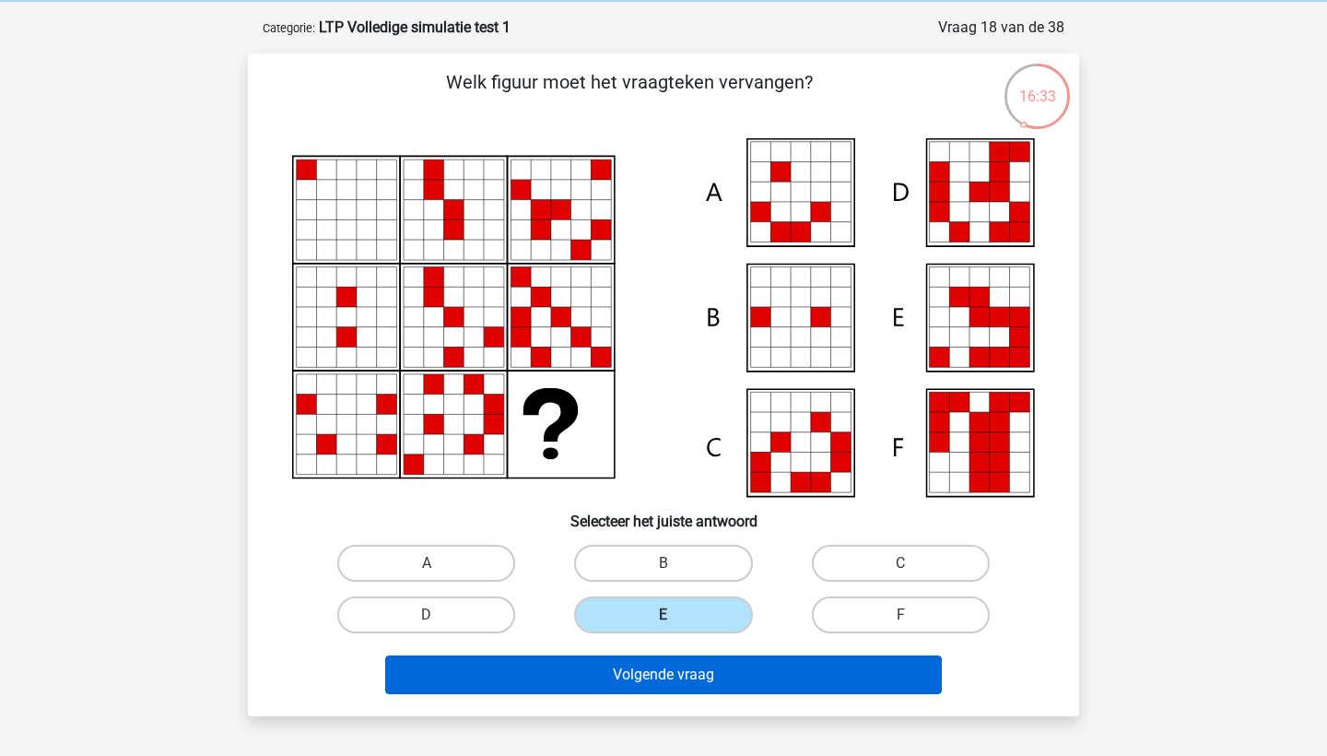
click at [714, 666] on button "Volgende vraag" at bounding box center [664, 674] width 558 height 39
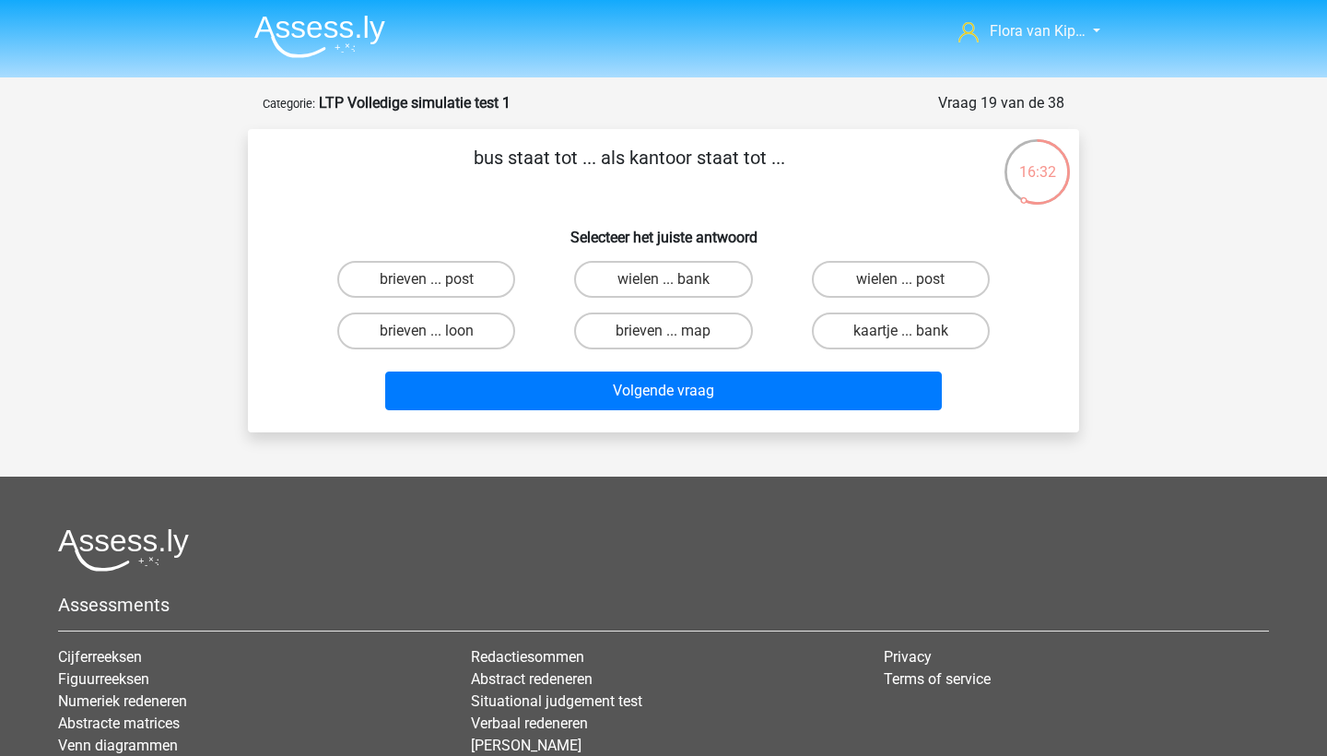
scroll to position [0, 0]
click at [481, 279] on label "brieven ... post" at bounding box center [426, 279] width 178 height 37
click at [439, 279] on input "brieven ... post" at bounding box center [433, 285] width 12 height 12
radio input "true"
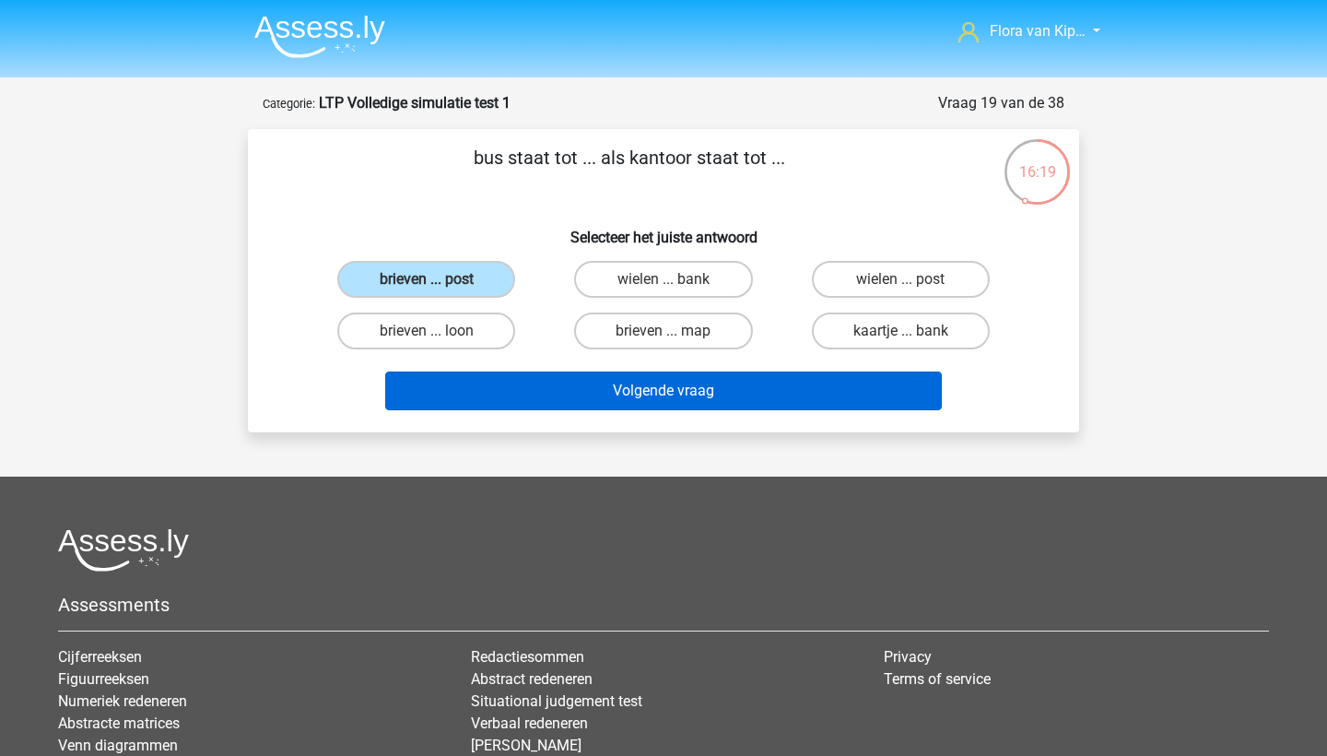
click at [569, 387] on button "Volgende vraag" at bounding box center [664, 390] width 558 height 39
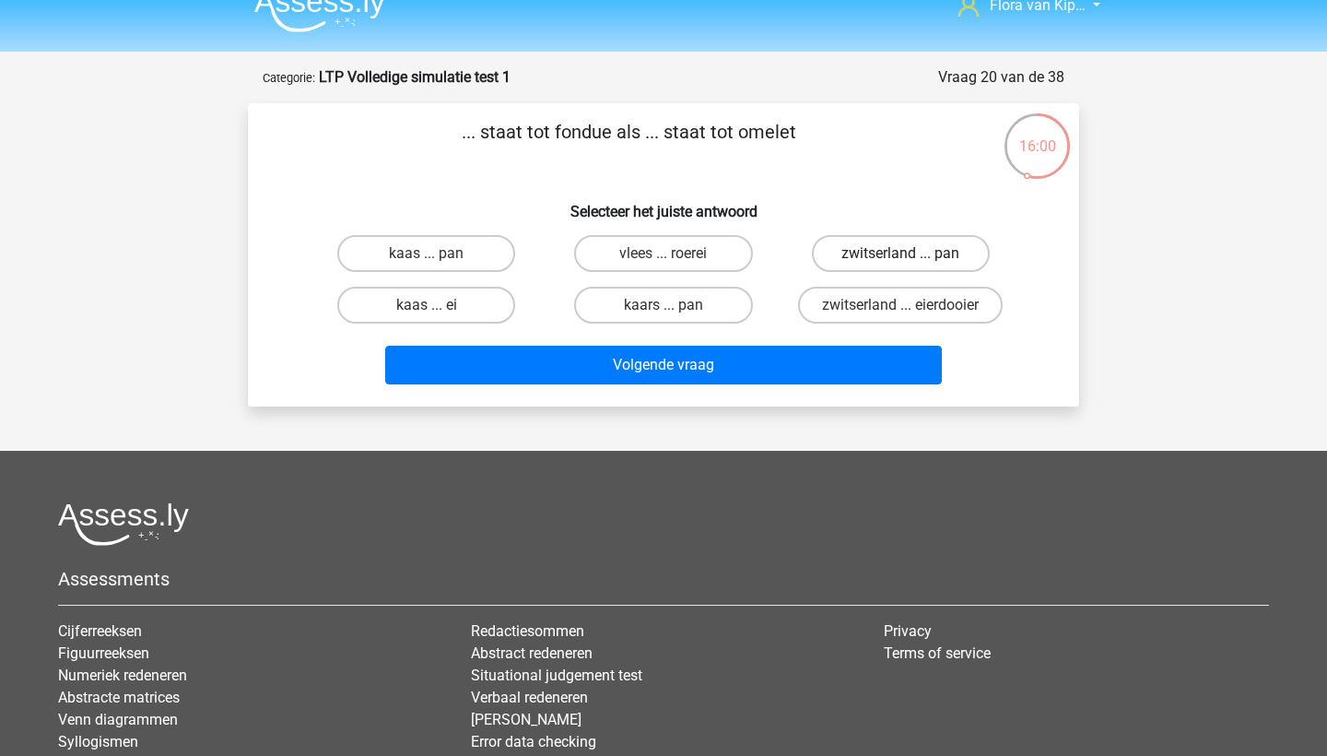
scroll to position [24, 0]
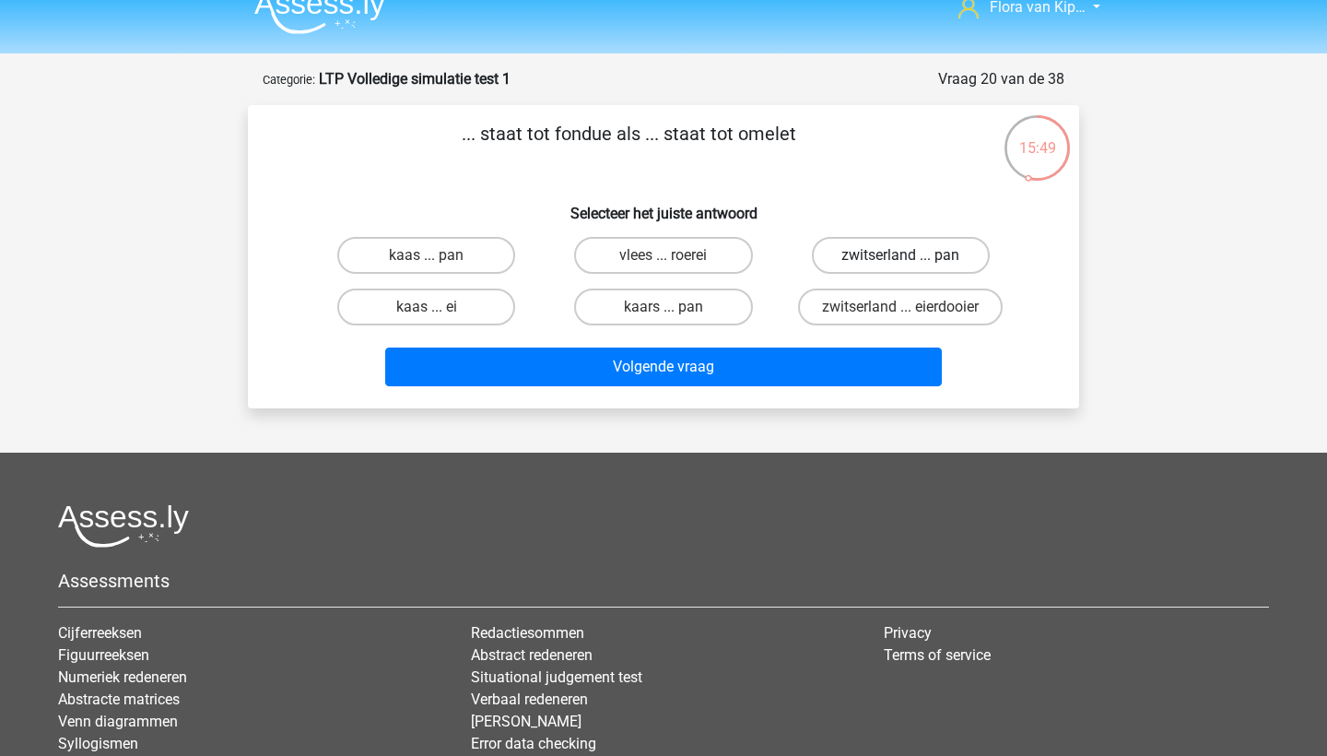
click at [881, 252] on label "zwitserland ... pan" at bounding box center [901, 255] width 178 height 37
click at [901, 255] on input "zwitserland ... pan" at bounding box center [907, 261] width 12 height 12
radio input "true"
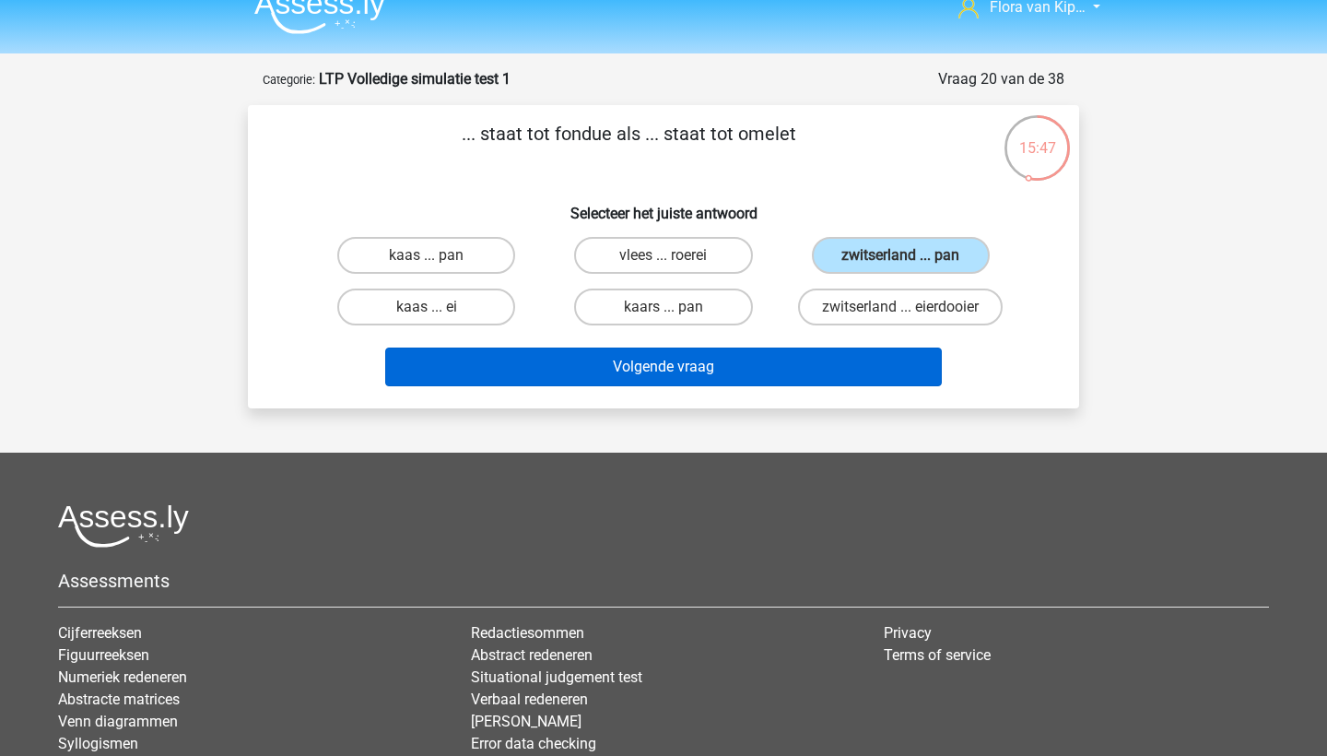
click at [847, 365] on button "Volgende vraag" at bounding box center [664, 366] width 558 height 39
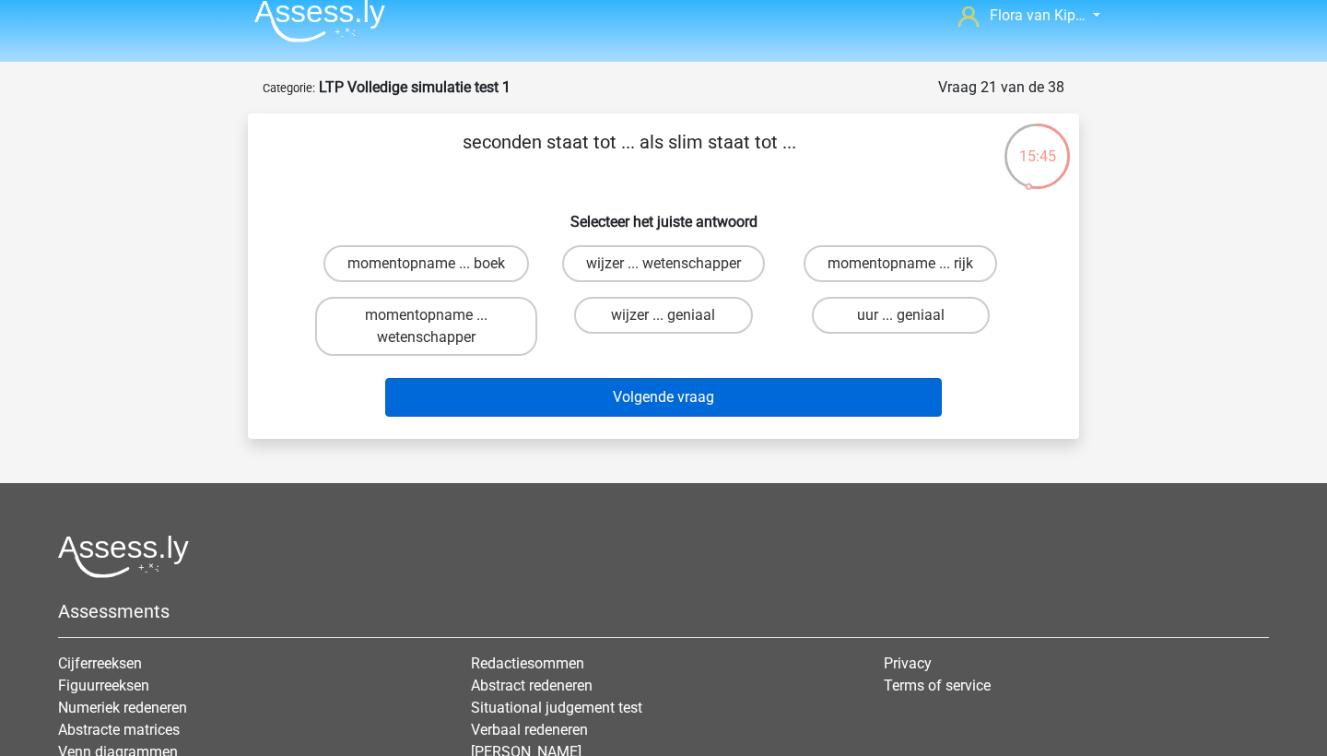
scroll to position [13, 0]
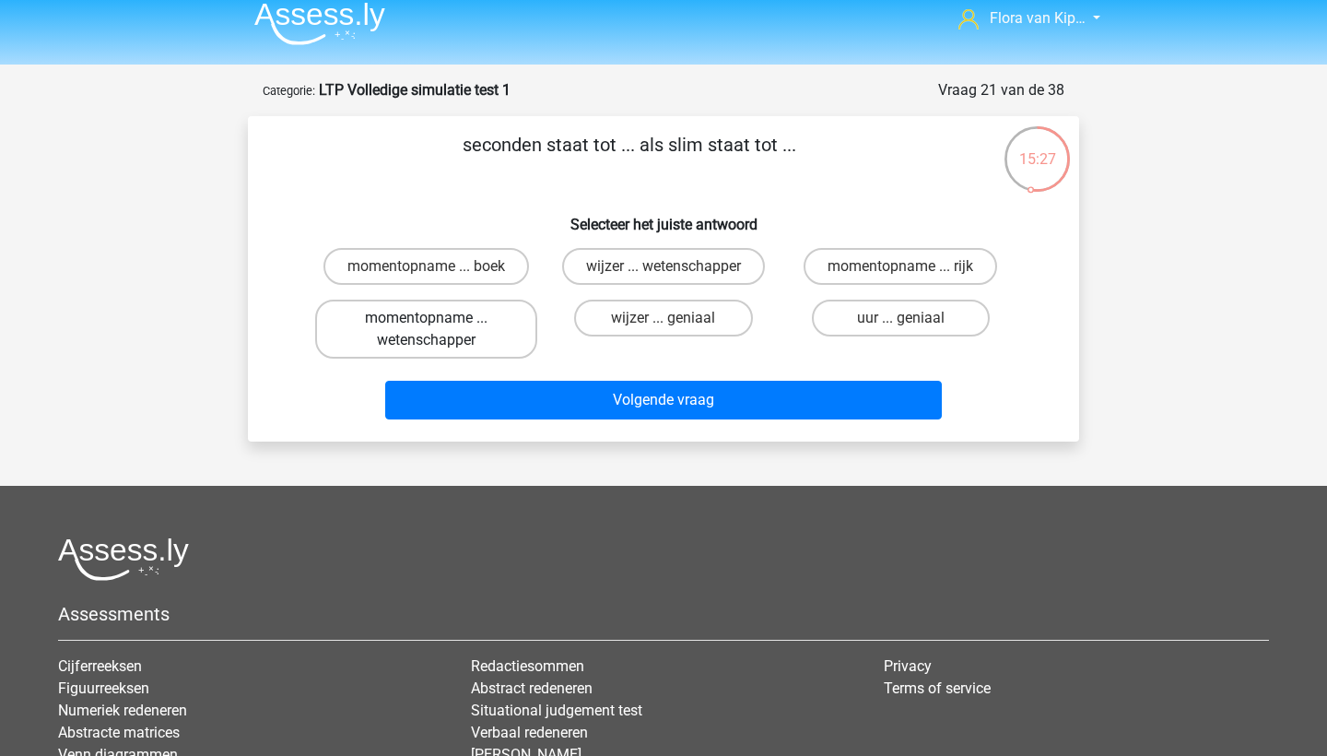
click at [465, 346] on label "momentopname ... wetenschapper" at bounding box center [426, 329] width 222 height 59
click at [439, 330] on input "momentopname ... wetenschapper" at bounding box center [433, 324] width 12 height 12
radio input "true"
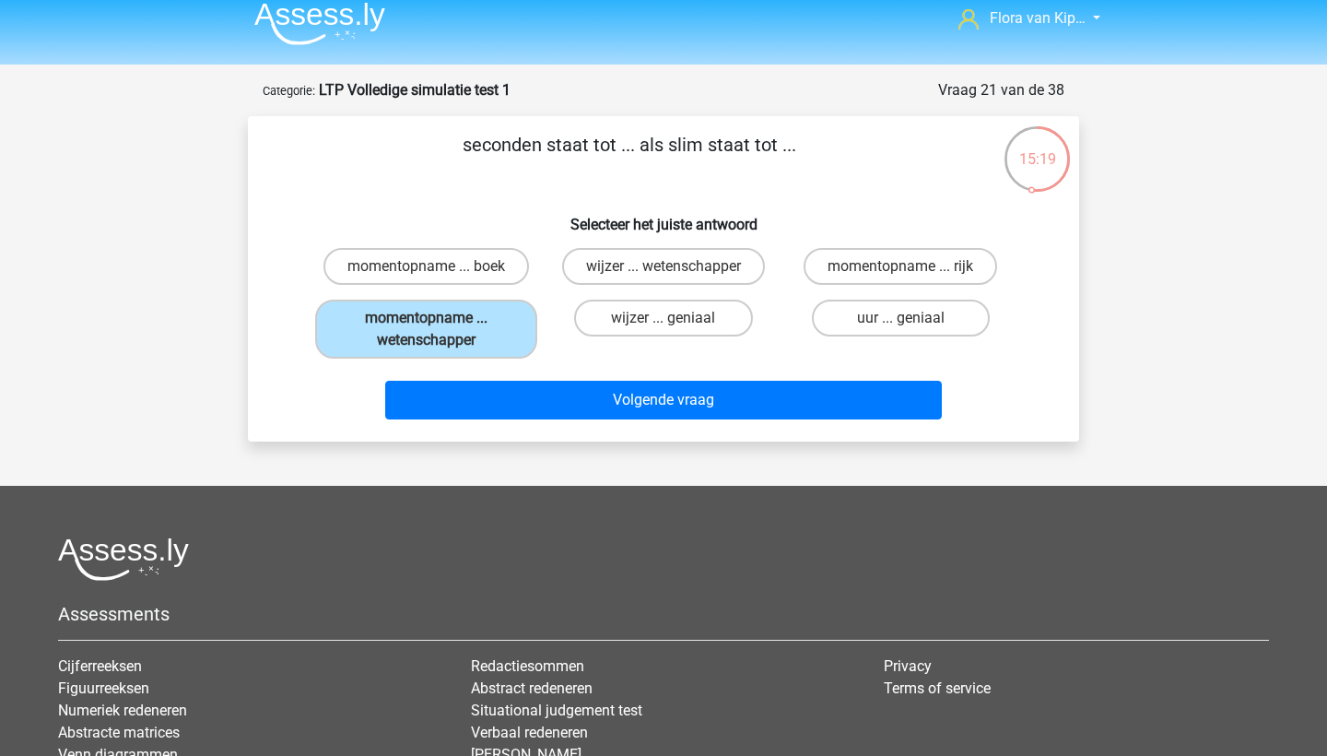
click at [546, 249] on div "wijzer ... wetenschapper" at bounding box center [663, 267] width 237 height 52
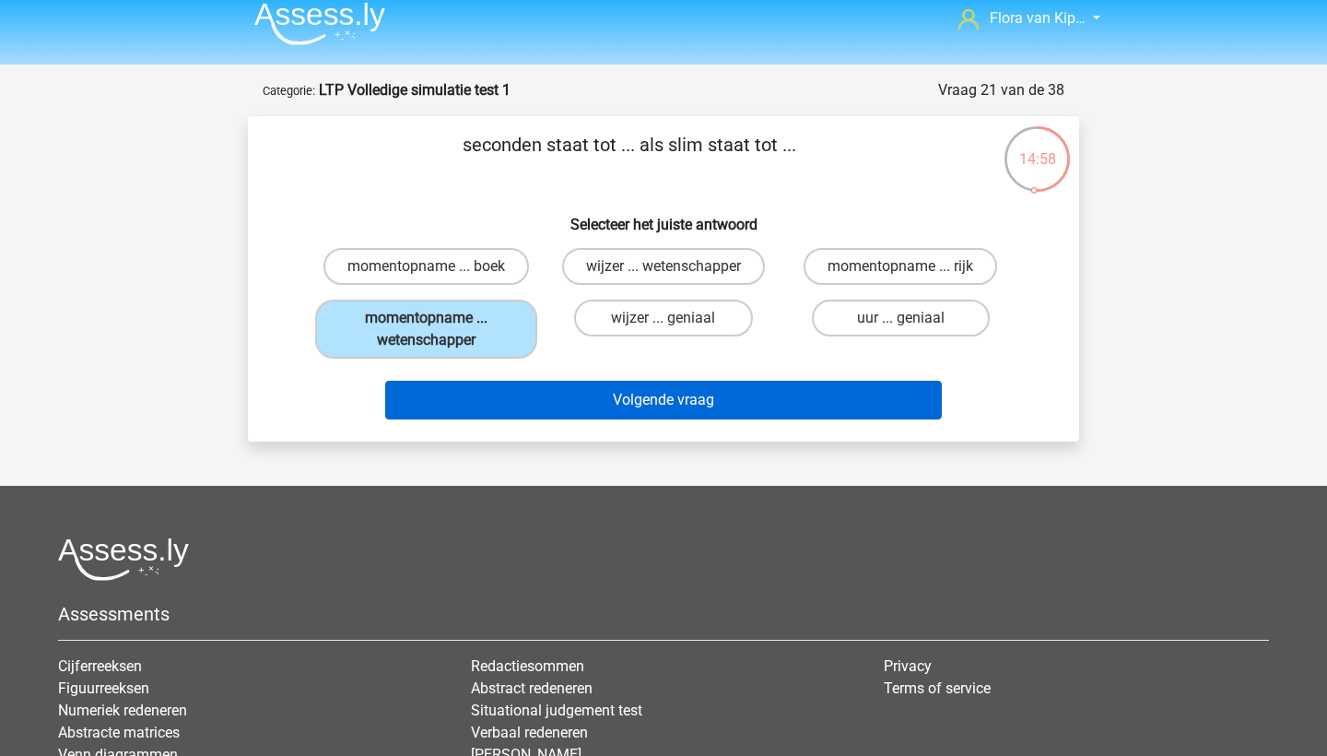
click at [537, 400] on button "Volgende vraag" at bounding box center [664, 400] width 558 height 39
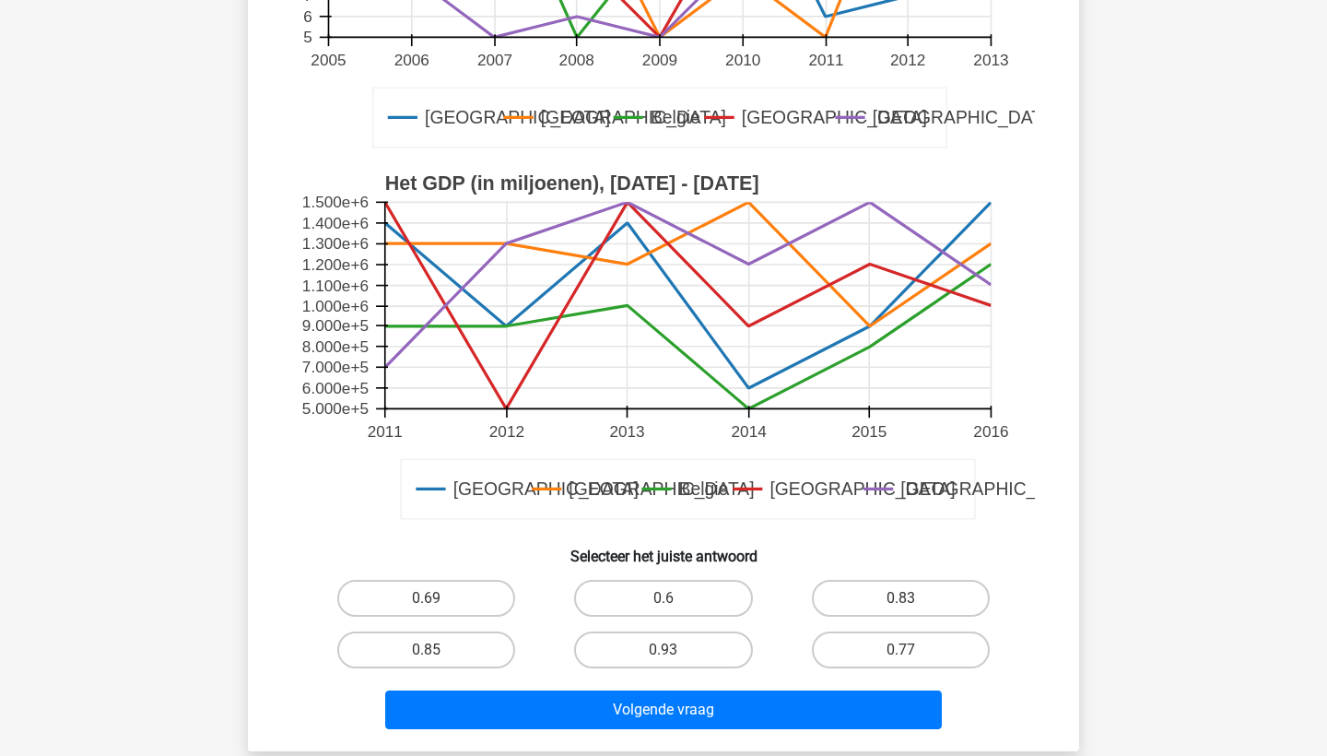
scroll to position [425, 0]
click at [866, 636] on label "0.77" at bounding box center [901, 648] width 178 height 37
click at [901, 649] on input "0.77" at bounding box center [907, 655] width 12 height 12
radio input "true"
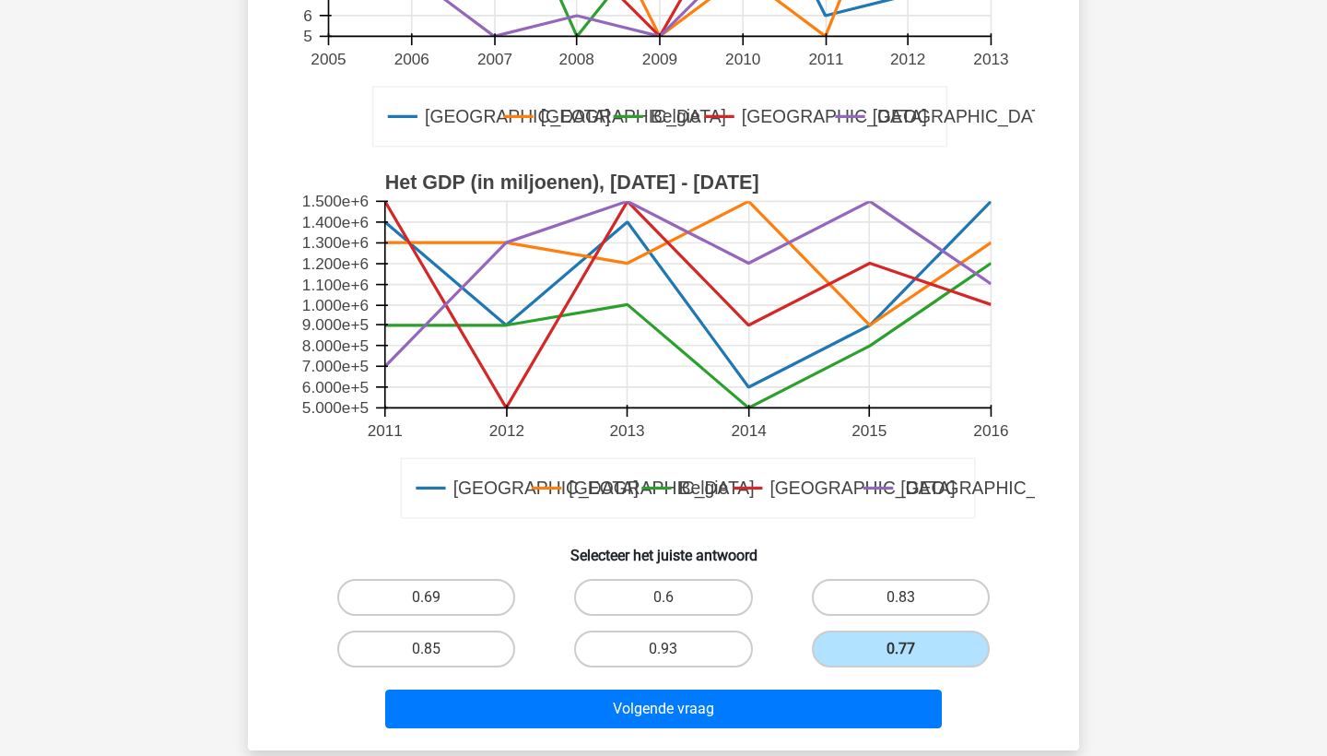
click at [858, 666] on div "Volgende vraag" at bounding box center [663, 705] width 772 height 61
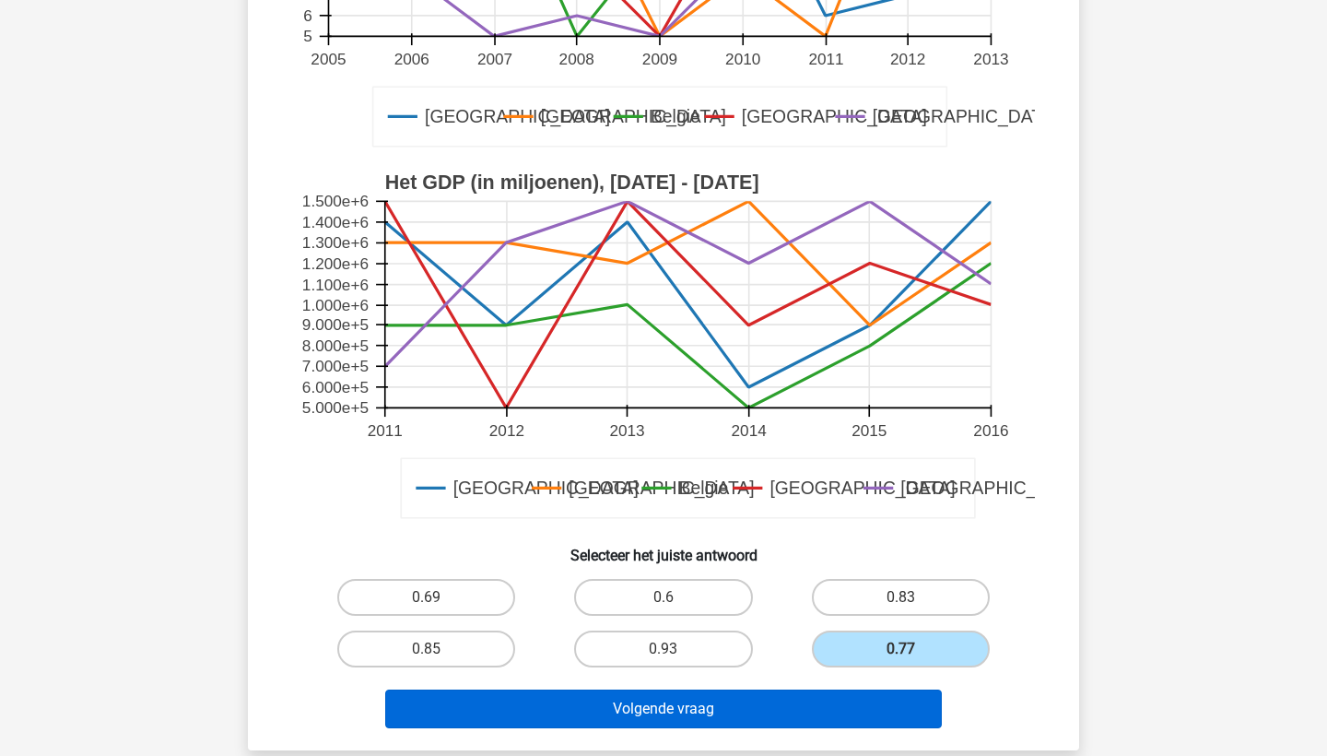
click at [858, 666] on button "Volgende vraag" at bounding box center [664, 708] width 558 height 39
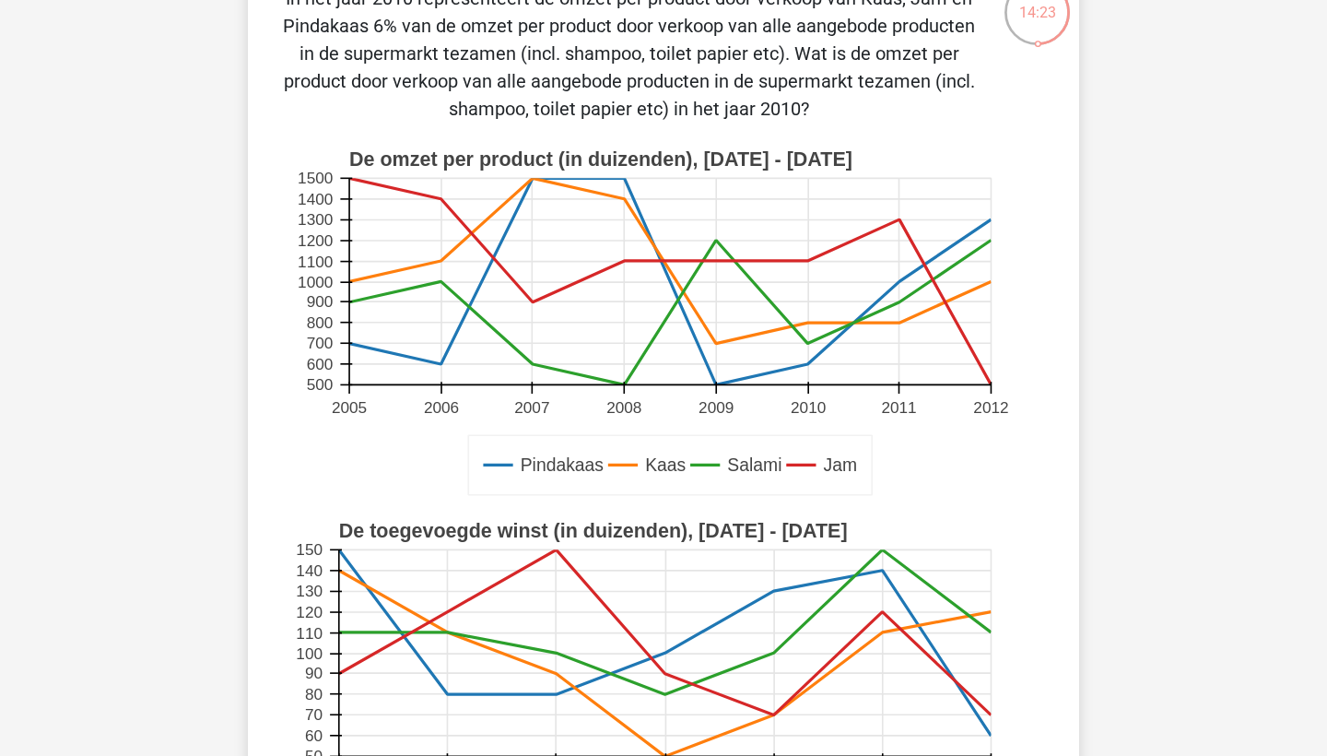
scroll to position [77, 0]
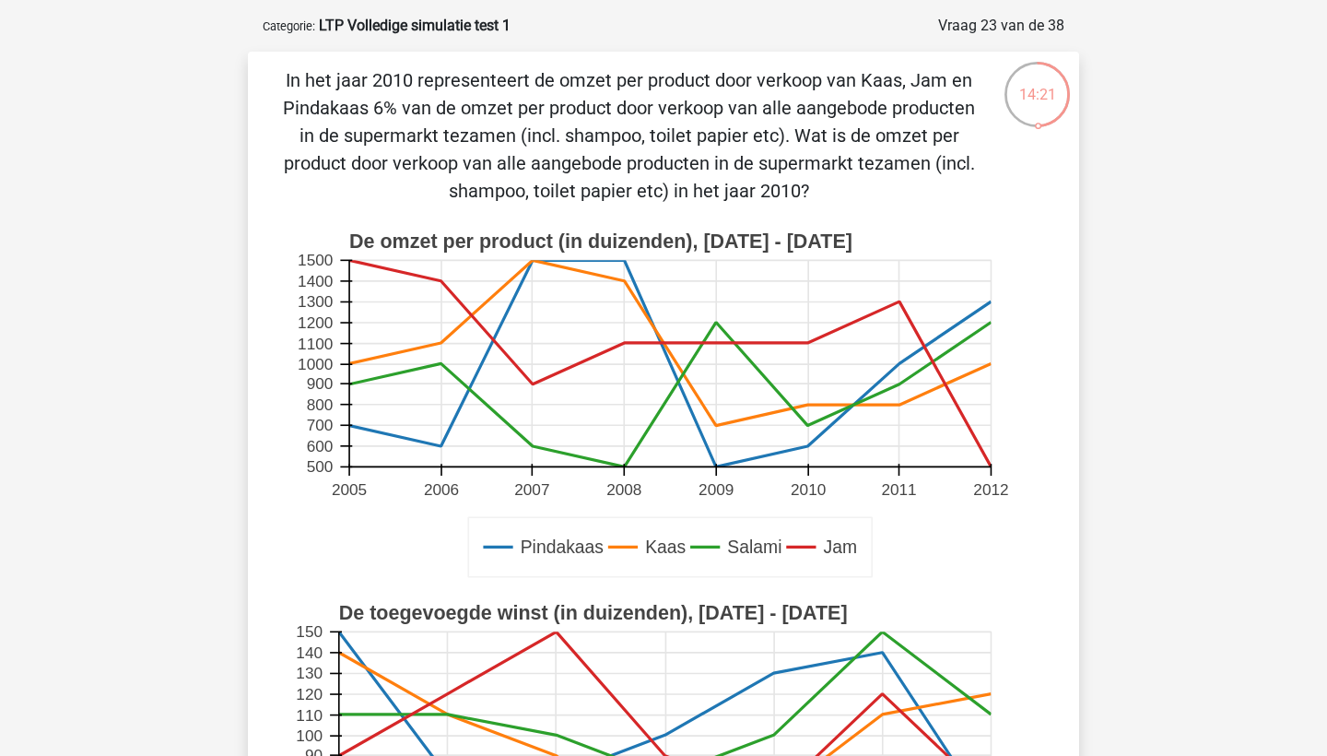
copy p "In het jaar 2010 representeert de omzet per product door verkoop van Kaas, Jam …"
drag, startPoint x: 288, startPoint y: 81, endPoint x: 814, endPoint y: 205, distance: 539.7
click at [814, 205] on p "In het jaar 2010 representeert de omzet per product door verkoop van Kaas, Jam …" at bounding box center [628, 135] width 703 height 138
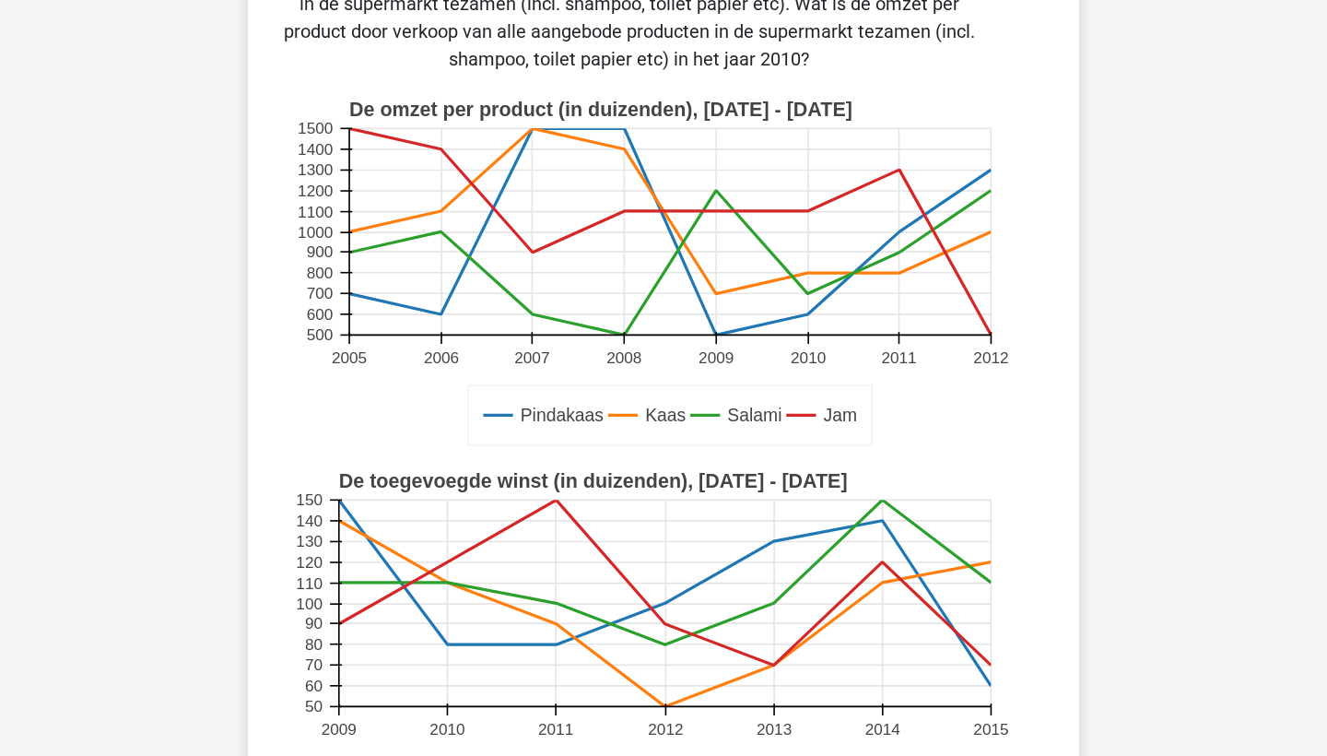
click at [451, 387] on rect at bounding box center [664, 273] width 743 height 371
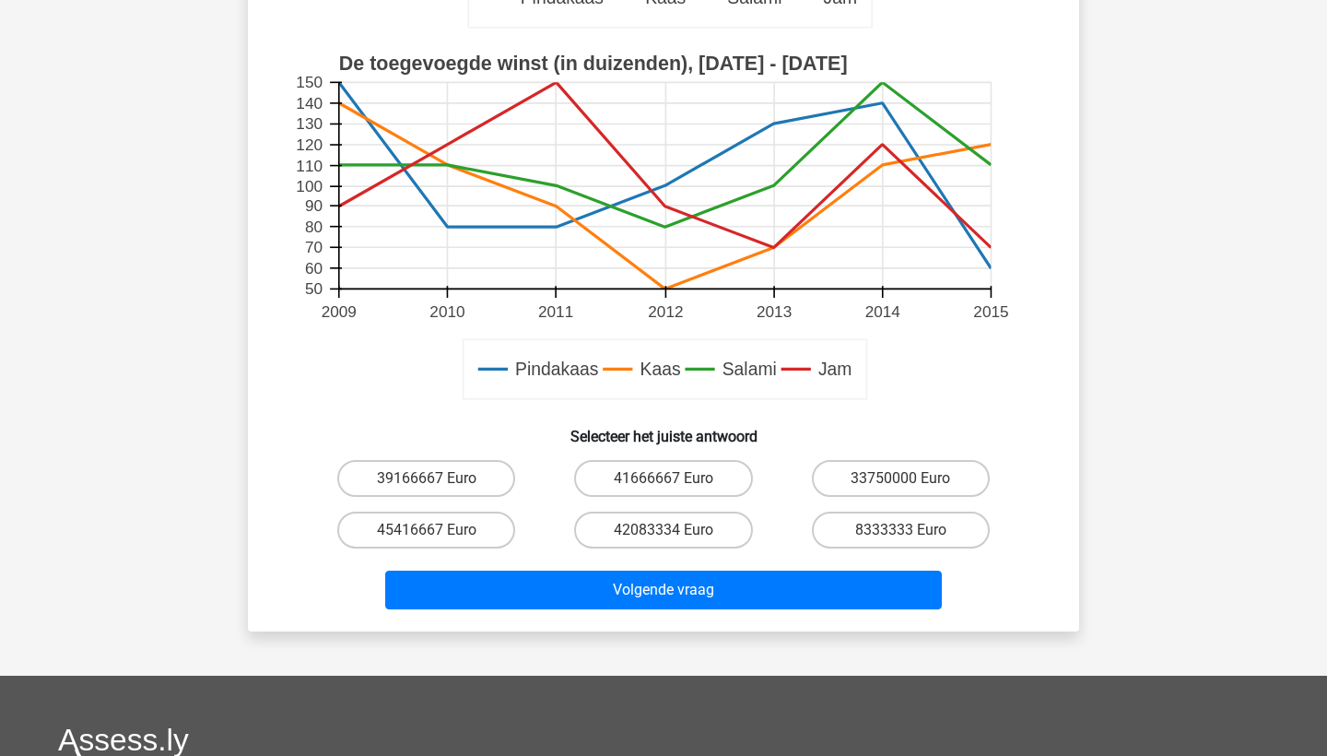
scroll to position [629, 0]
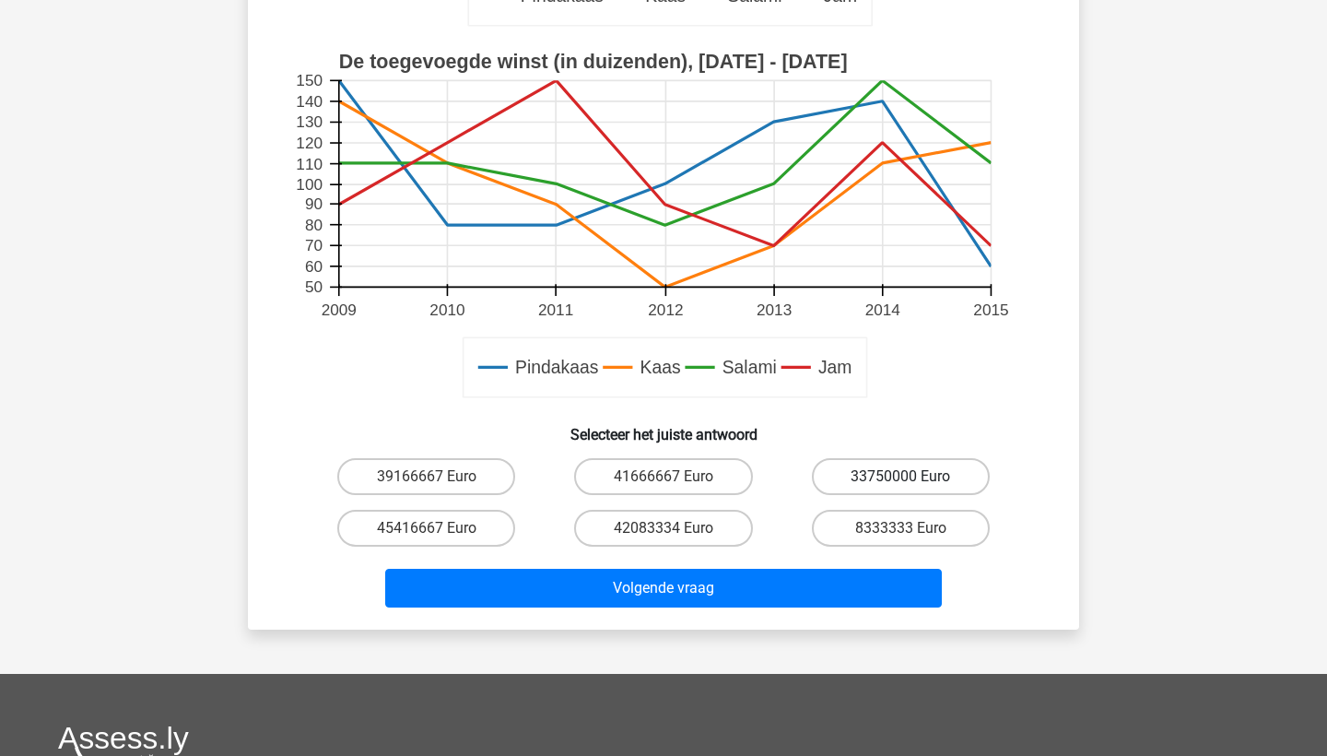
click at [873, 484] on label "33750000 Euro" at bounding box center [901, 476] width 178 height 37
click at [901, 484] on input "33750000 Euro" at bounding box center [907, 483] width 12 height 12
radio input "true"
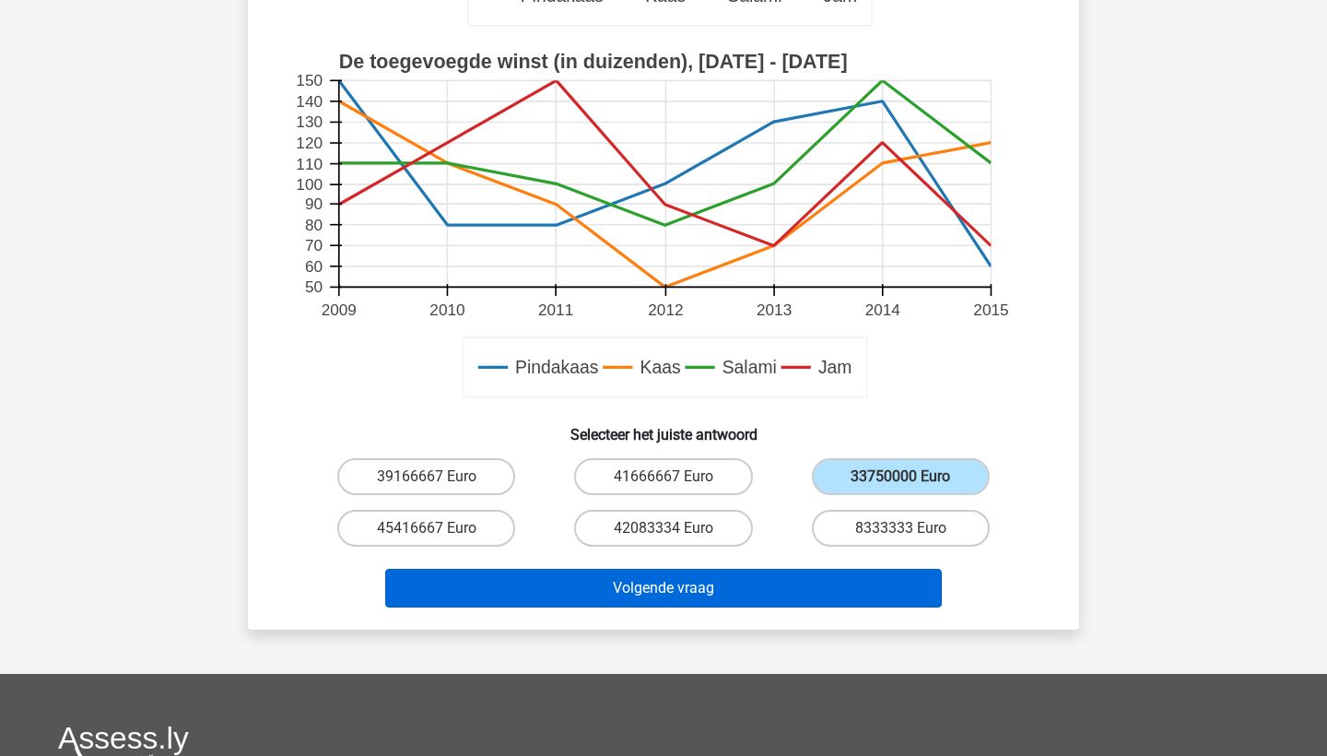
click at [641, 589] on button "Volgende vraag" at bounding box center [664, 588] width 558 height 39
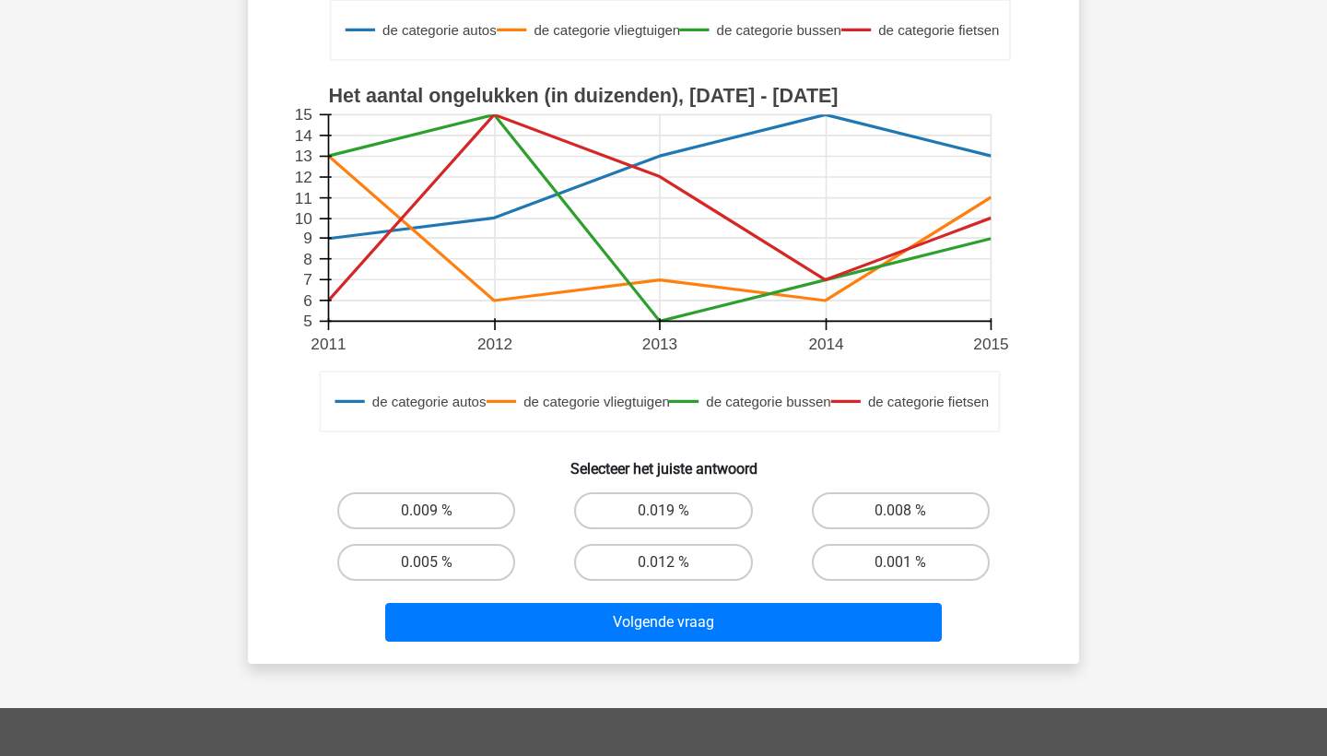
scroll to position [677, 0]
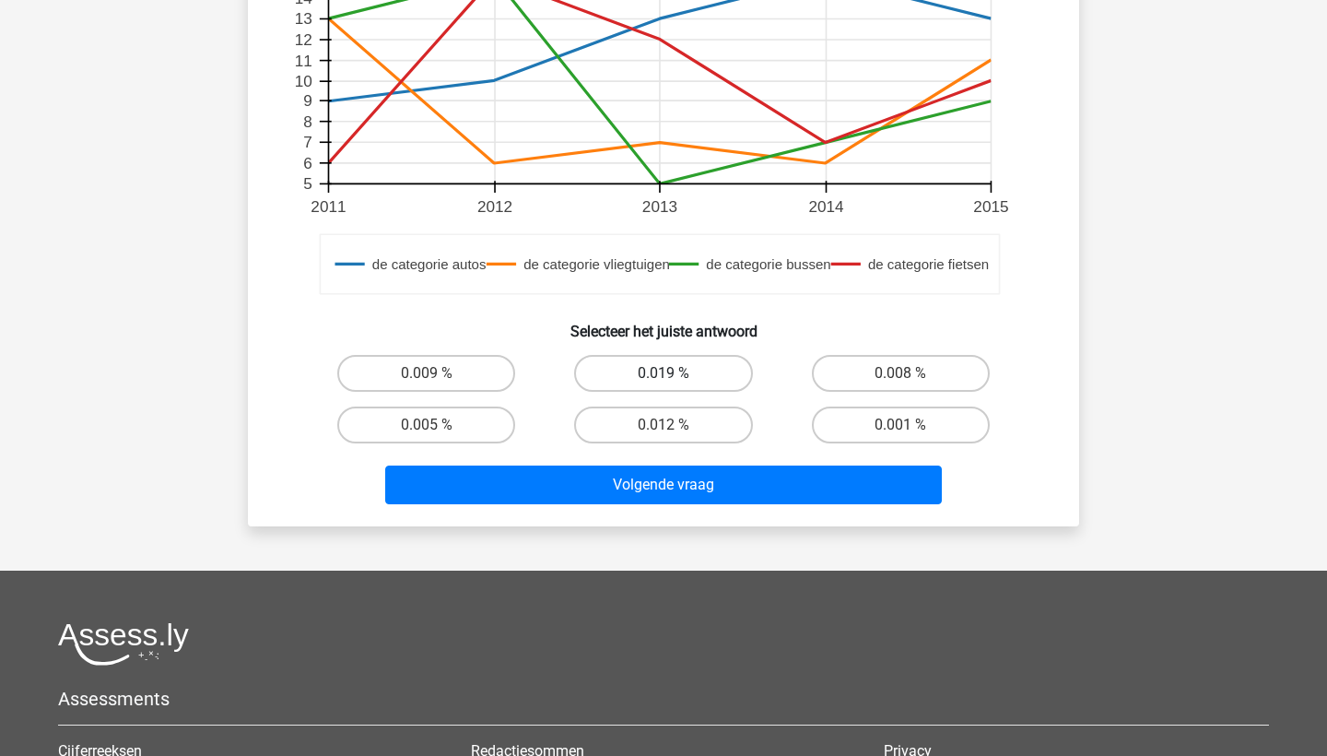
click at [659, 377] on label "0.019 %" at bounding box center [663, 373] width 178 height 37
click at [664, 377] on input "0.019 %" at bounding box center [670, 379] width 12 height 12
radio input "true"
click at [665, 465] on div "Volgende vraag" at bounding box center [663, 481] width 772 height 61
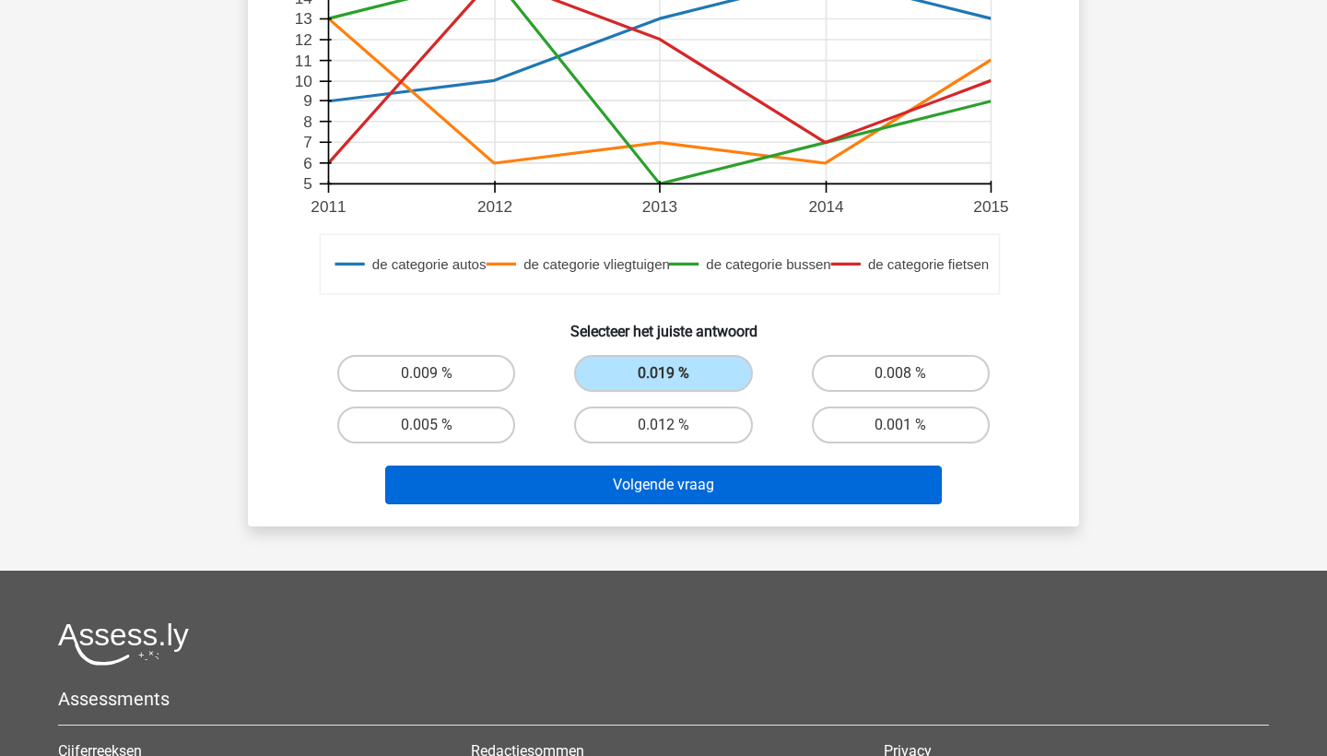
click at [665, 485] on button "Volgende vraag" at bounding box center [664, 484] width 558 height 39
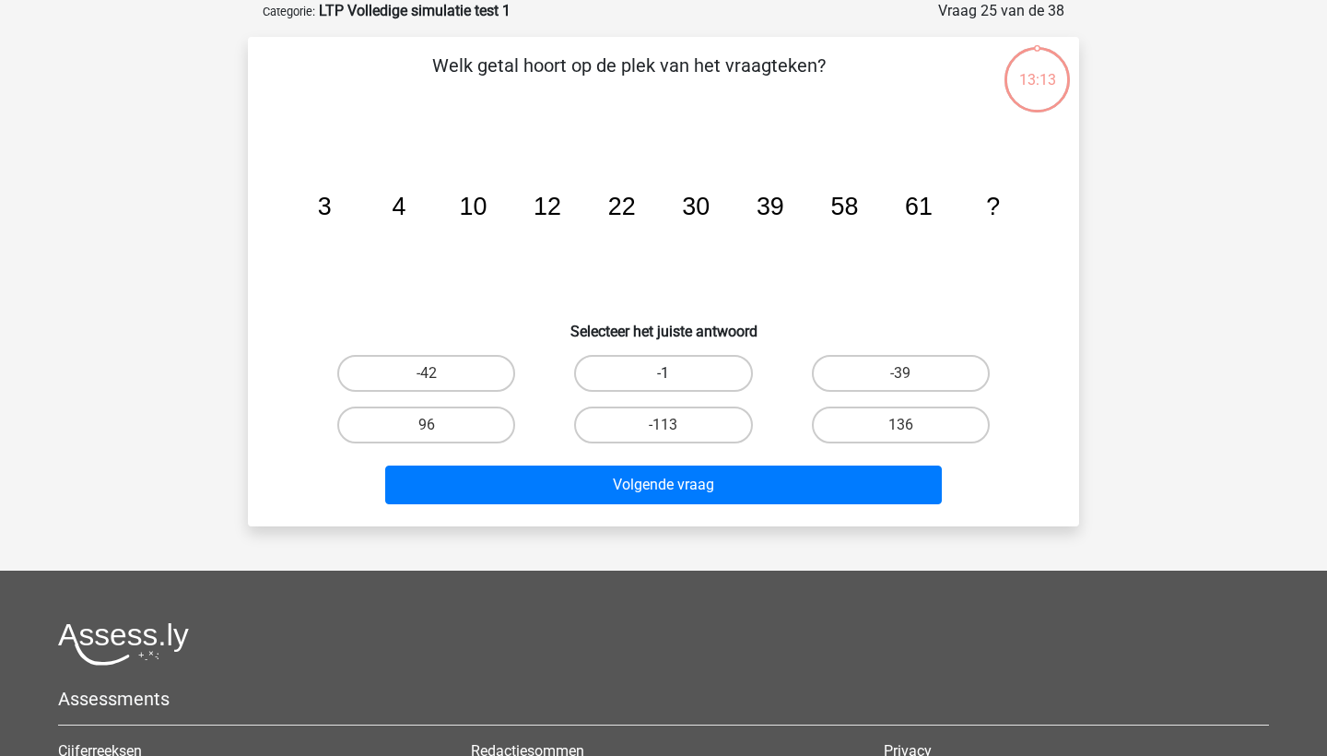
scroll to position [65, 0]
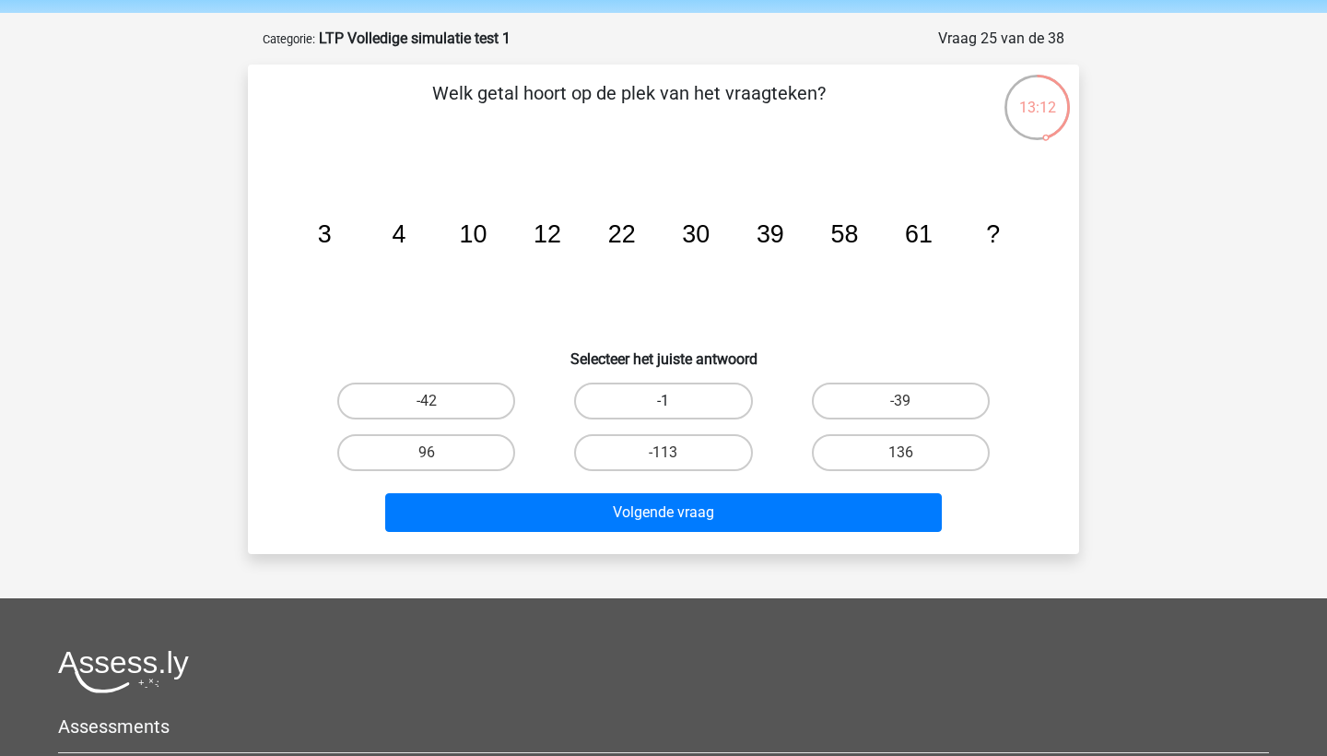
click at [652, 401] on label "-1" at bounding box center [663, 401] width 178 height 37
click at [664, 401] on input "-1" at bounding box center [670, 407] width 12 height 12
radio input "true"
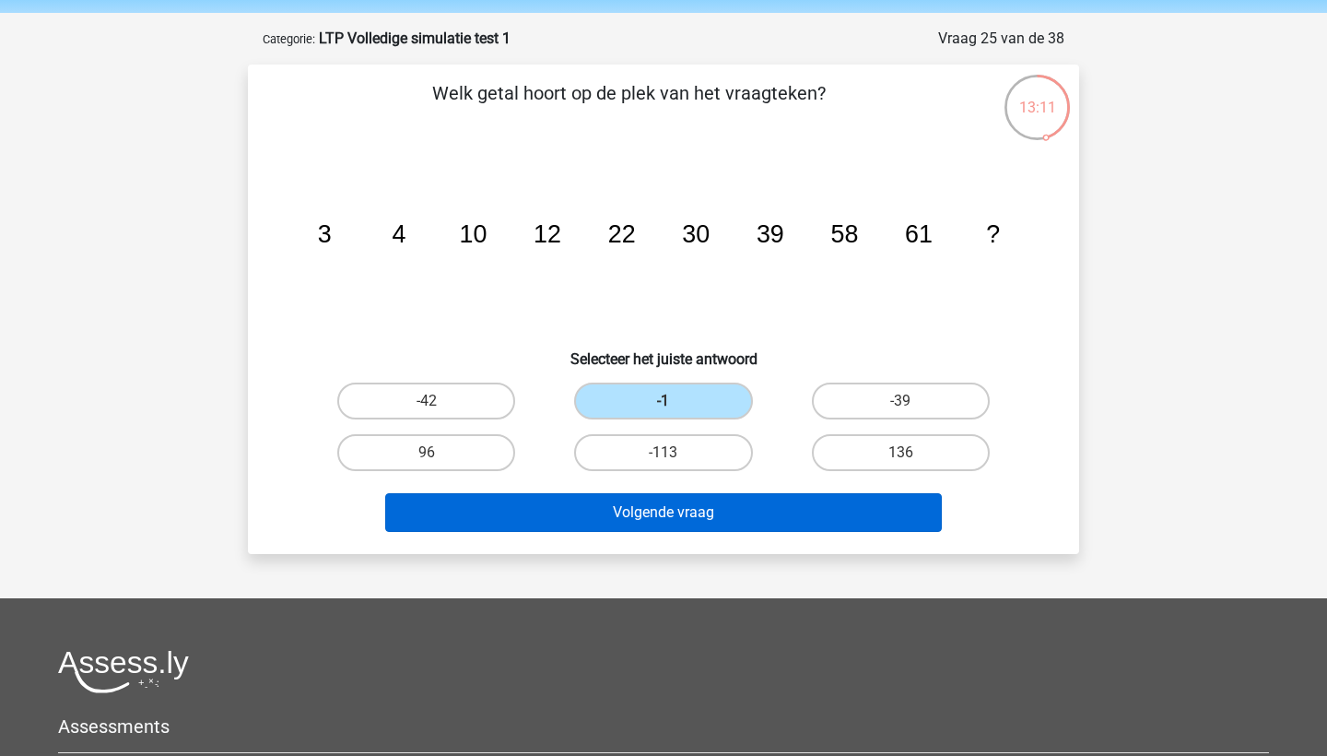
click at [672, 508] on button "Volgende vraag" at bounding box center [664, 512] width 558 height 39
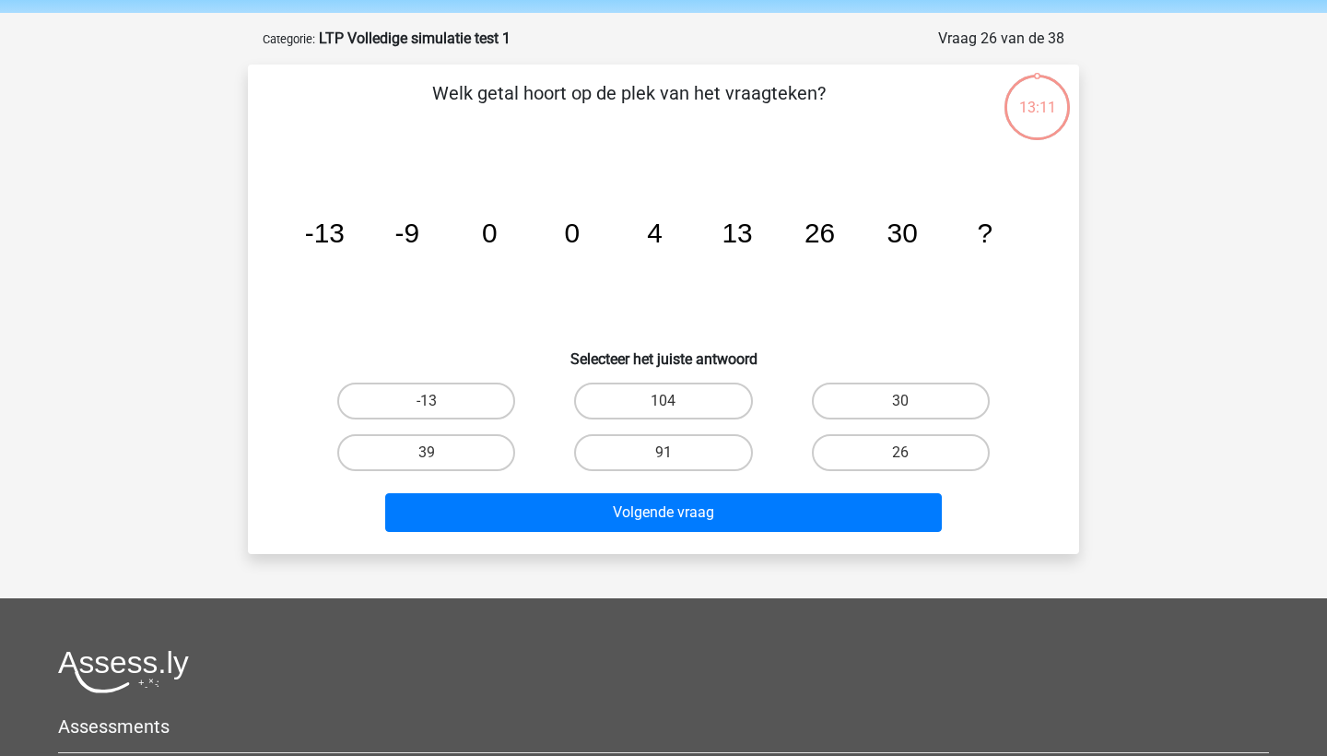
scroll to position [92, 0]
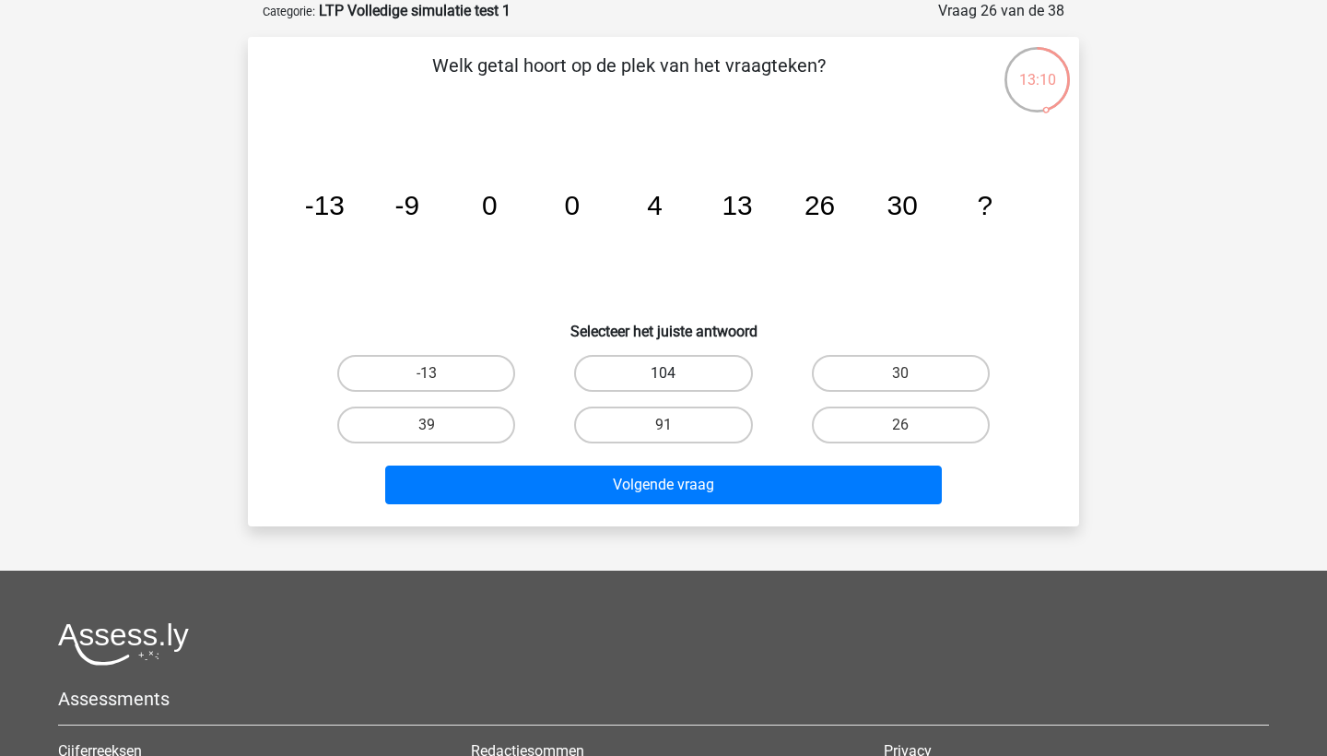
click at [679, 380] on label "104" at bounding box center [663, 373] width 178 height 37
click at [676, 380] on input "104" at bounding box center [670, 379] width 12 height 12
radio input "true"
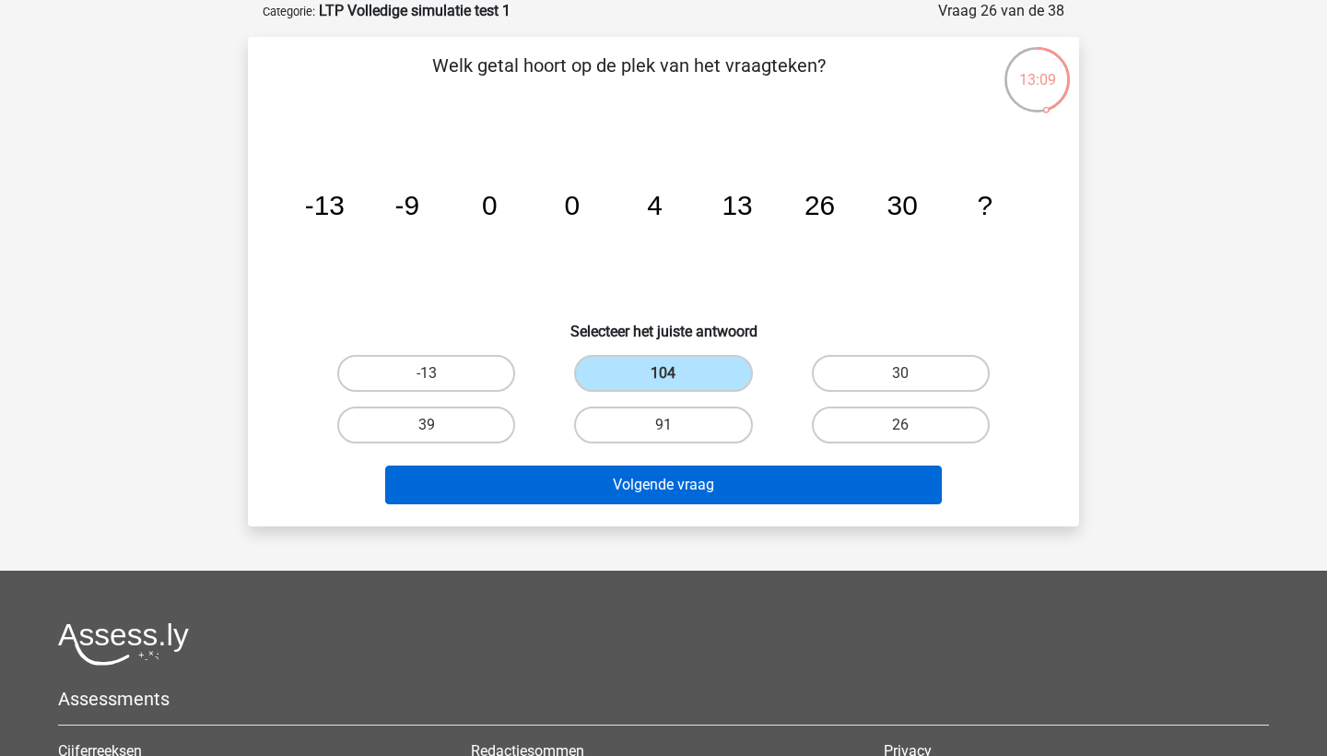
click at [679, 468] on button "Volgende vraag" at bounding box center [664, 484] width 558 height 39
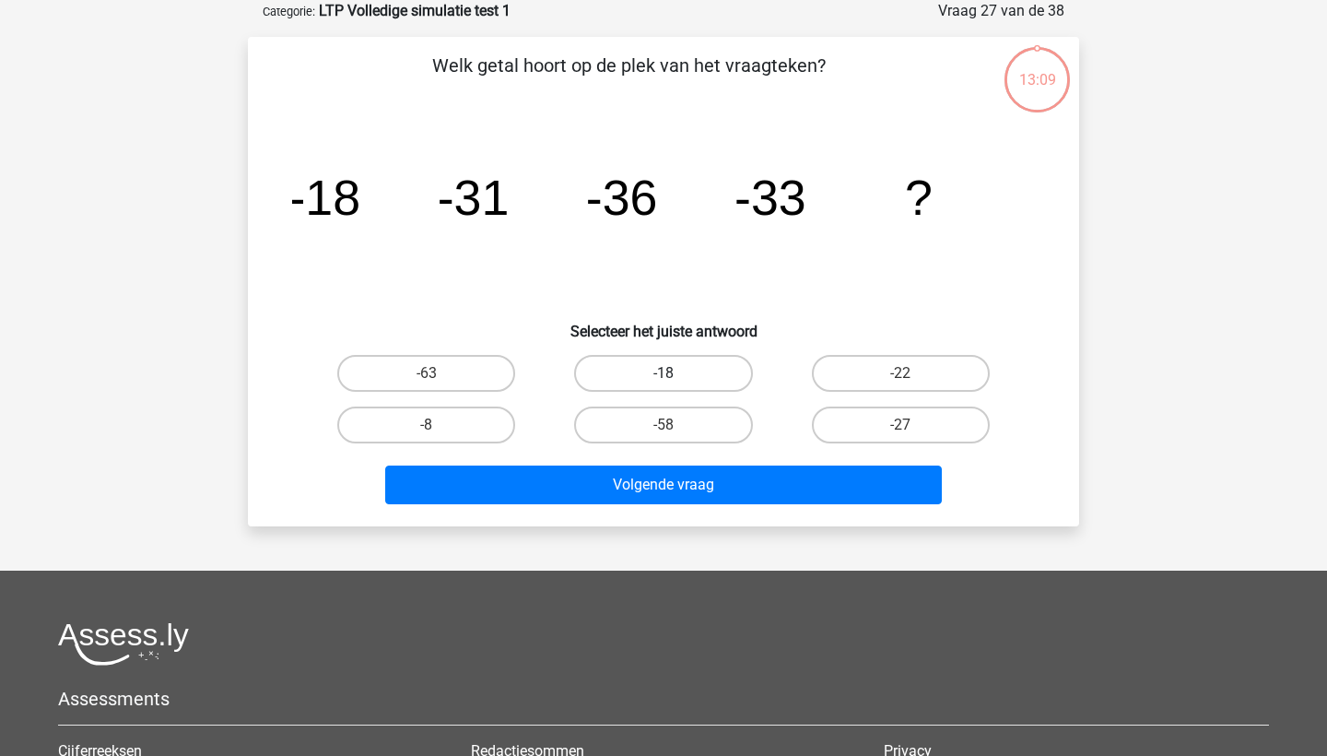
click at [649, 366] on label "-18" at bounding box center [663, 373] width 178 height 37
click at [664, 373] on input "-18" at bounding box center [670, 379] width 12 height 12
radio input "true"
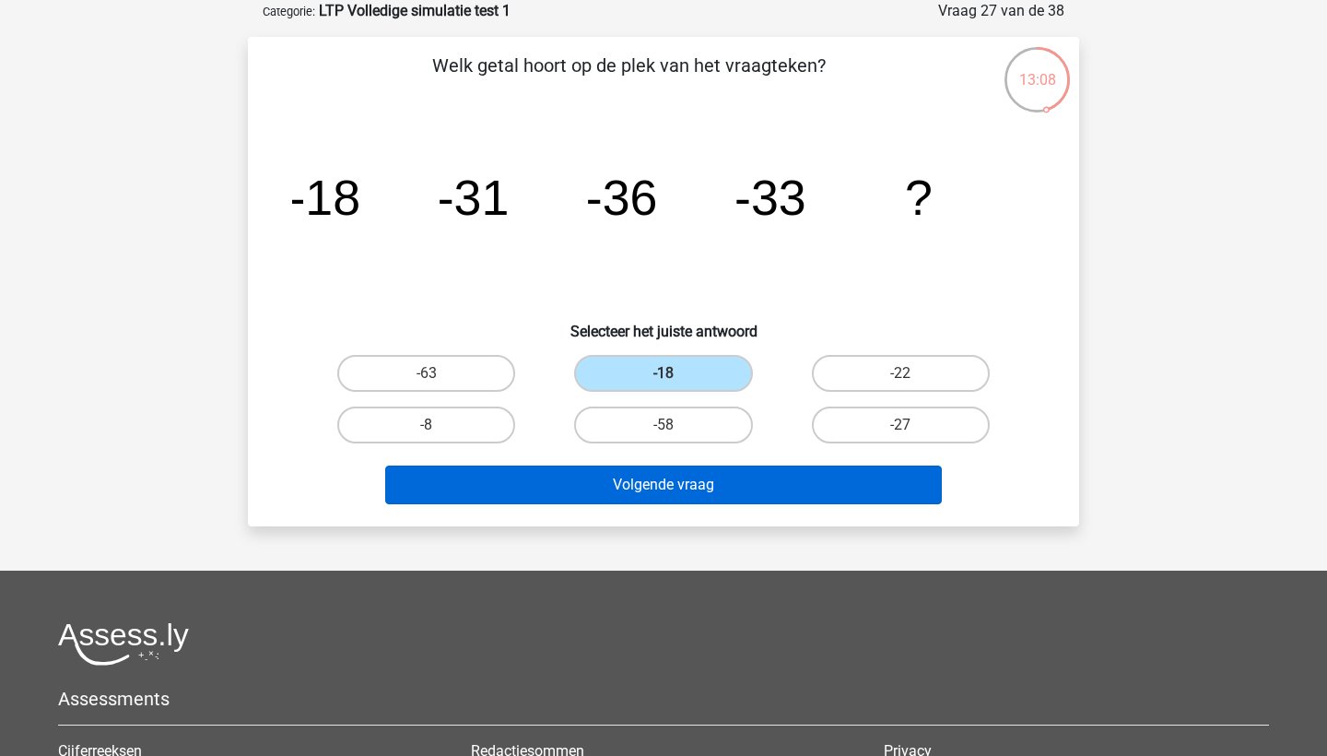
click at [666, 484] on button "Volgende vraag" at bounding box center [664, 484] width 558 height 39
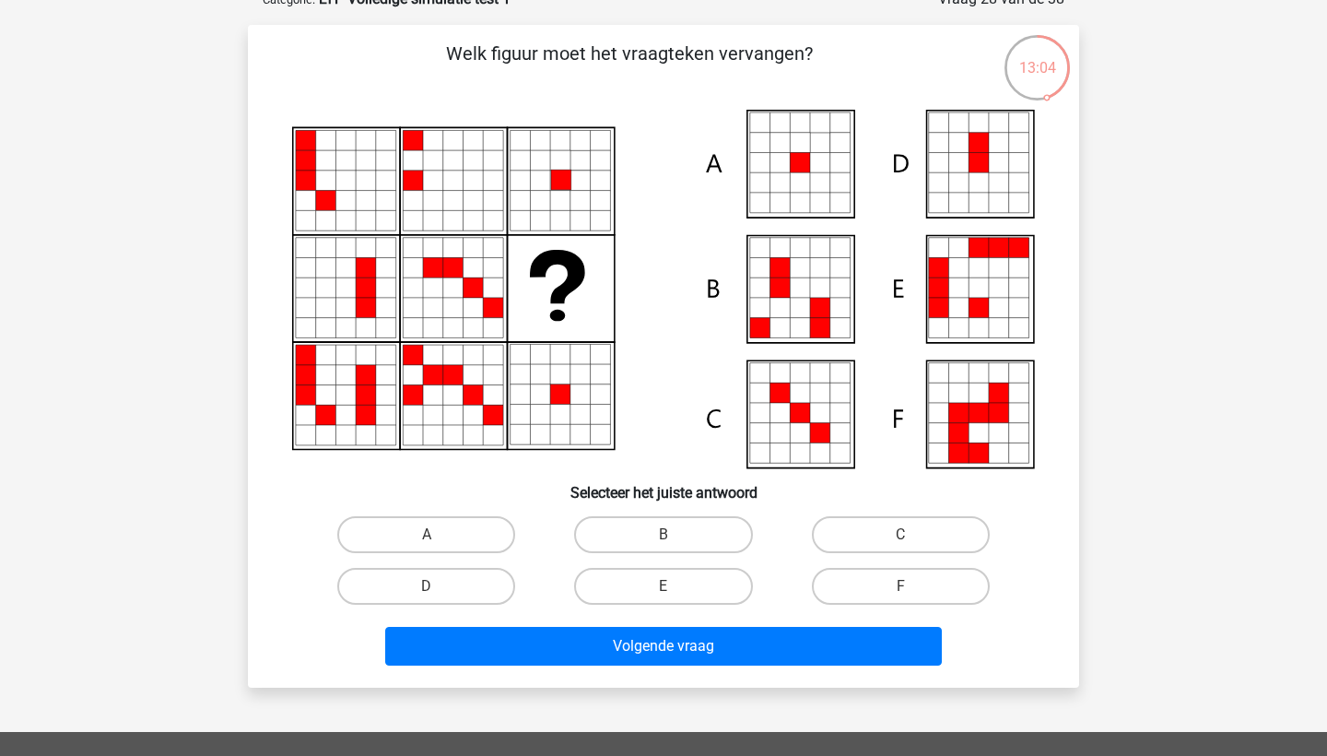
scroll to position [108, 0]
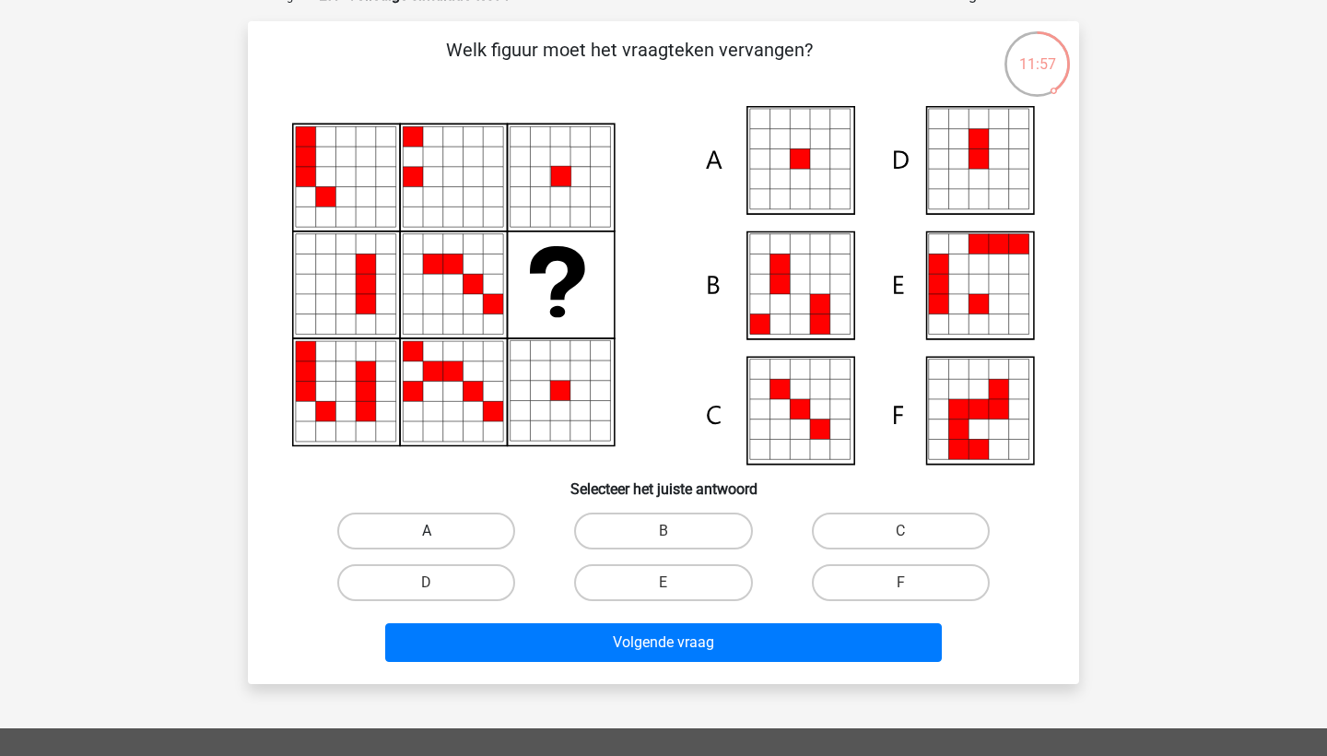
click at [458, 515] on label "A" at bounding box center [426, 530] width 178 height 37
click at [439, 531] on input "A" at bounding box center [433, 537] width 12 height 12
radio input "true"
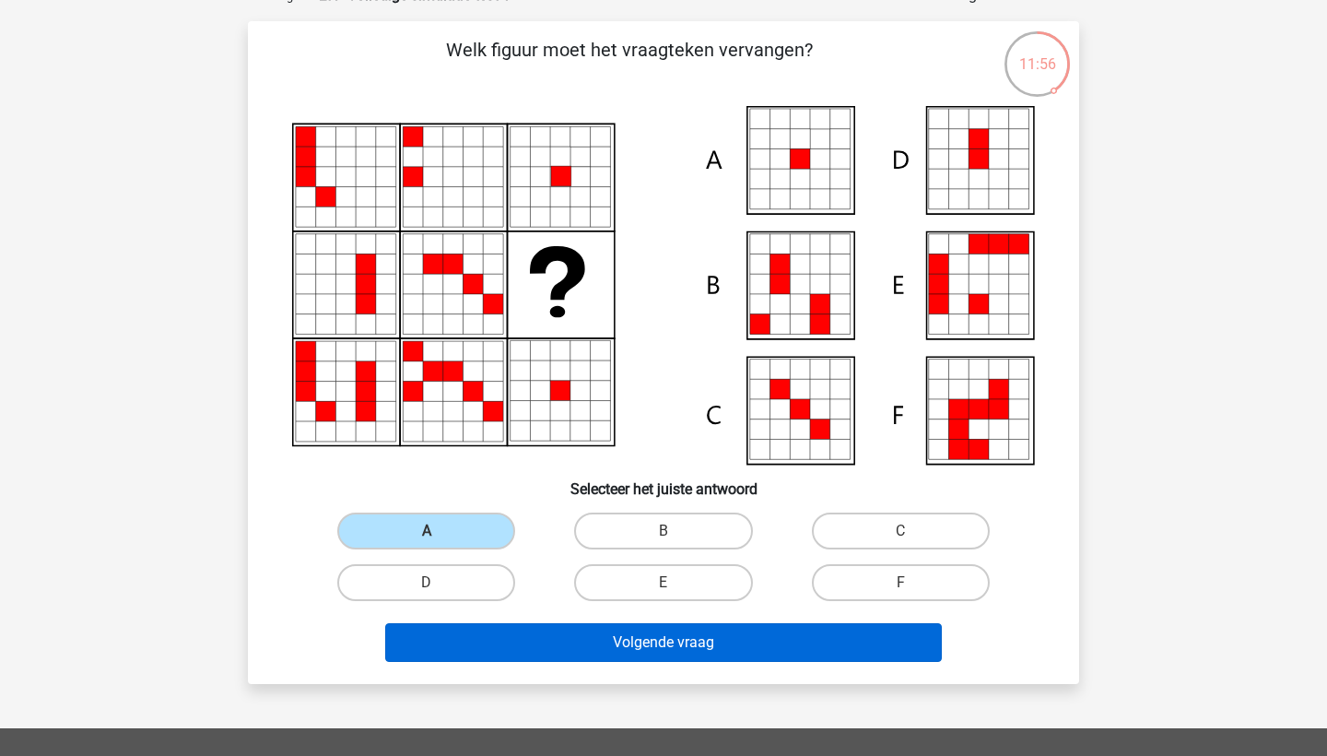
click at [522, 633] on button "Volgende vraag" at bounding box center [664, 642] width 558 height 39
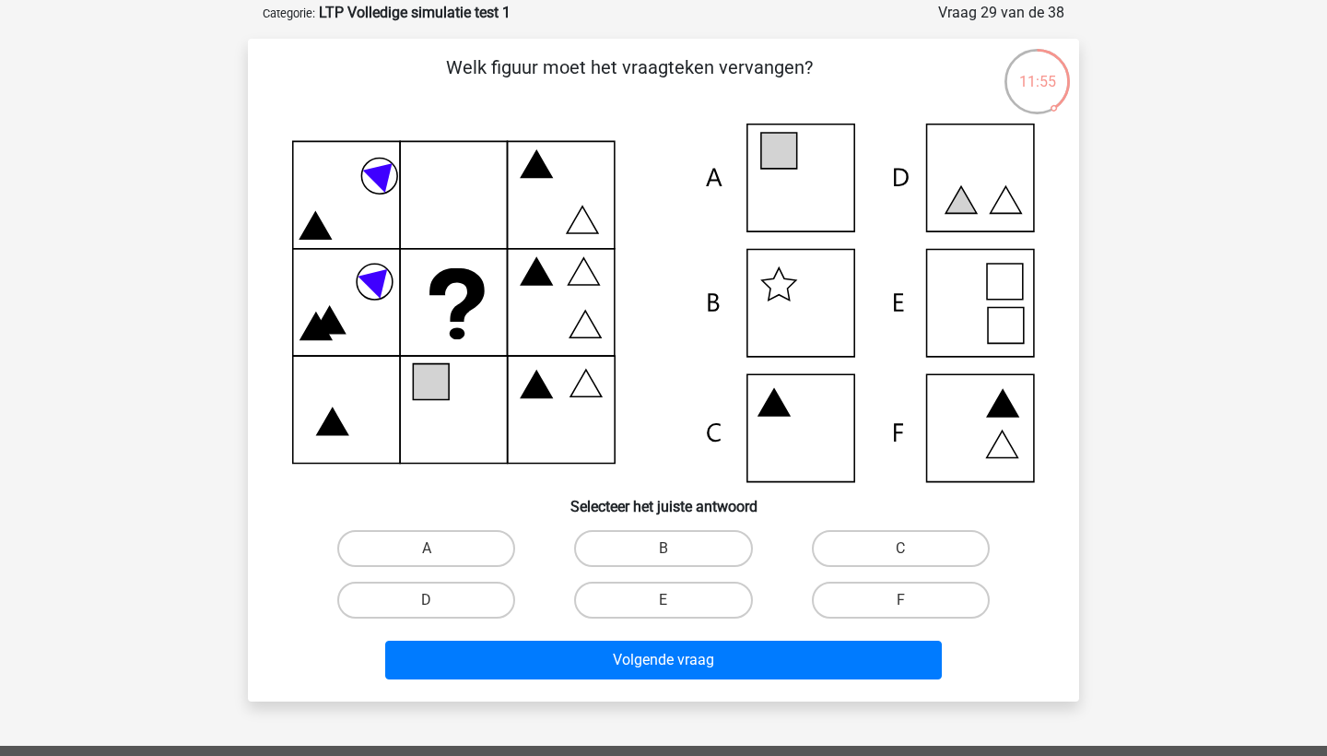
scroll to position [92, 0]
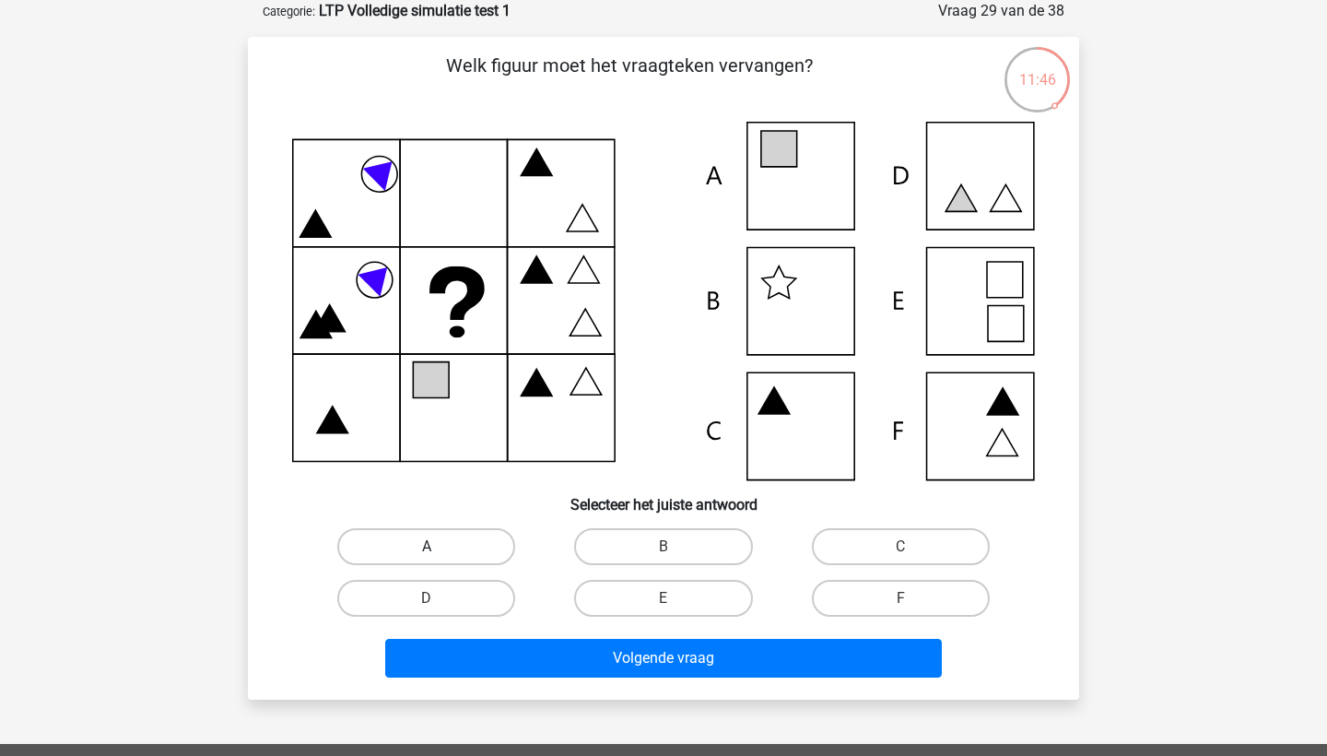
click at [450, 547] on label "A" at bounding box center [426, 546] width 178 height 37
click at [439, 547] on input "A" at bounding box center [433, 553] width 12 height 12
radio input "true"
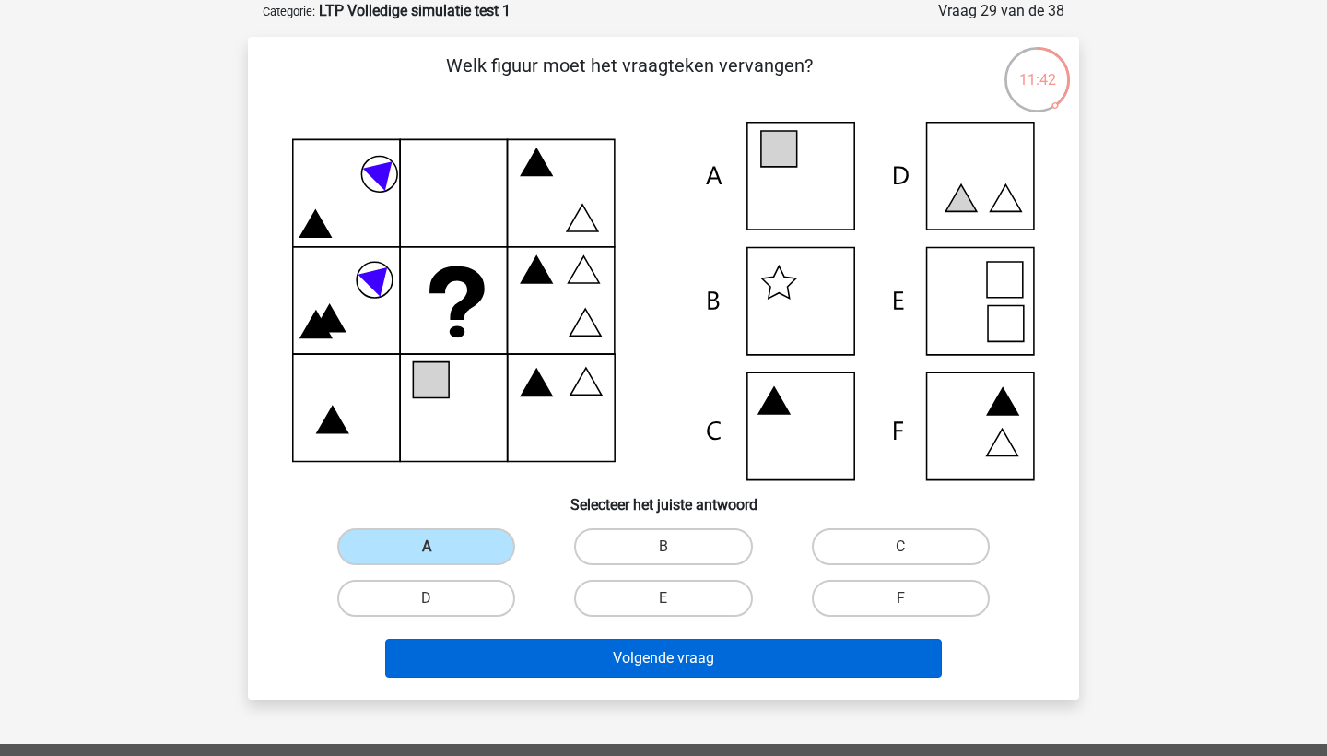
click at [577, 645] on button "Volgende vraag" at bounding box center [664, 658] width 558 height 39
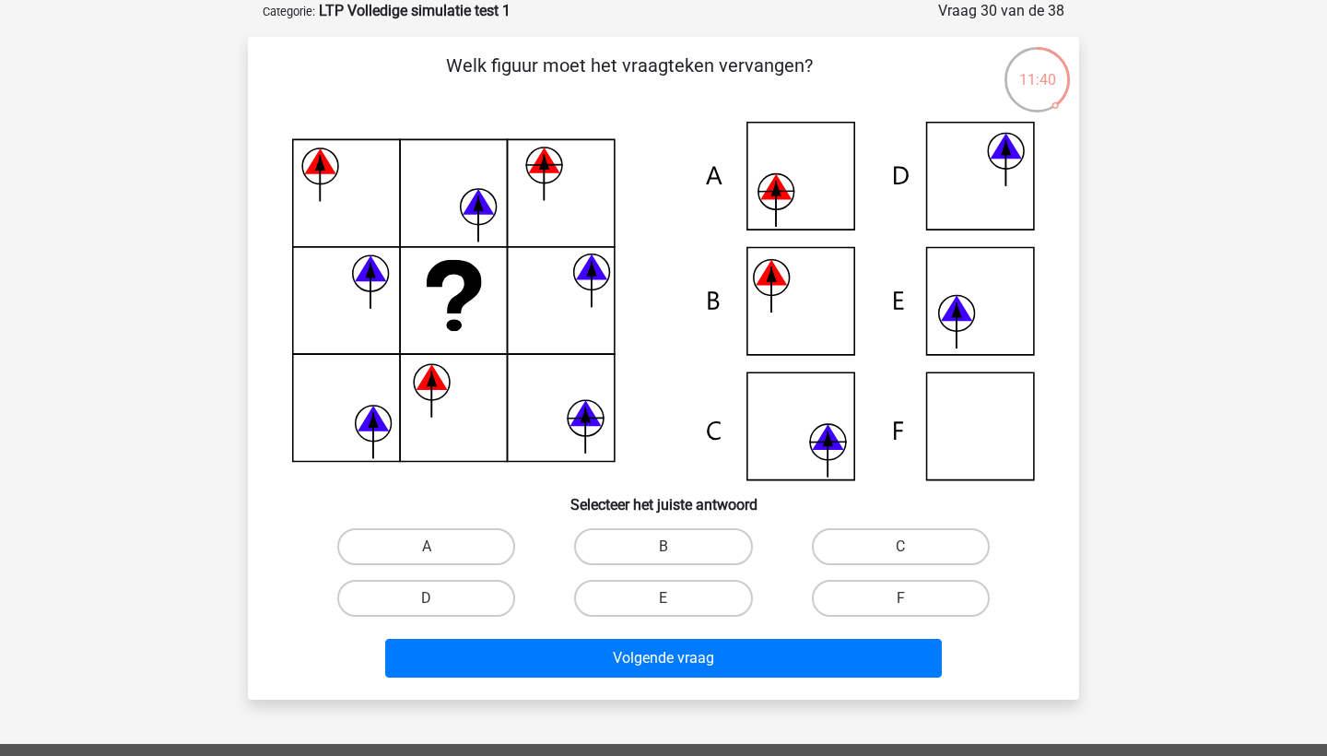
scroll to position [94, 0]
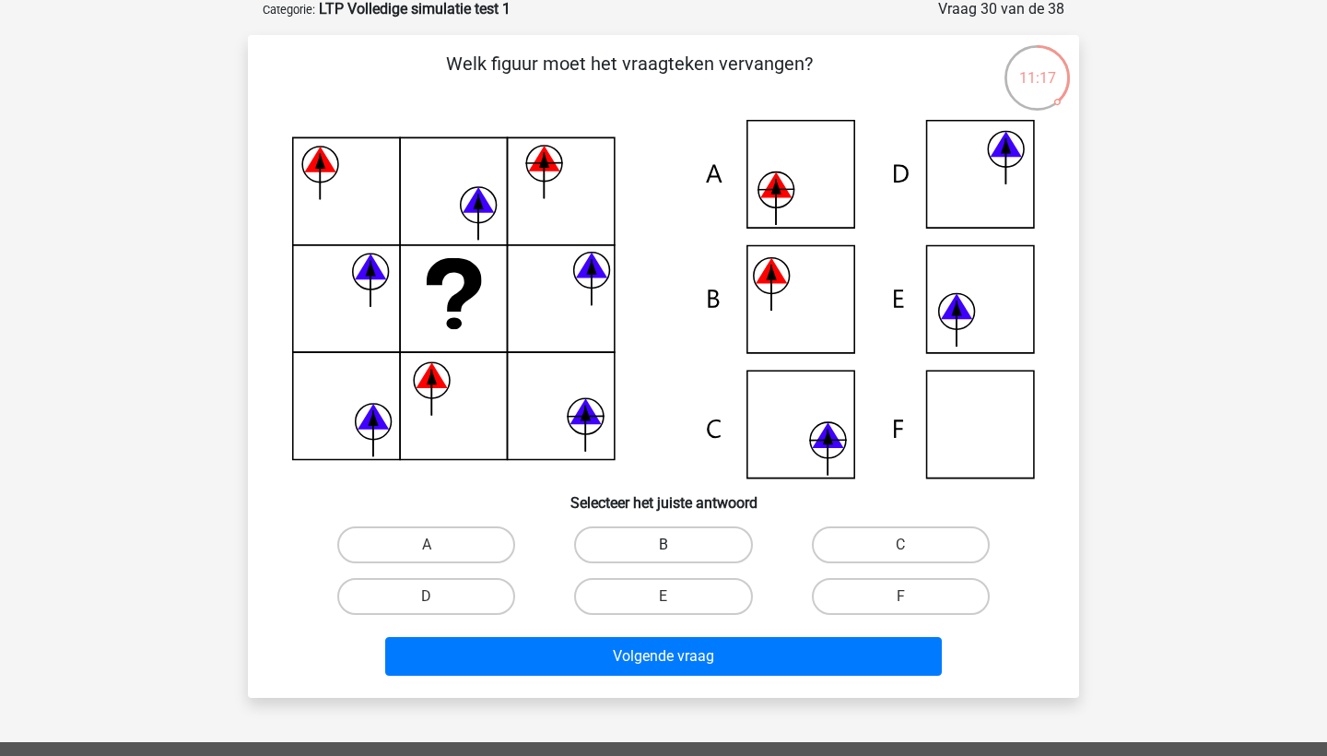
click at [735, 543] on label "B" at bounding box center [663, 544] width 178 height 37
click at [676, 545] on input "B" at bounding box center [670, 551] width 12 height 12
radio input "true"
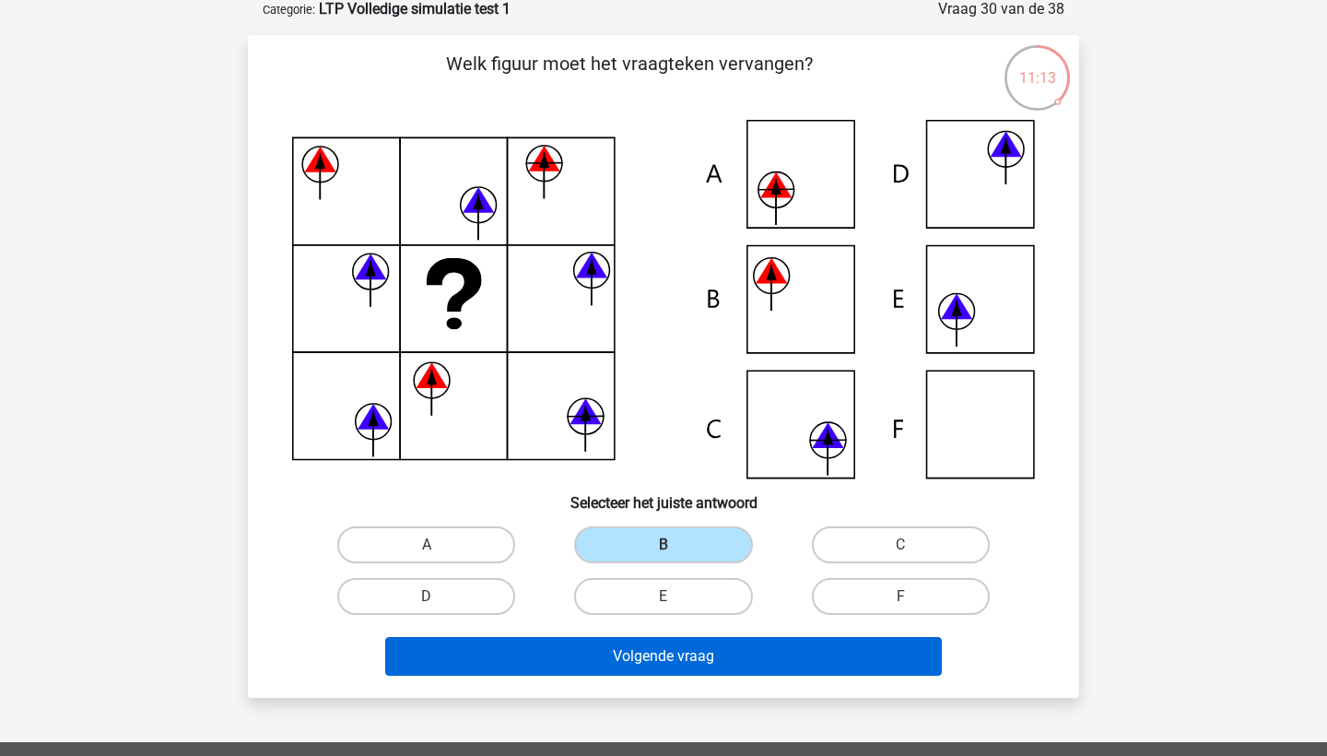
click at [534, 646] on button "Volgende vraag" at bounding box center [664, 656] width 558 height 39
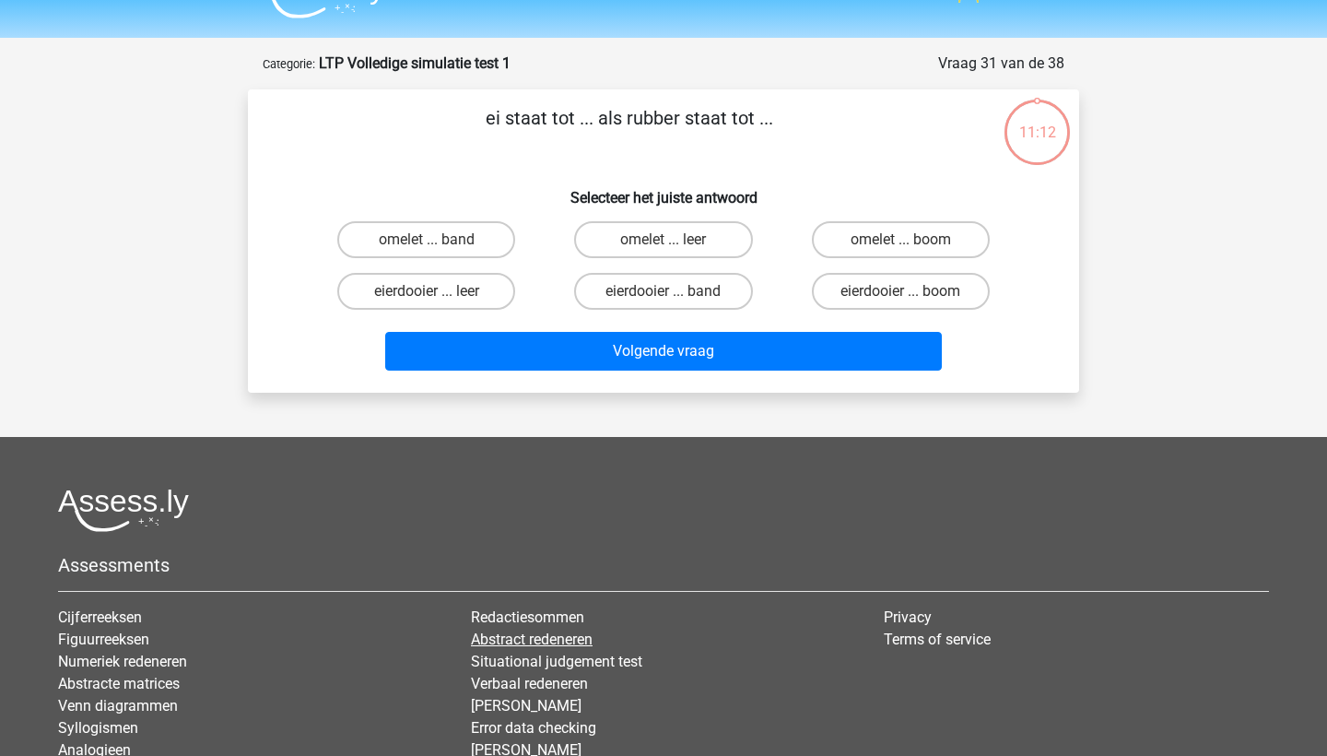
scroll to position [35, 0]
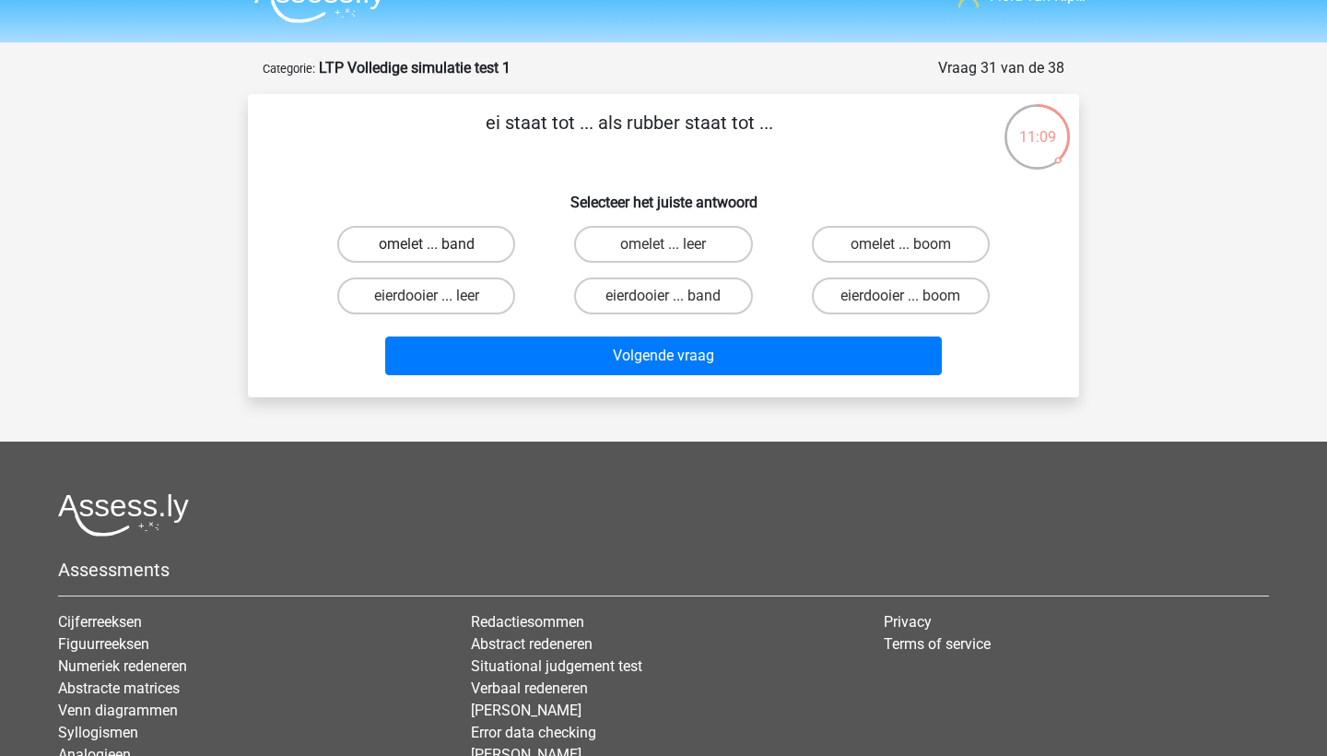
click at [425, 241] on label "omelet ... band" at bounding box center [426, 244] width 178 height 37
click at [427, 244] on input "omelet ... band" at bounding box center [433, 250] width 12 height 12
radio input "true"
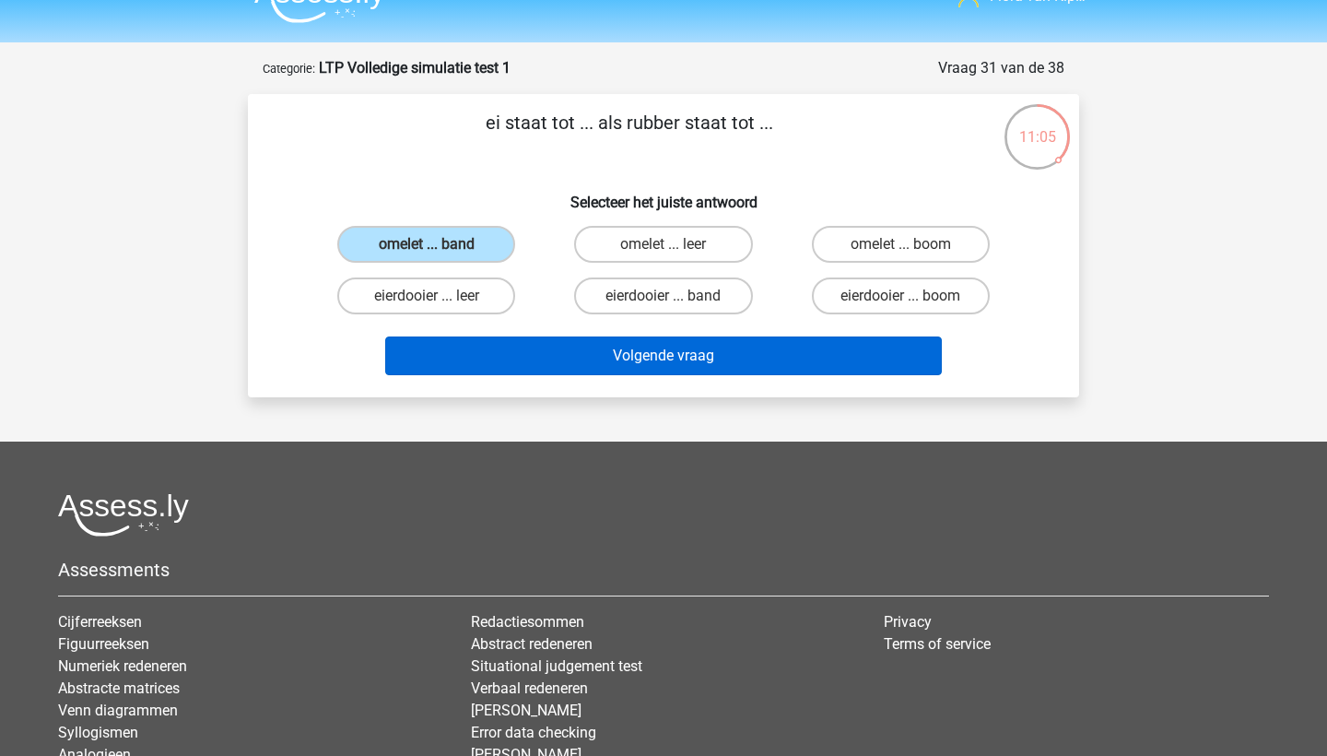
click at [479, 352] on button "Volgende vraag" at bounding box center [664, 355] width 558 height 39
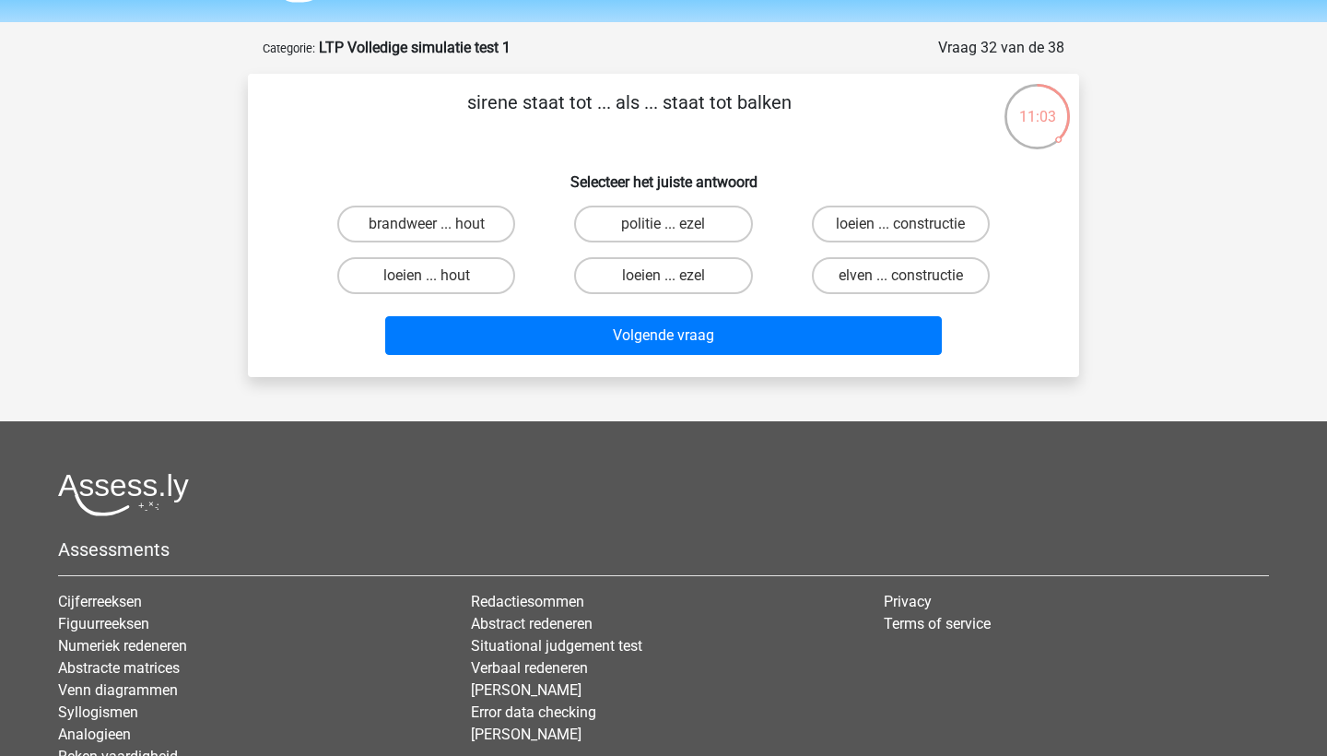
scroll to position [50, 0]
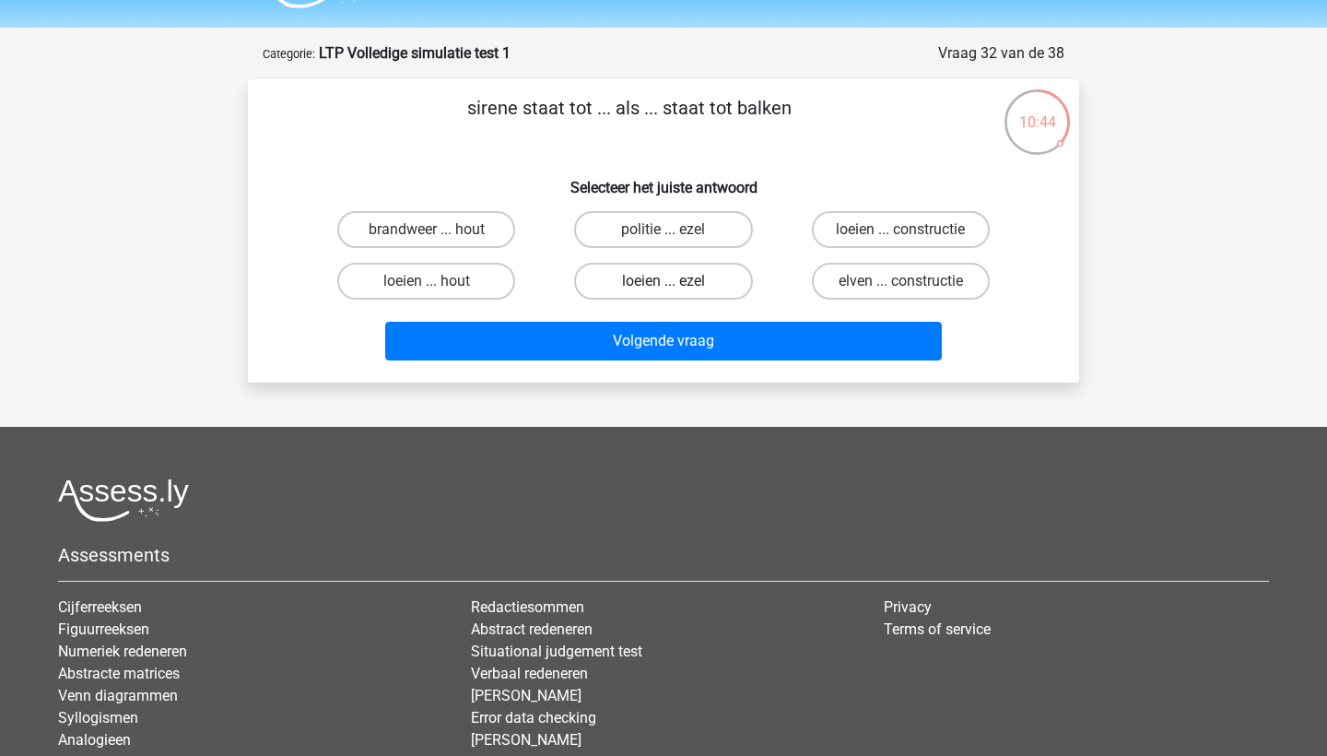
click at [714, 288] on label "loeien ... ezel" at bounding box center [663, 281] width 178 height 37
click at [676, 288] on input "loeien ... ezel" at bounding box center [670, 287] width 12 height 12
radio input "true"
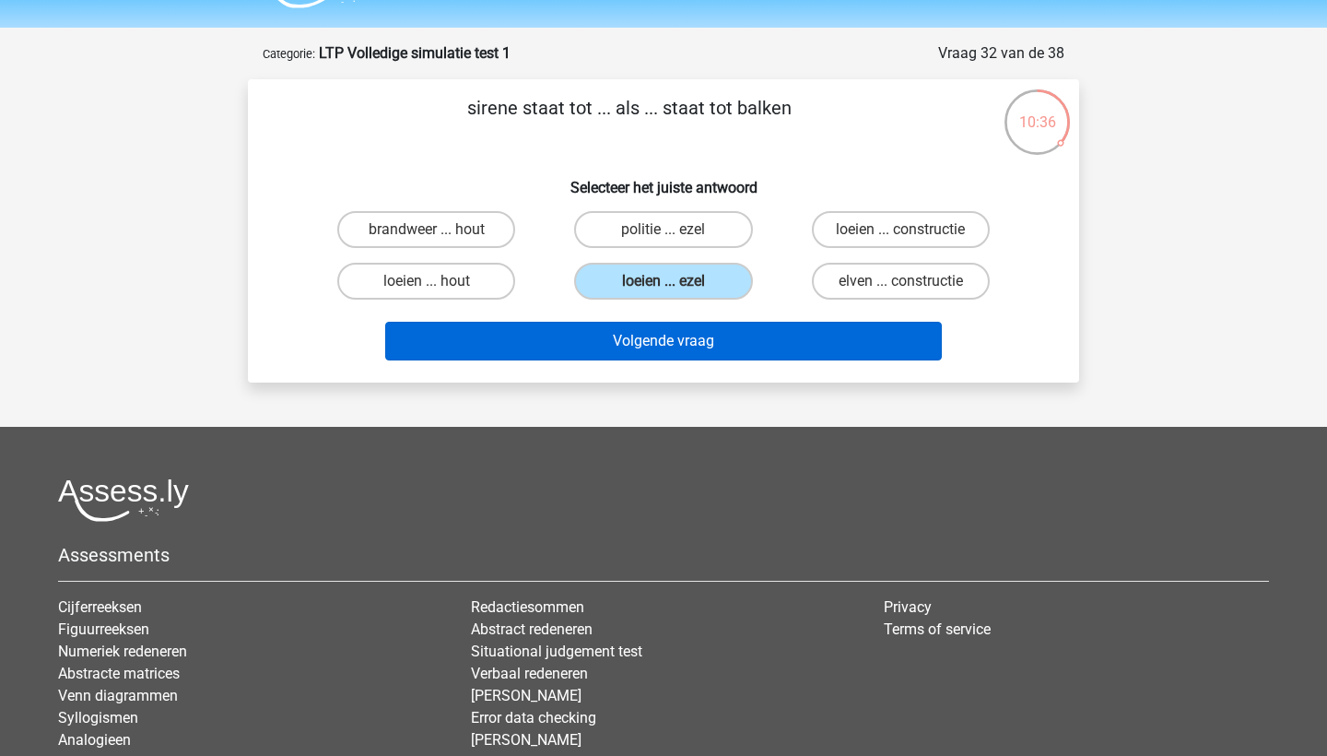
click at [590, 352] on button "Volgende vraag" at bounding box center [664, 341] width 558 height 39
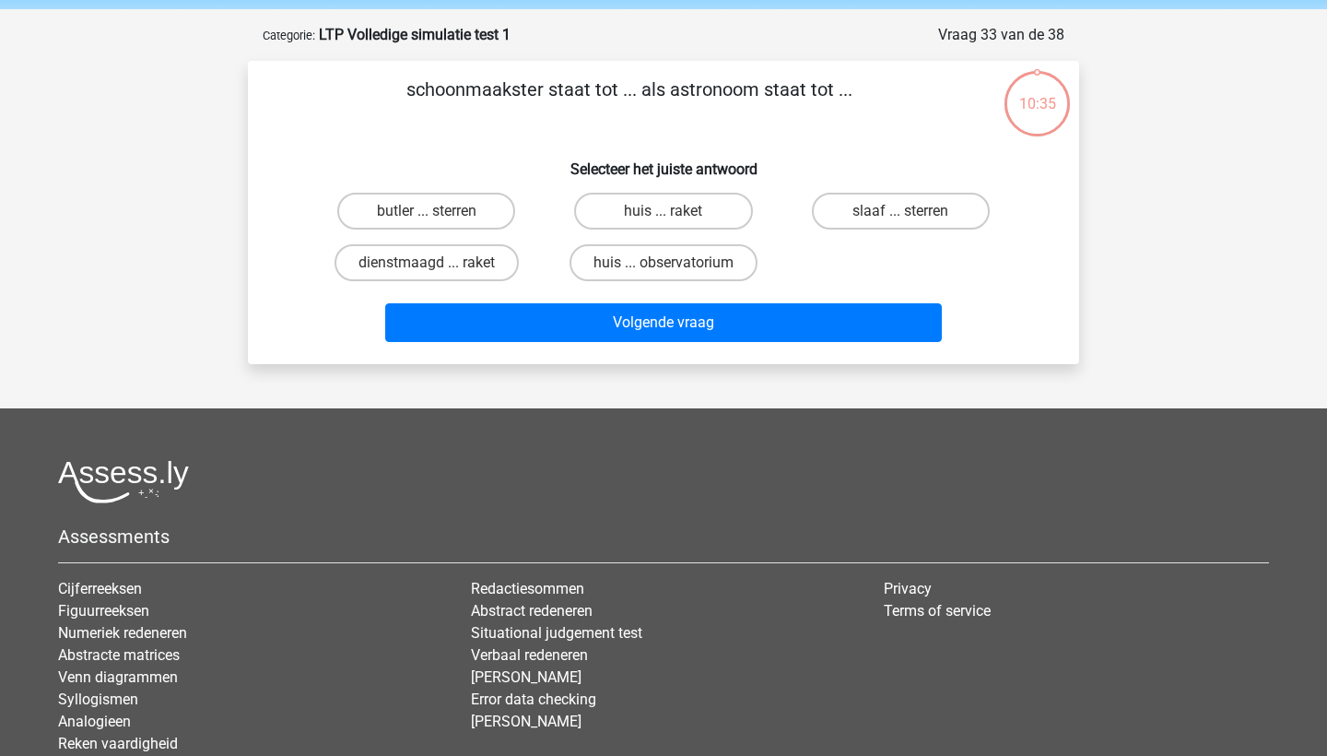
scroll to position [66, 0]
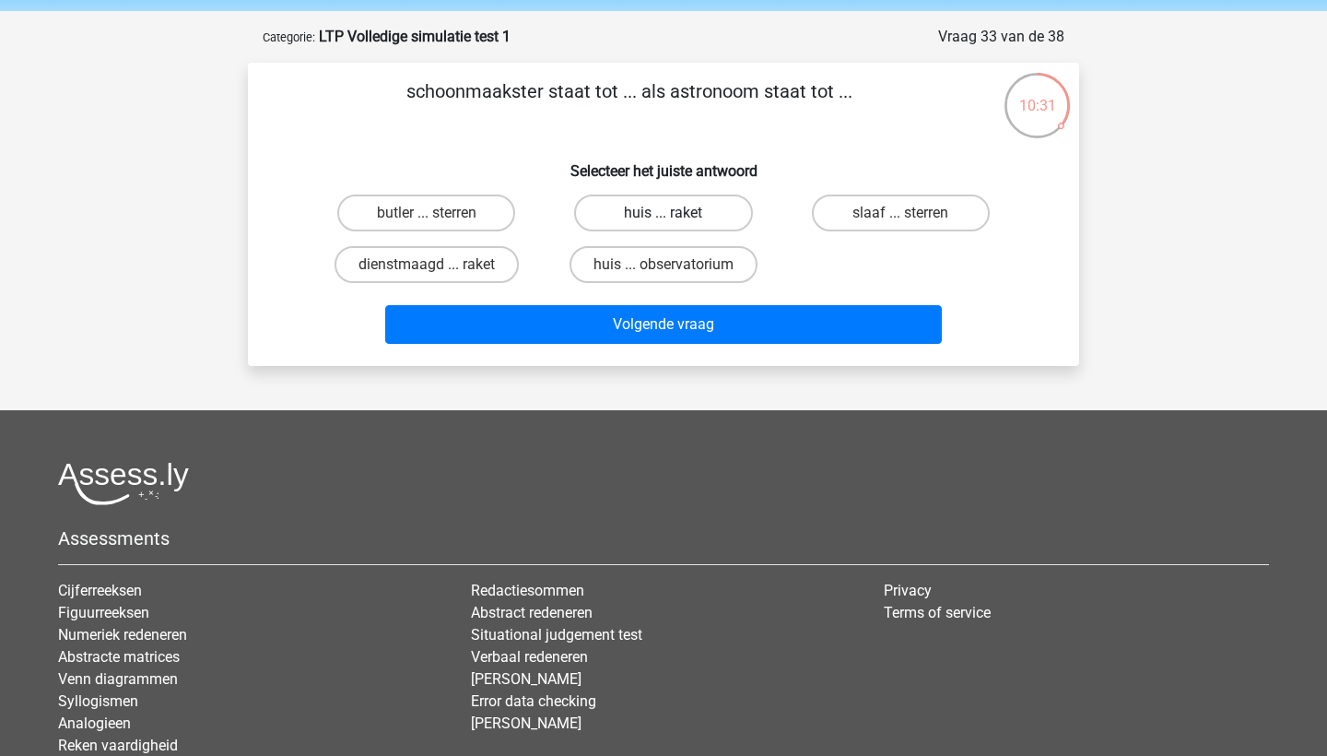
click at [650, 221] on label "huis ... raket" at bounding box center [663, 212] width 178 height 37
click at [664, 221] on input "huis ... raket" at bounding box center [670, 219] width 12 height 12
radio input "true"
click at [691, 261] on label "huis ... observatorium" at bounding box center [664, 264] width 188 height 37
click at [676, 265] on input "huis ... observatorium" at bounding box center [670, 271] width 12 height 12
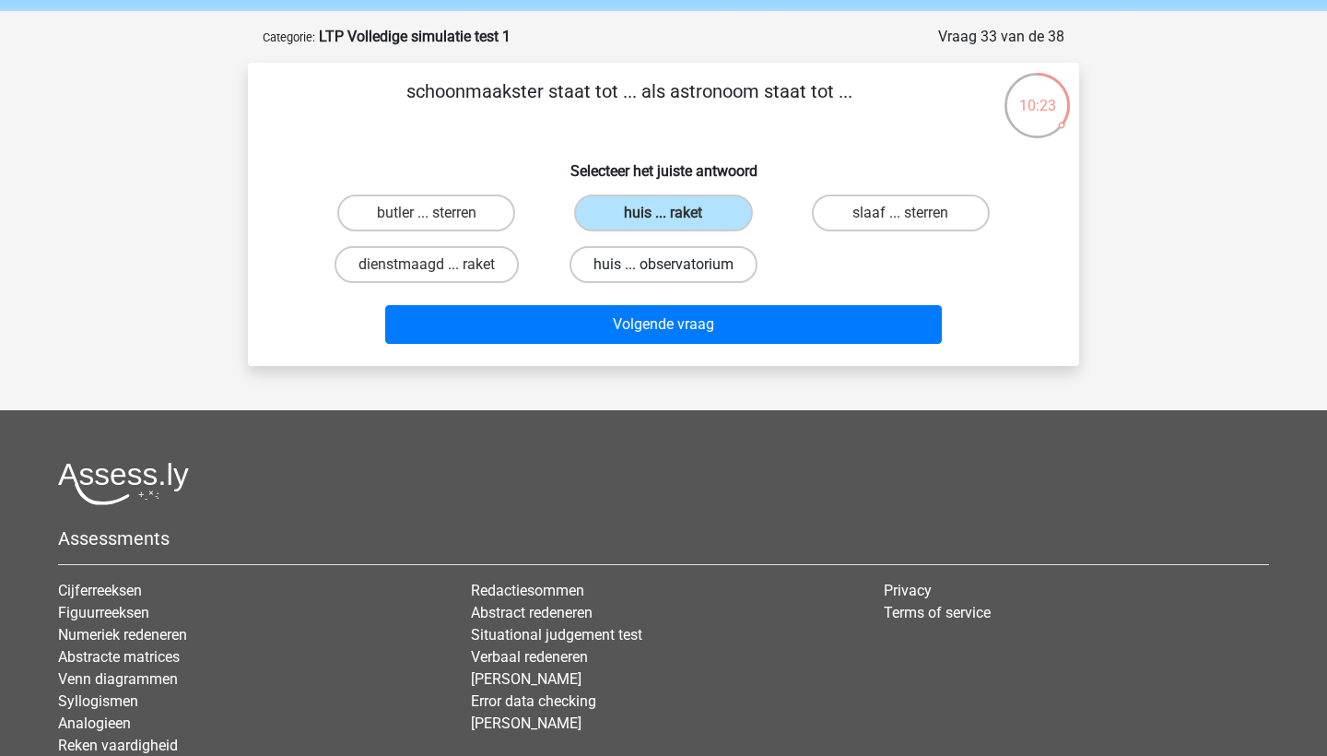
radio input "true"
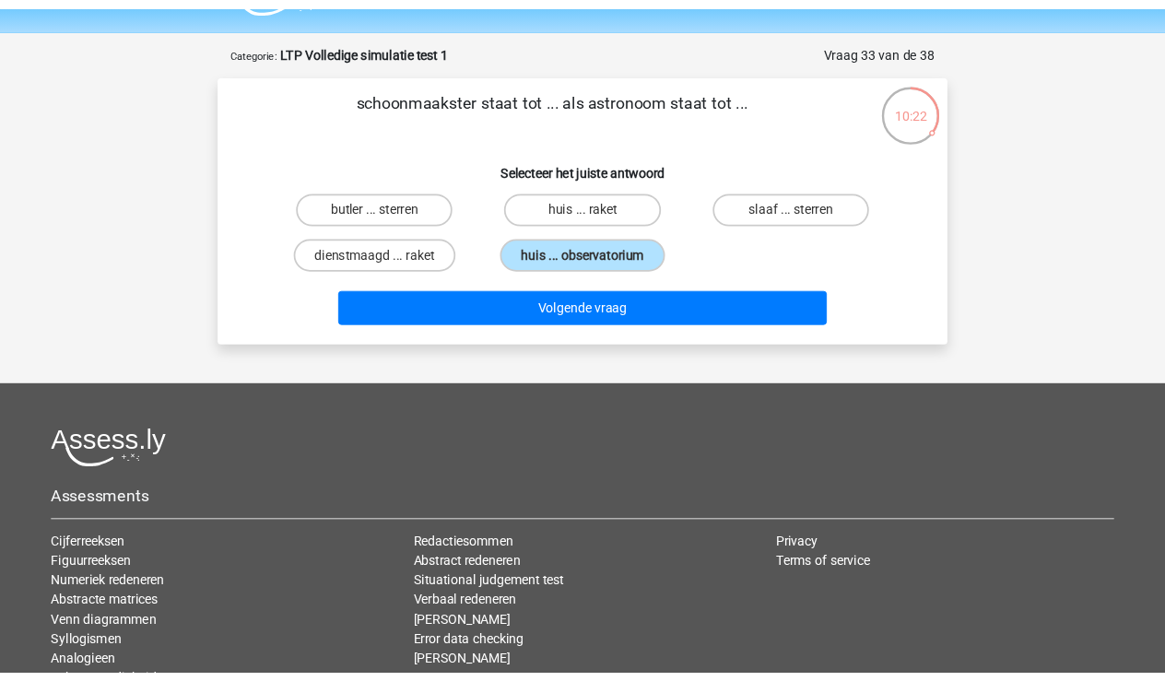
scroll to position [42, 0]
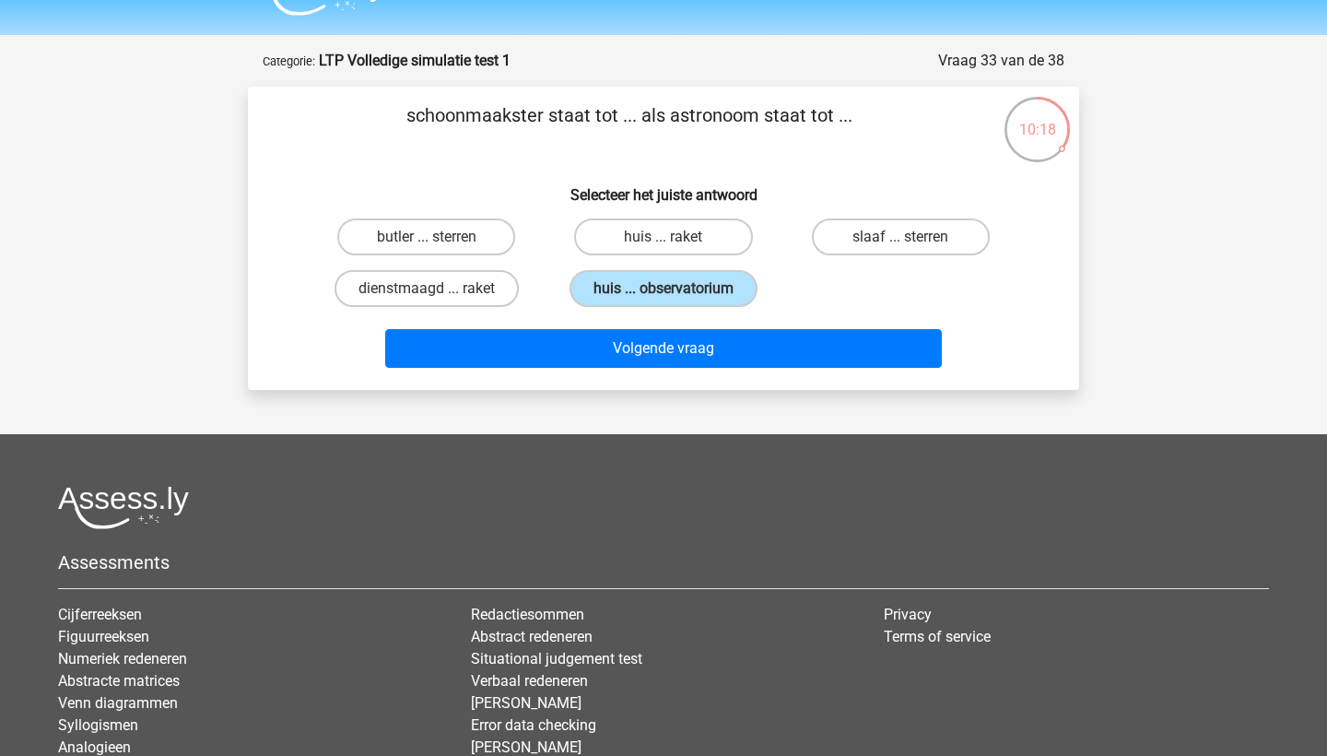
click at [802, 283] on div "butler ... sterren huis ... raket slaaf ... sterren dienstmaagd ... raket huis …" at bounding box center [664, 262] width 712 height 103
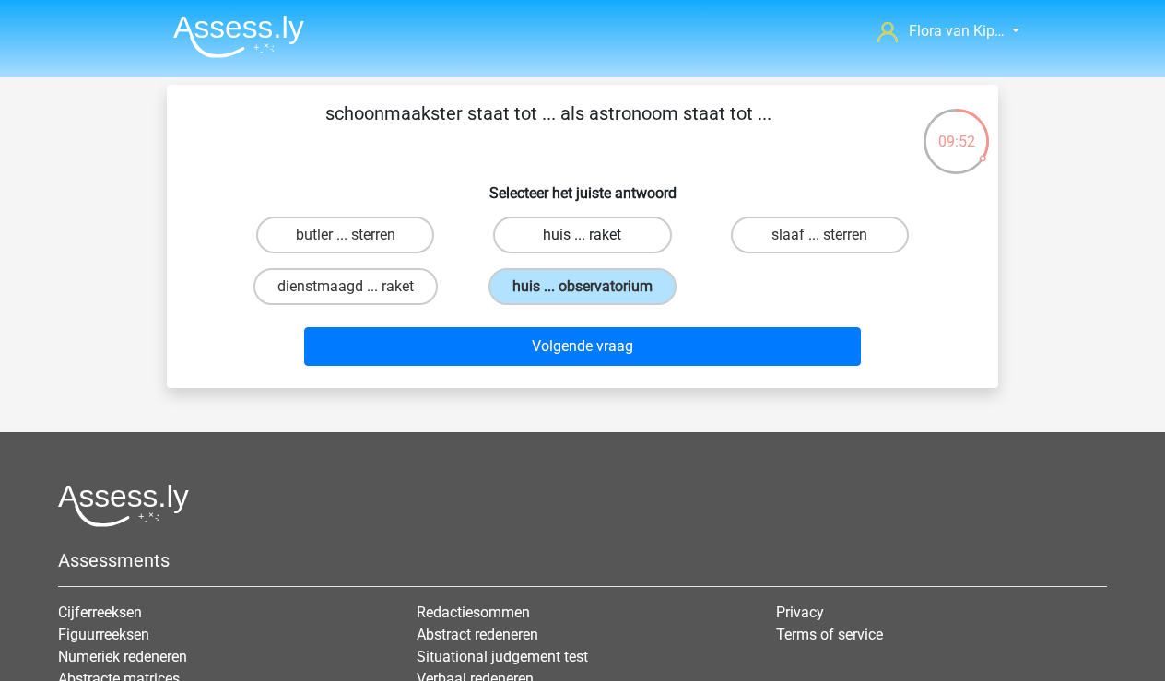
scroll to position [0, 0]
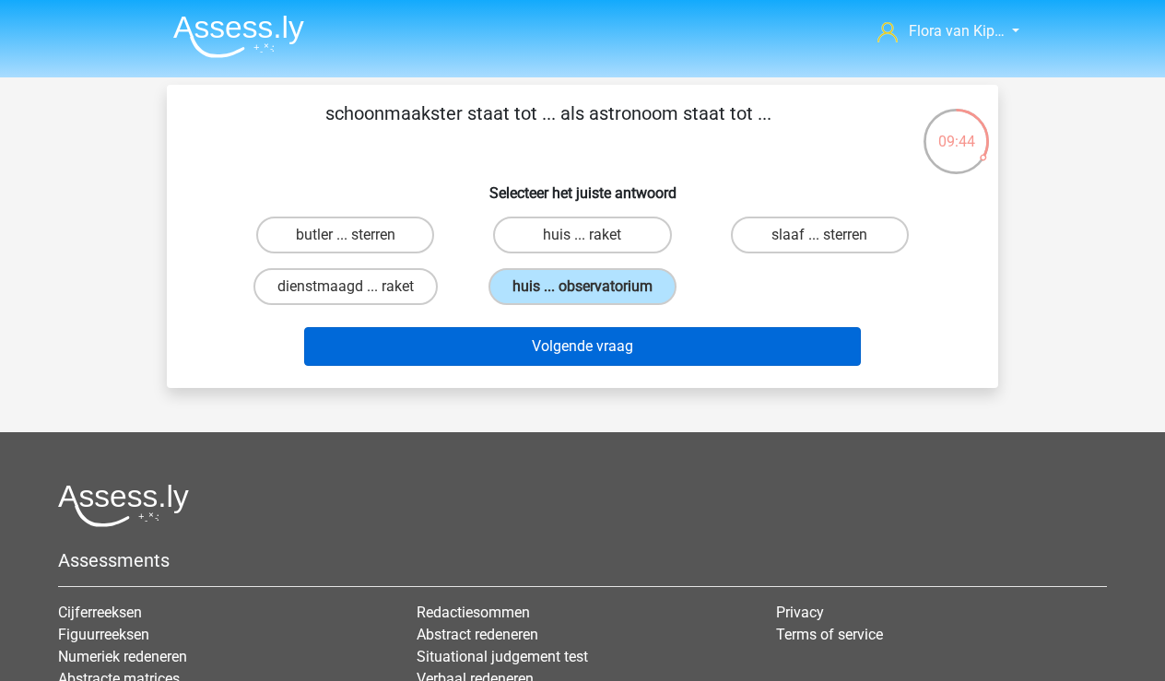
click at [508, 338] on button "Volgende vraag" at bounding box center [583, 346] width 558 height 39
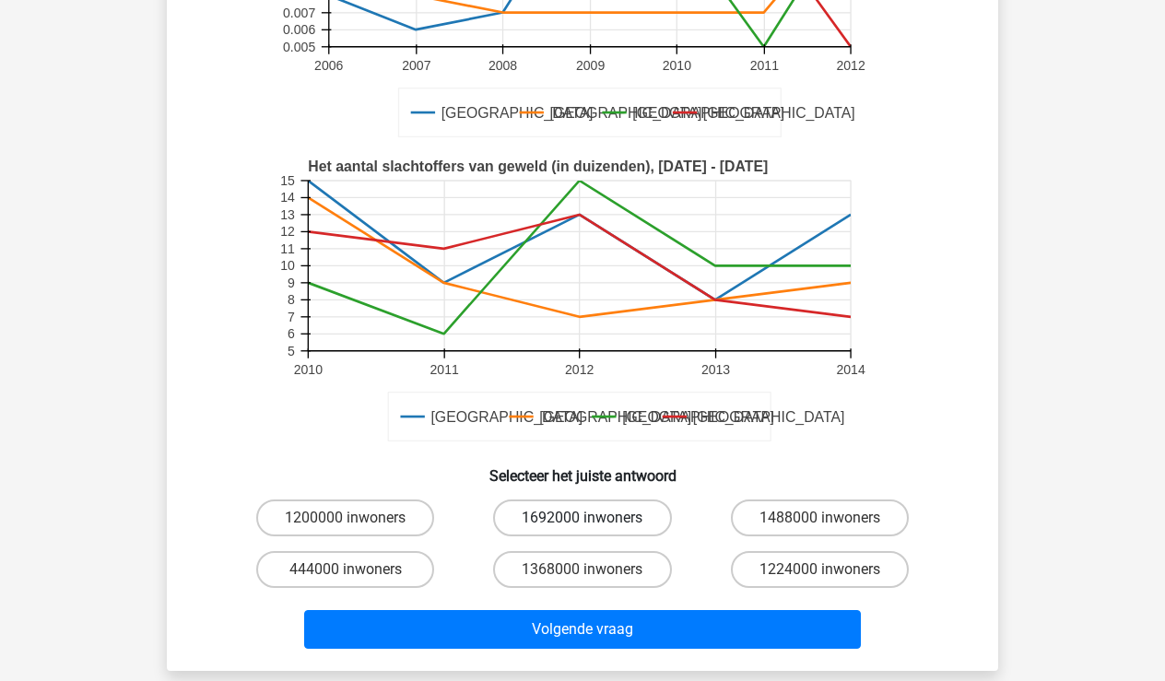
scroll to position [333, 0]
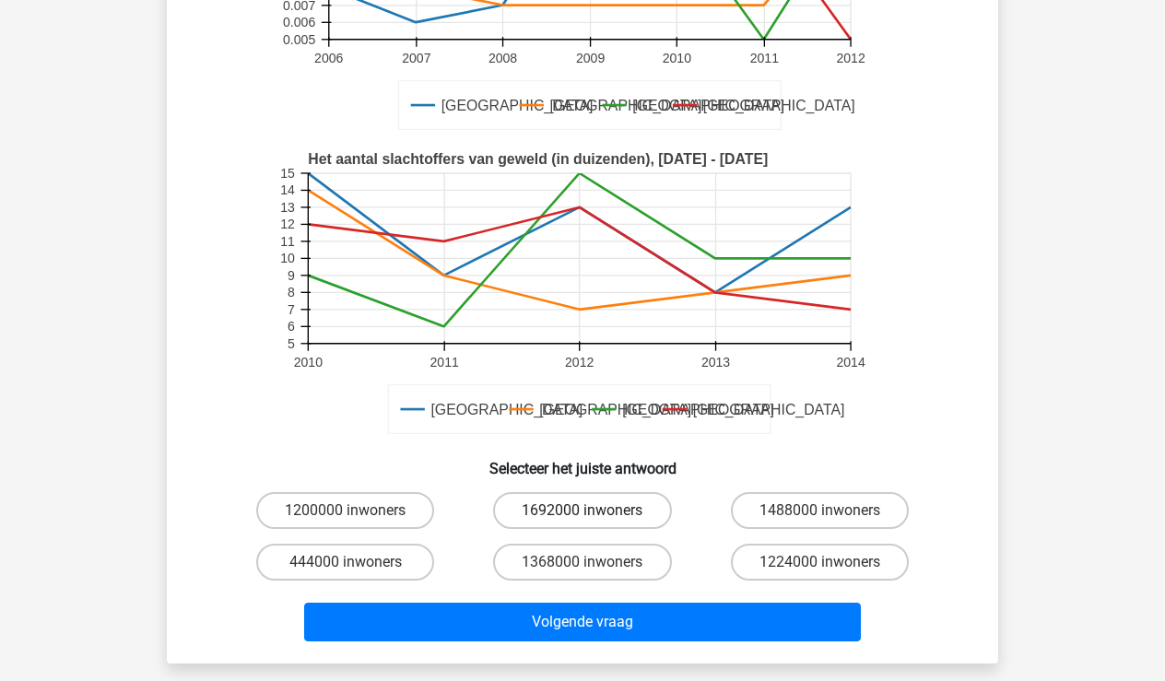
click at [561, 514] on label "1692000 inwoners" at bounding box center [582, 510] width 178 height 37
click at [583, 514] on input "1692000 inwoners" at bounding box center [589, 517] width 12 height 12
radio input "true"
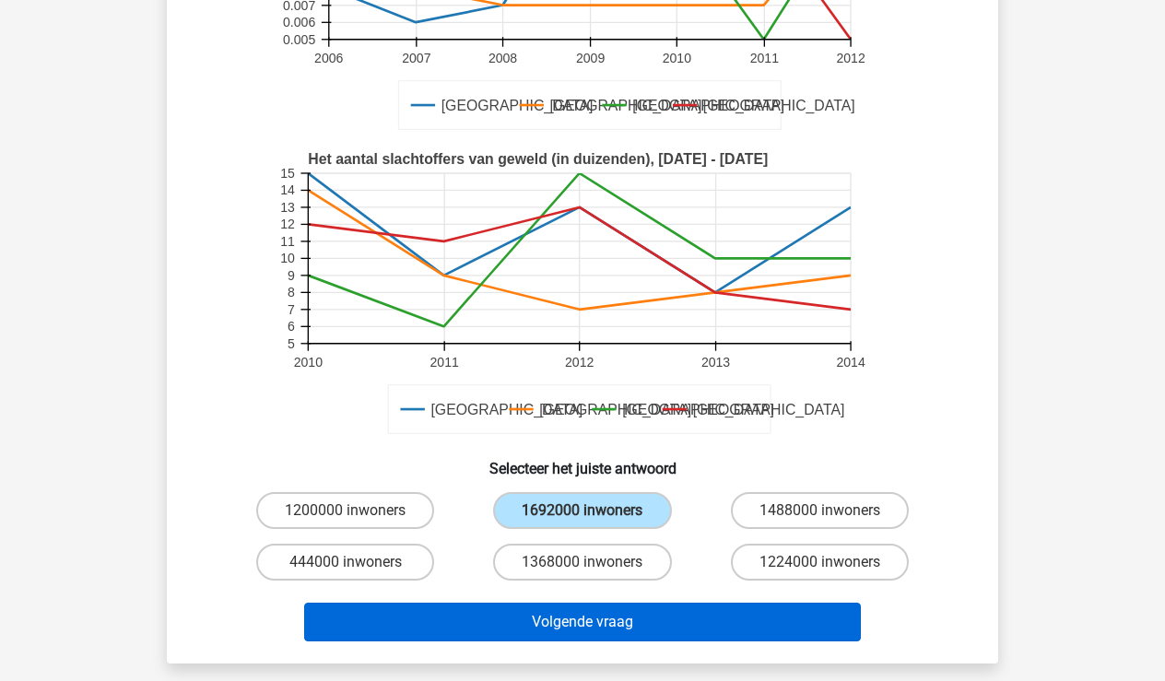
click at [570, 611] on button "Volgende vraag" at bounding box center [583, 622] width 558 height 39
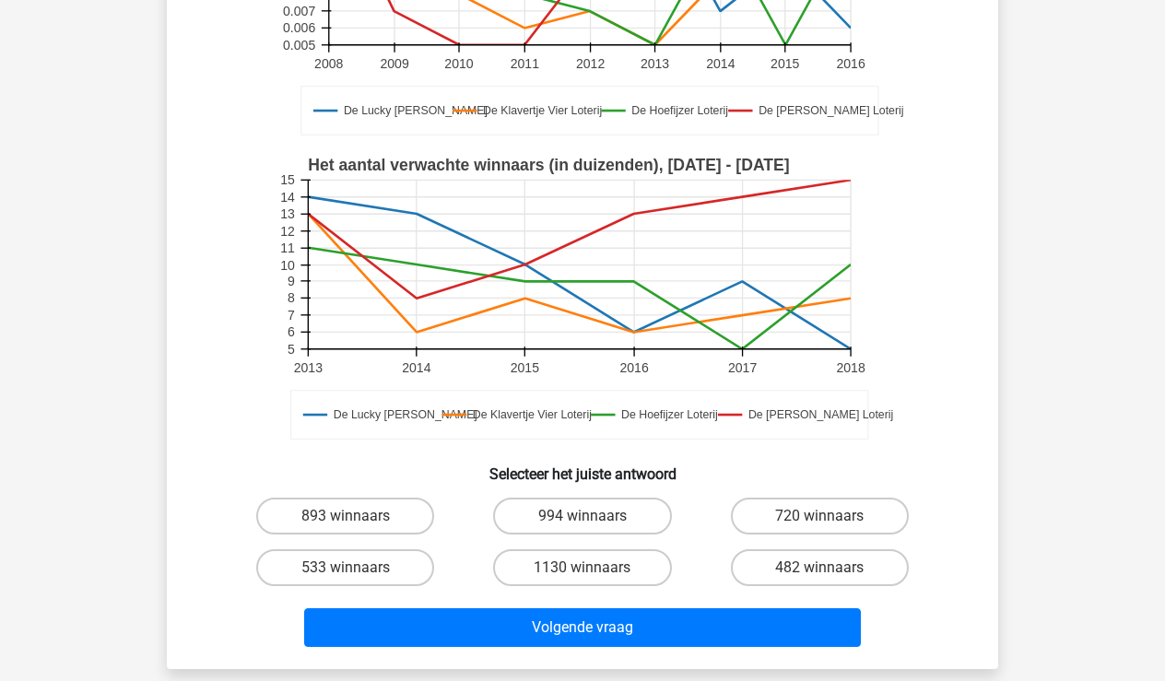
scroll to position [464, 0]
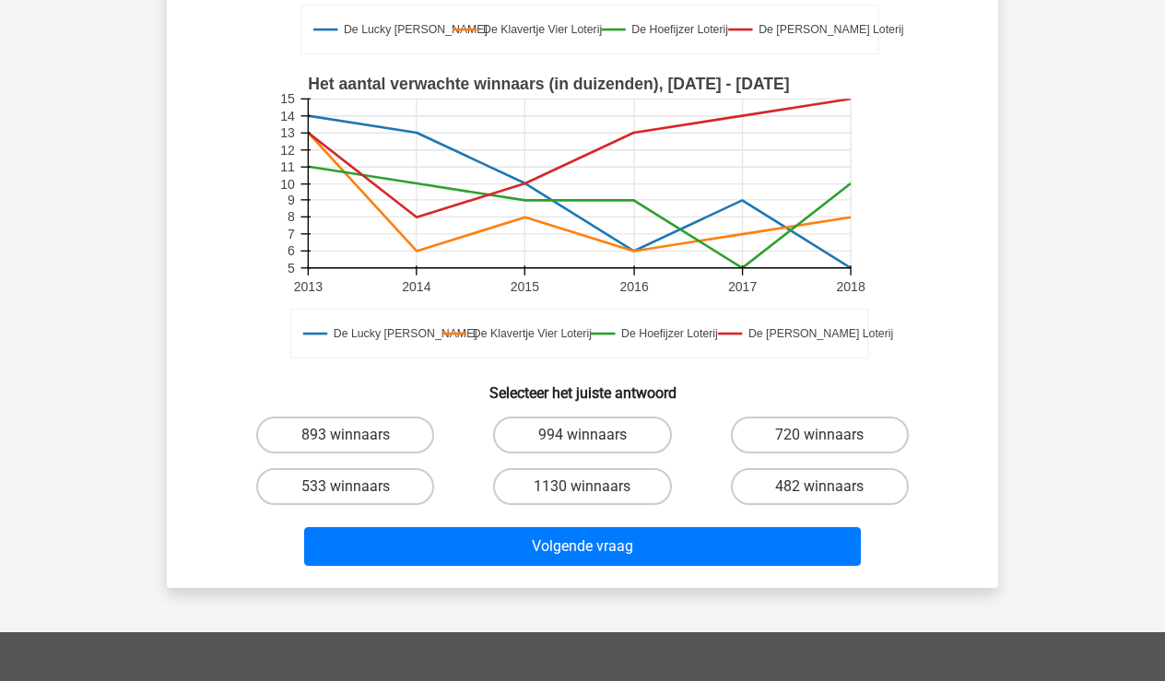
click at [537, 411] on div "994 winnaars" at bounding box center [582, 435] width 237 height 52
click at [537, 435] on label "994 winnaars" at bounding box center [582, 435] width 178 height 37
click at [583, 435] on input "994 winnaars" at bounding box center [589, 441] width 12 height 12
radio input "true"
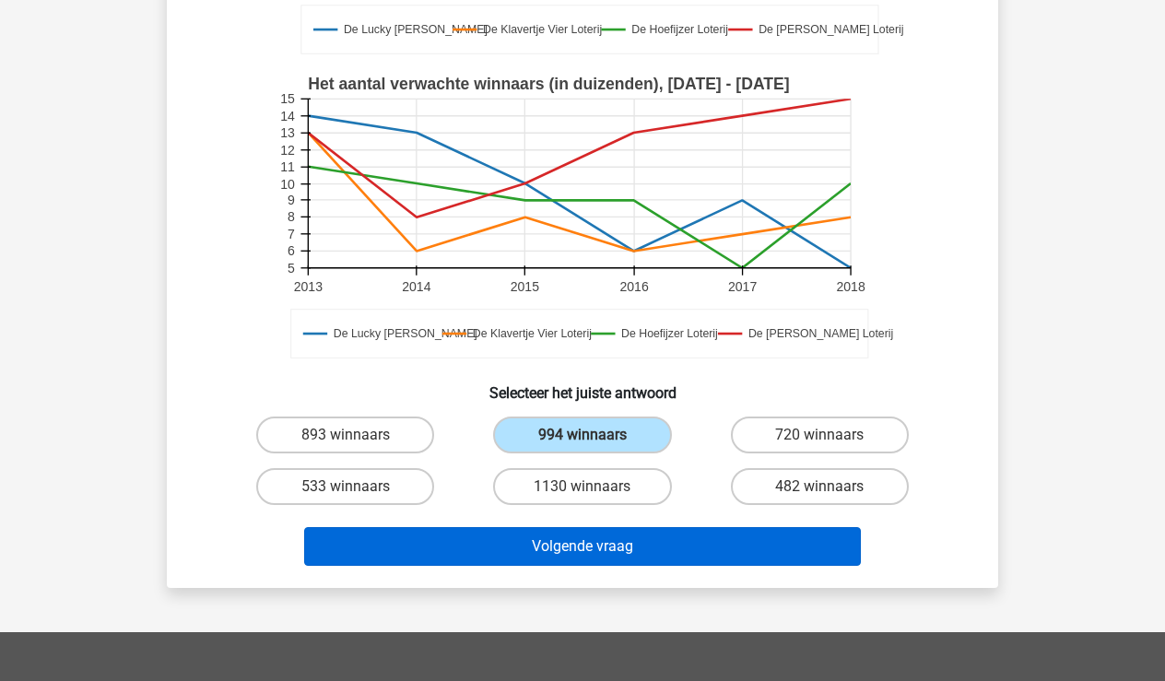
click at [535, 552] on button "Volgende vraag" at bounding box center [583, 546] width 558 height 39
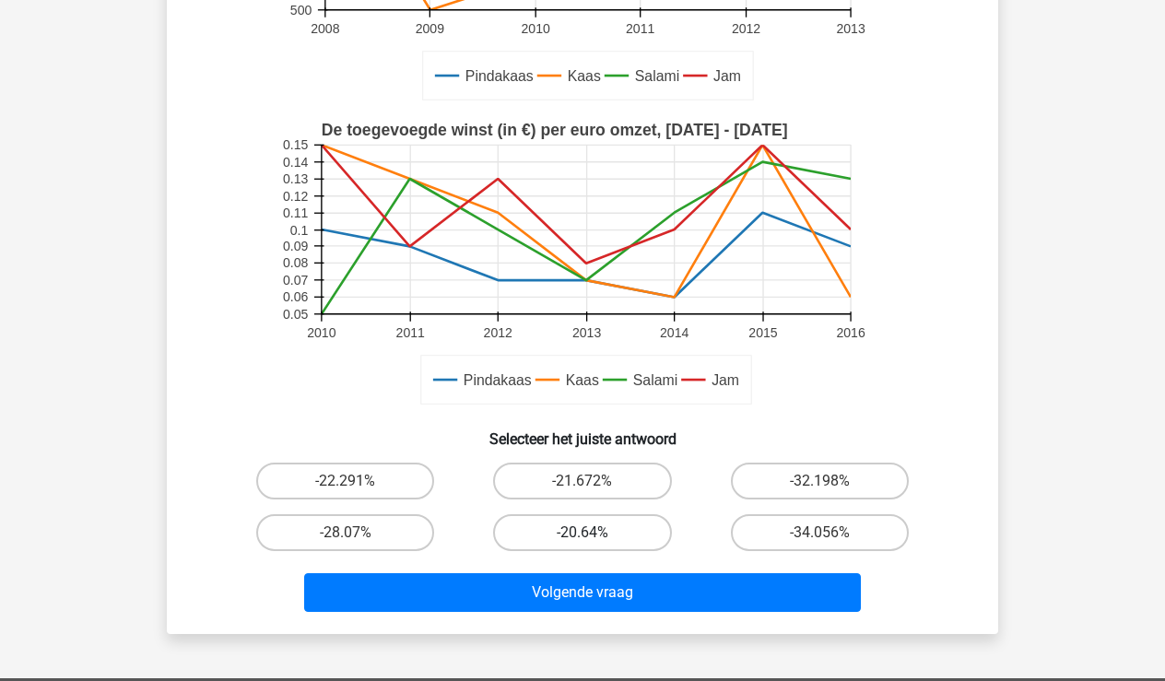
scroll to position [422, 0]
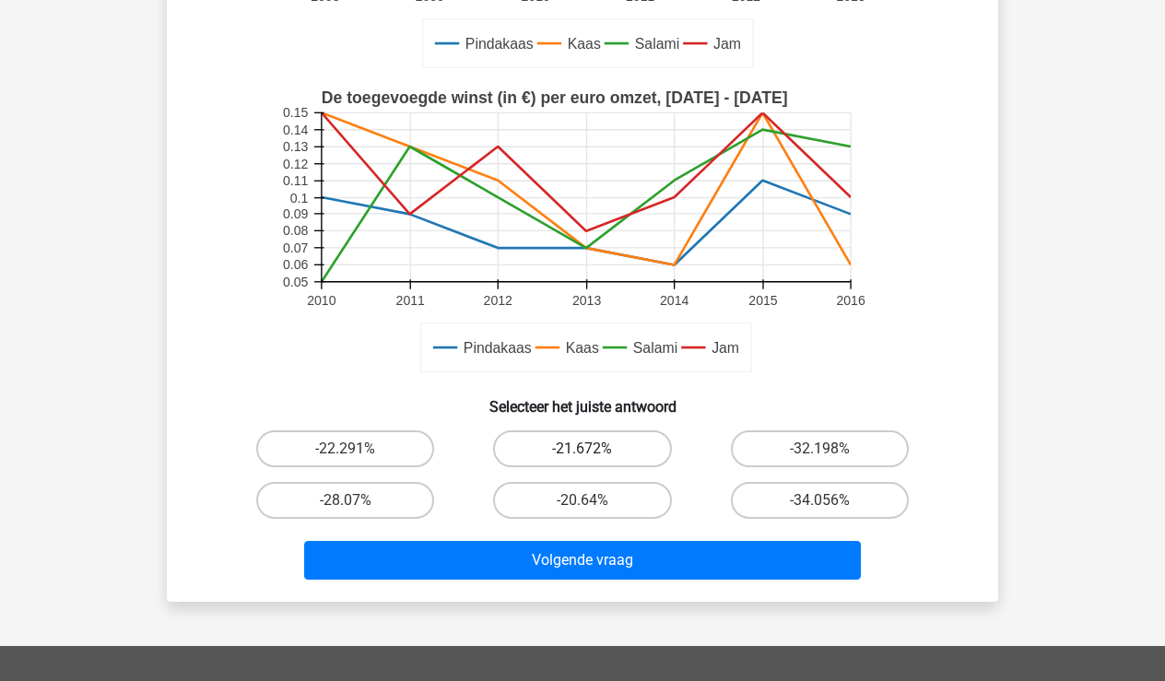
click at [571, 444] on label "-21.672%" at bounding box center [582, 448] width 178 height 37
click at [583, 449] on input "-21.672%" at bounding box center [589, 455] width 12 height 12
radio input "true"
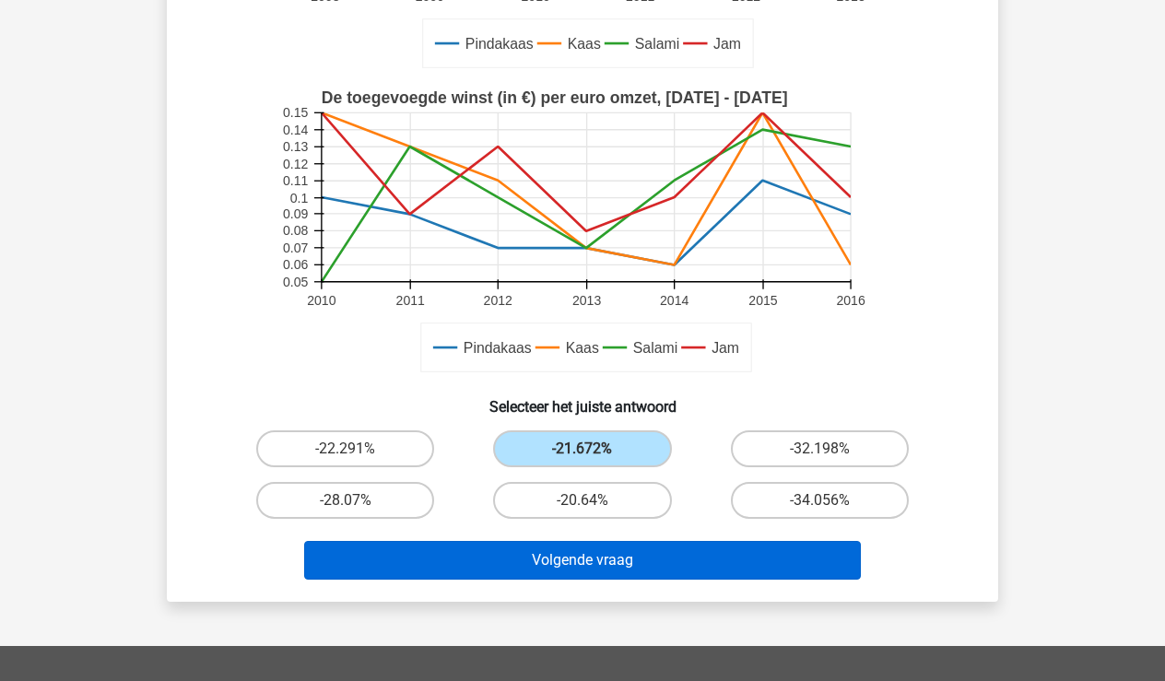
click at [571, 575] on button "Volgende vraag" at bounding box center [583, 560] width 558 height 39
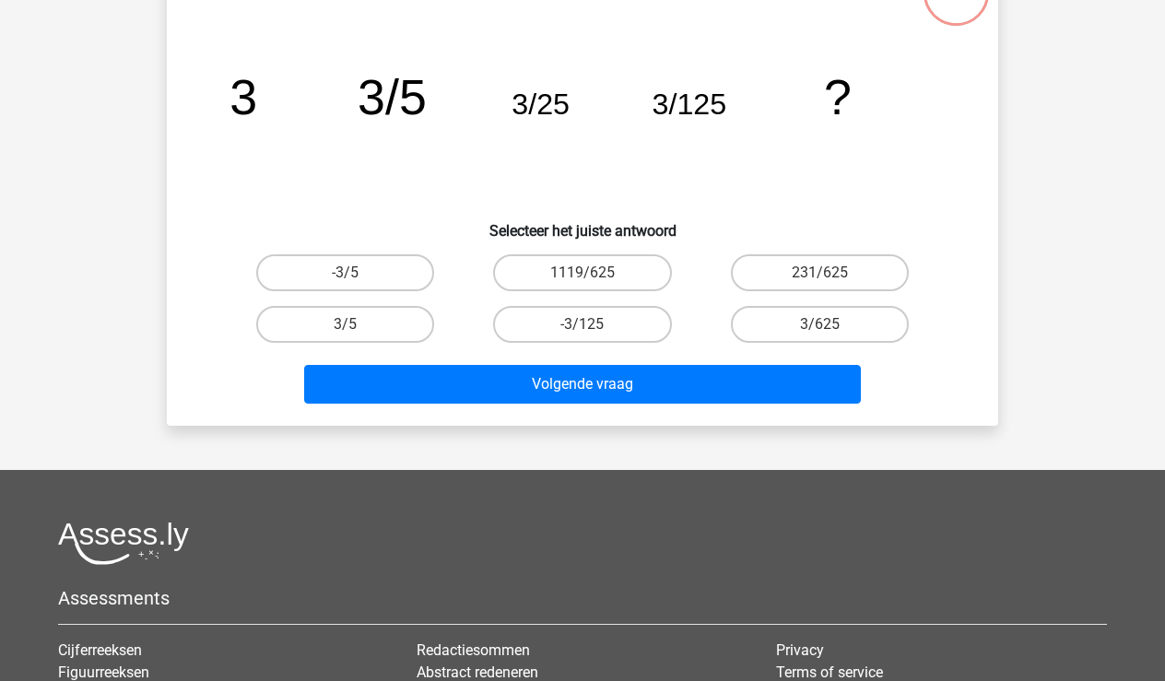
scroll to position [85, 0]
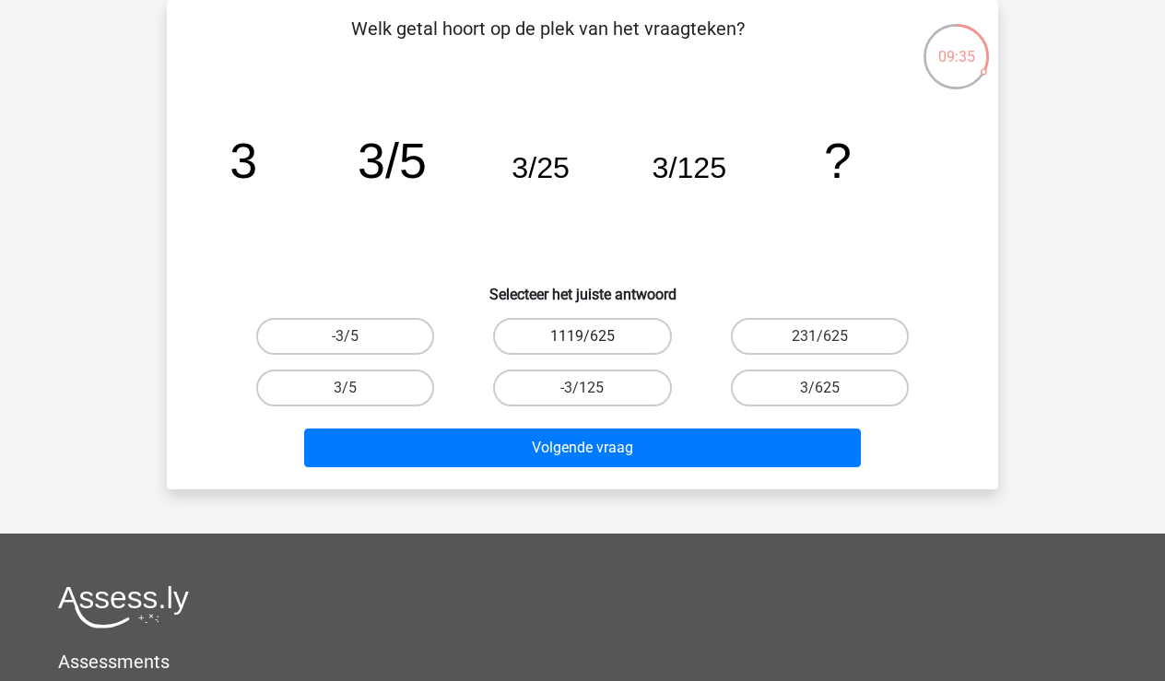
click at [565, 319] on label "1119/625" at bounding box center [582, 336] width 178 height 37
click at [583, 336] on input "1119/625" at bounding box center [589, 342] width 12 height 12
radio input "true"
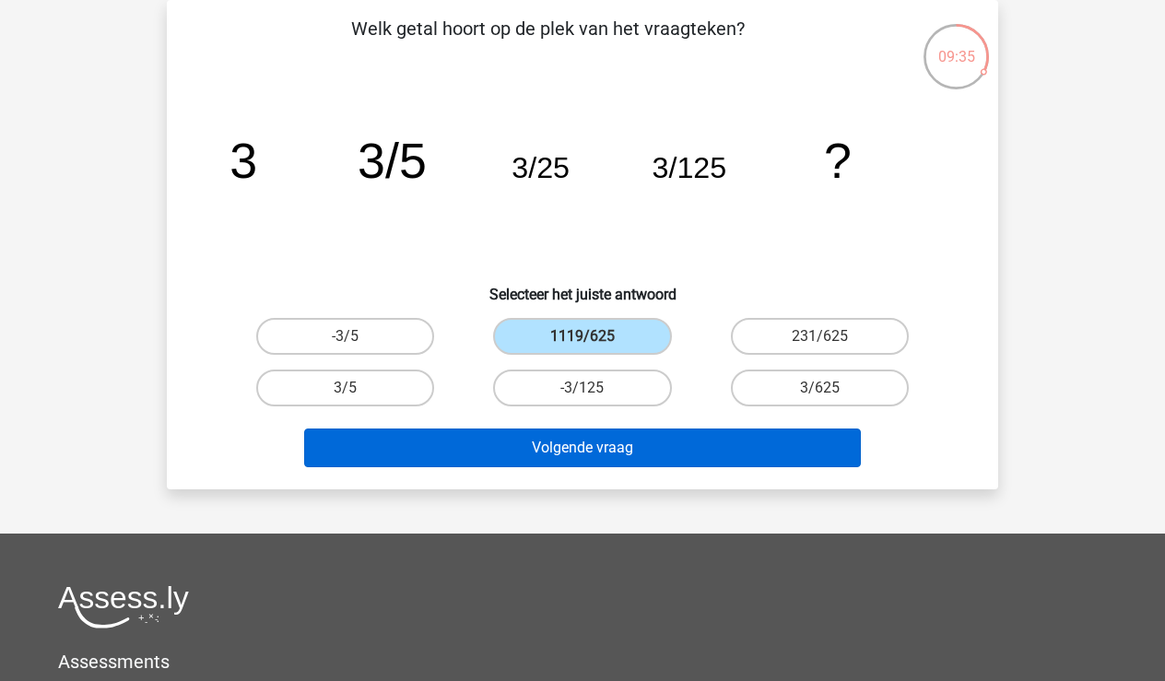
click at [565, 433] on button "Volgende vraag" at bounding box center [583, 448] width 558 height 39
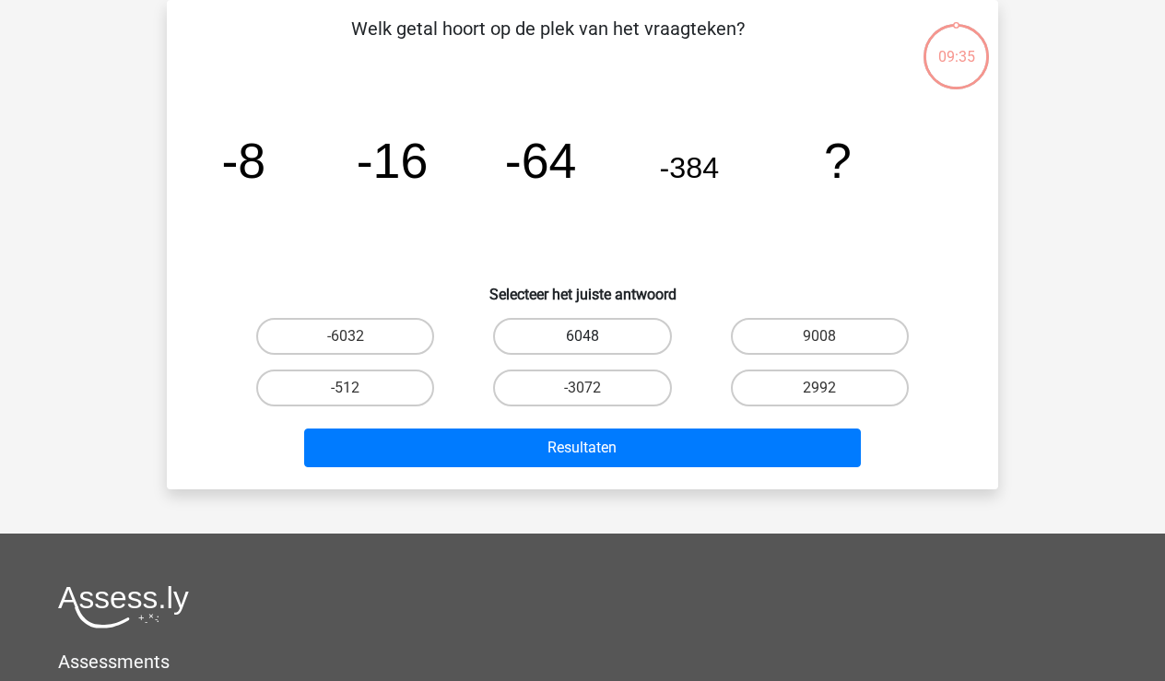
click at [581, 352] on label "6048" at bounding box center [582, 336] width 178 height 37
click at [583, 348] on input "6048" at bounding box center [589, 342] width 12 height 12
radio input "true"
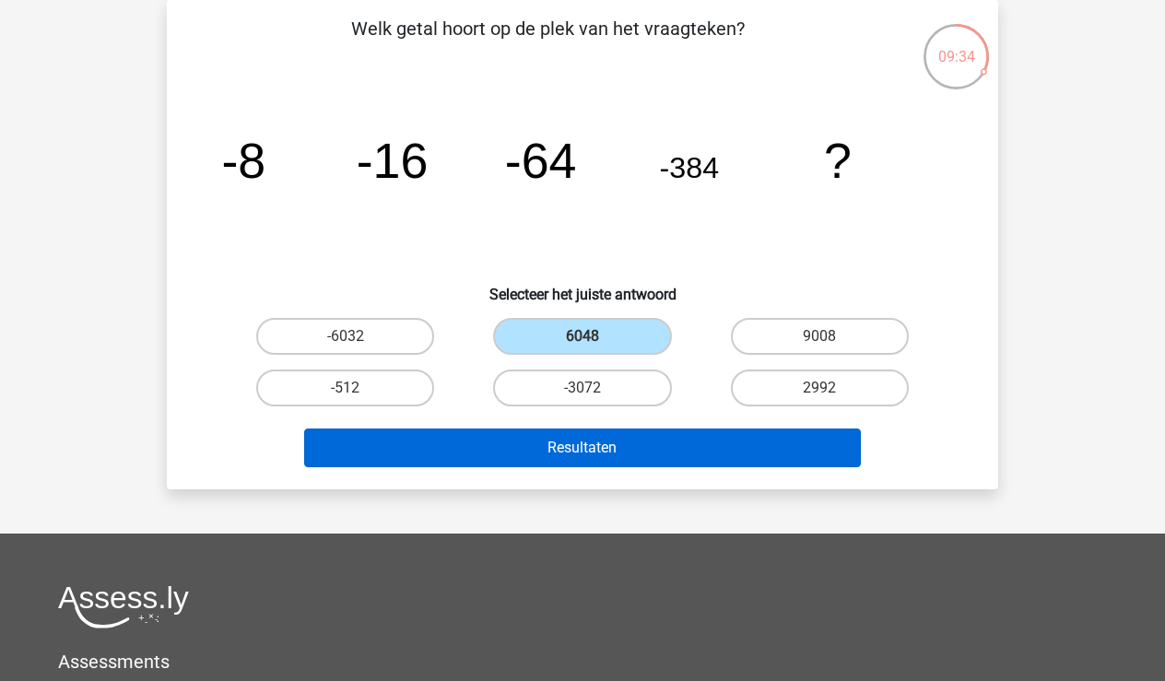
click at [606, 458] on button "Resultaten" at bounding box center [583, 448] width 558 height 39
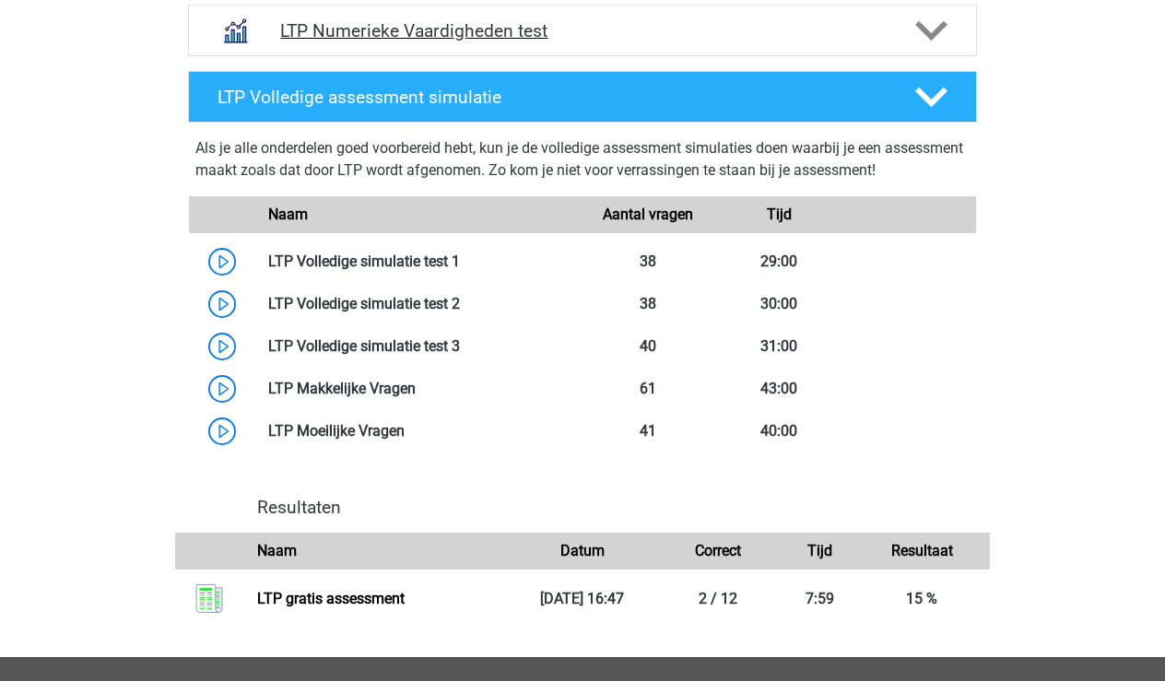
scroll to position [986, 0]
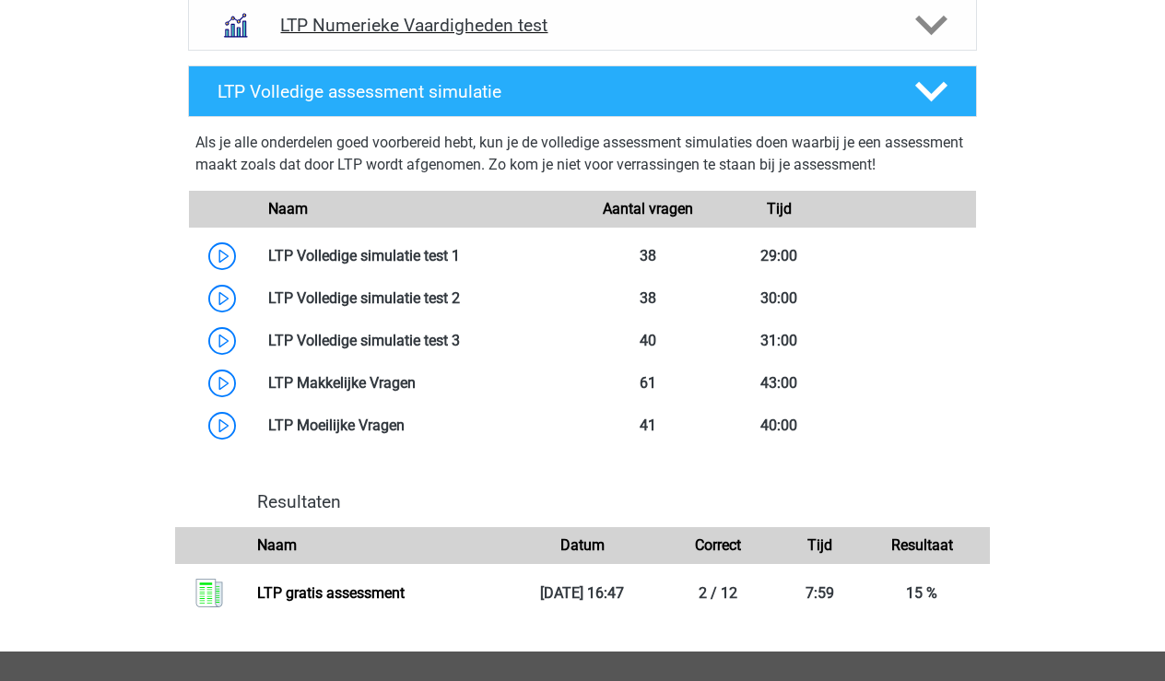
click at [718, 4] on div "LTP Numerieke Vaardigheden test" at bounding box center [582, 25] width 789 height 52
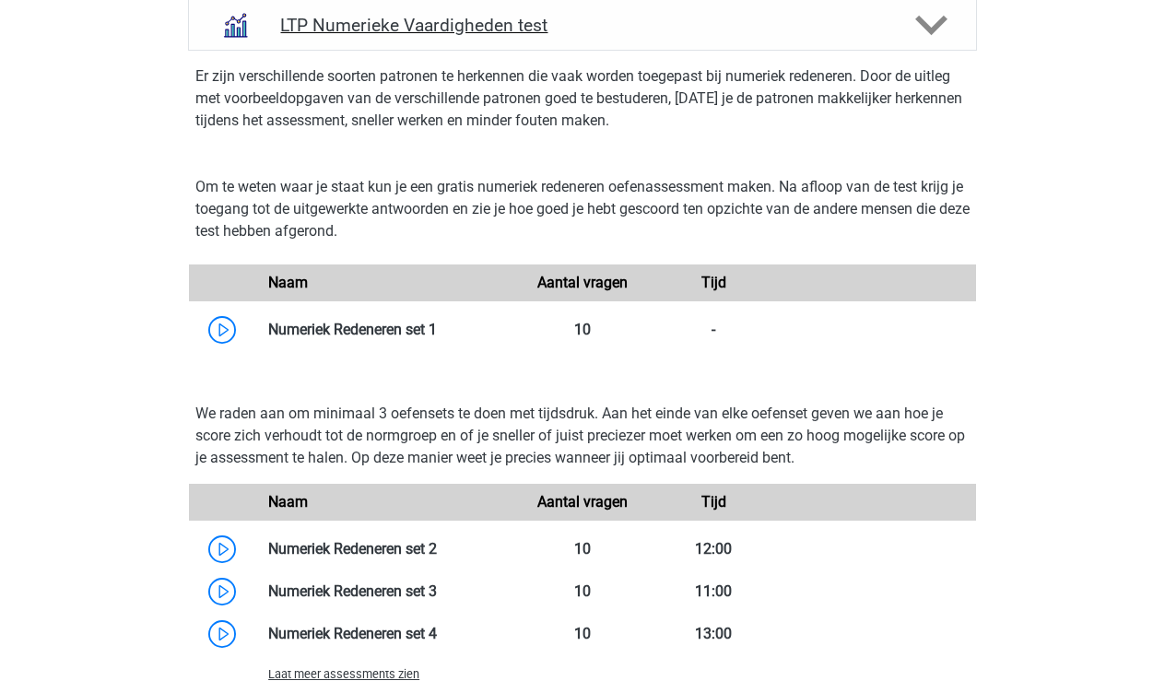
click at [854, 6] on div "LTP Numerieke Vaardigheden test" at bounding box center [582, 25] width 789 height 52
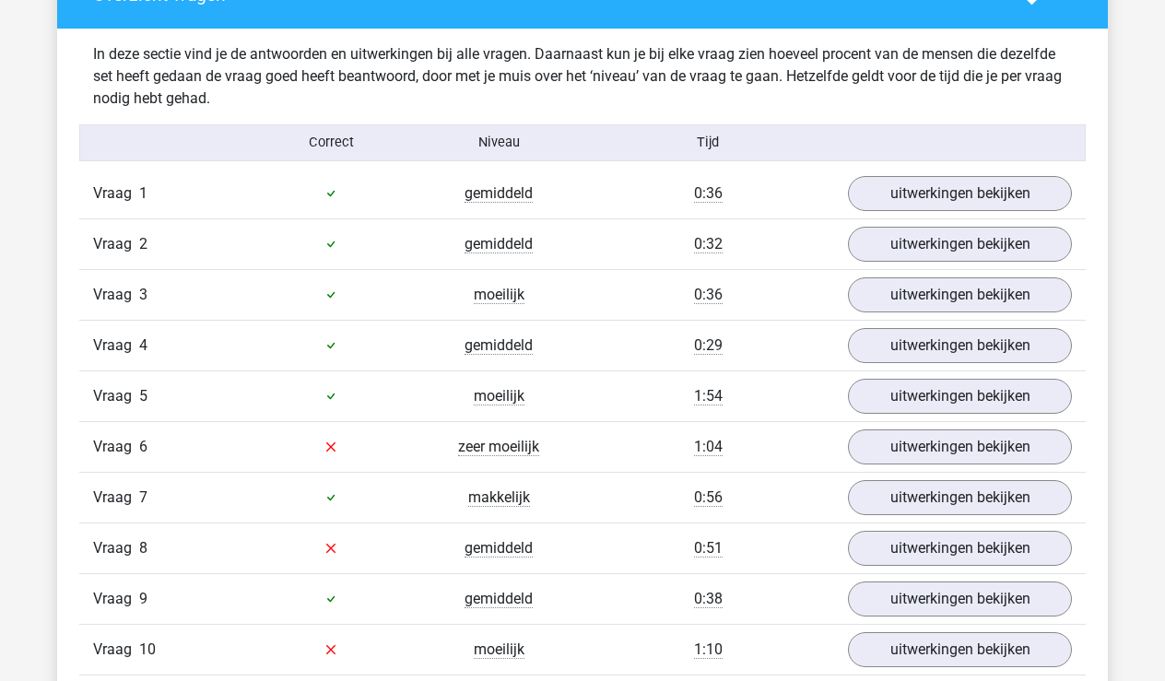
scroll to position [1502, 0]
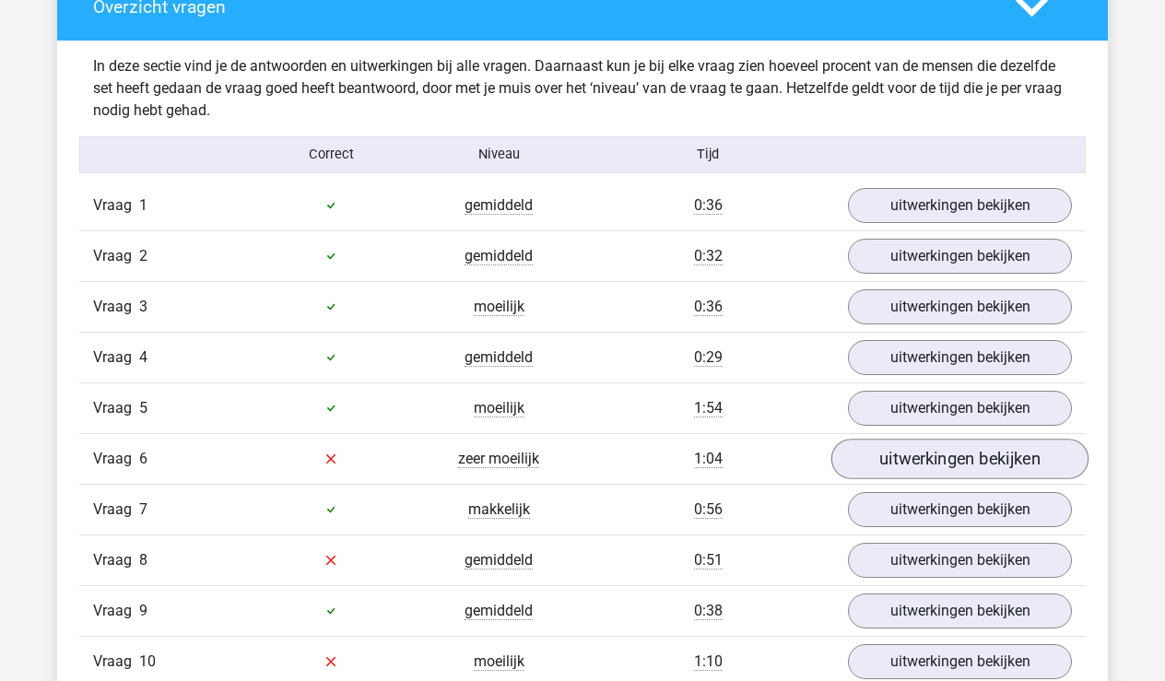
click at [931, 463] on link "uitwerkingen bekijken" at bounding box center [959, 459] width 257 height 41
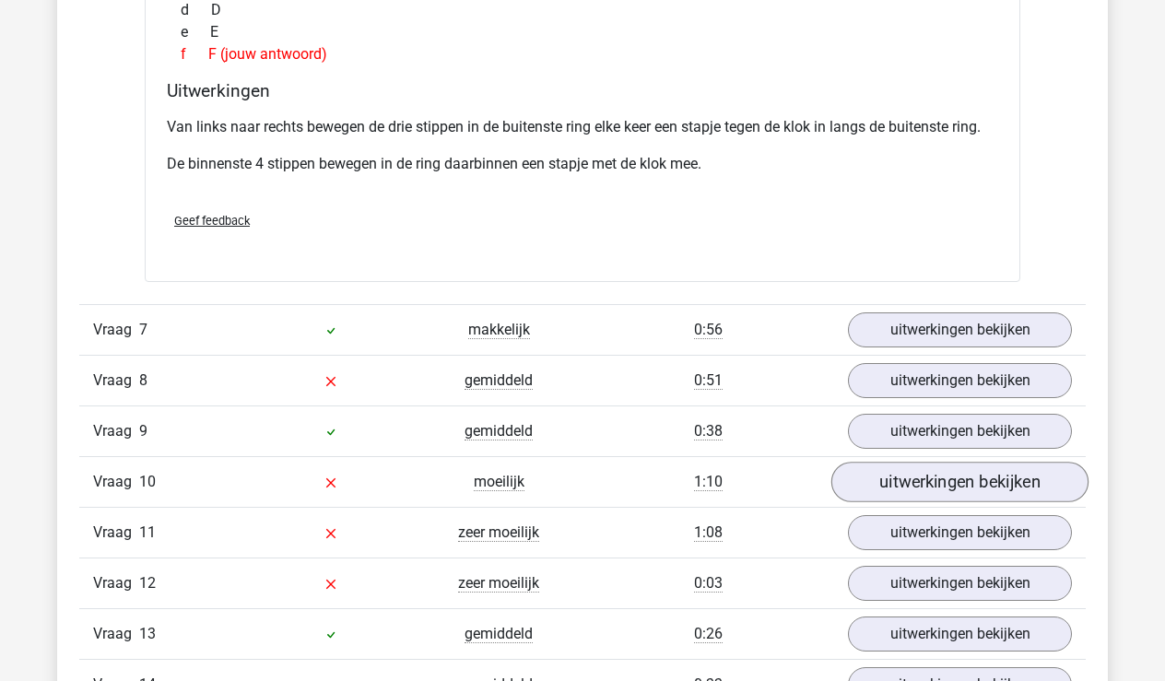
scroll to position [2437, 0]
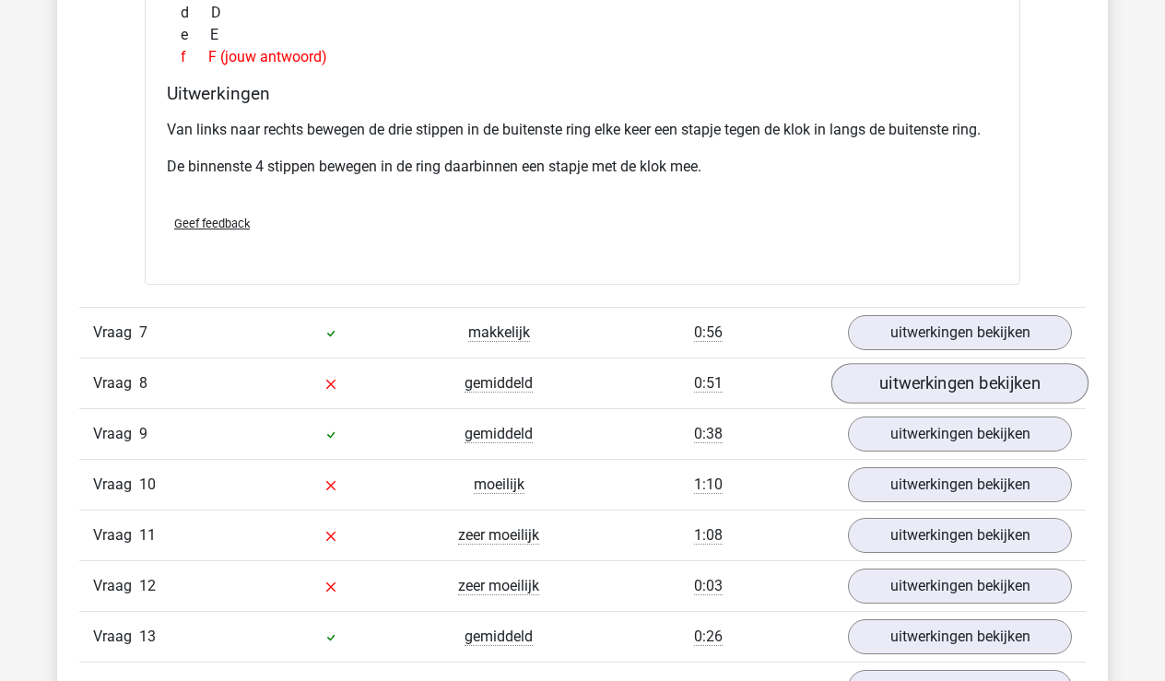
click at [948, 387] on link "uitwerkingen bekijken" at bounding box center [959, 383] width 257 height 41
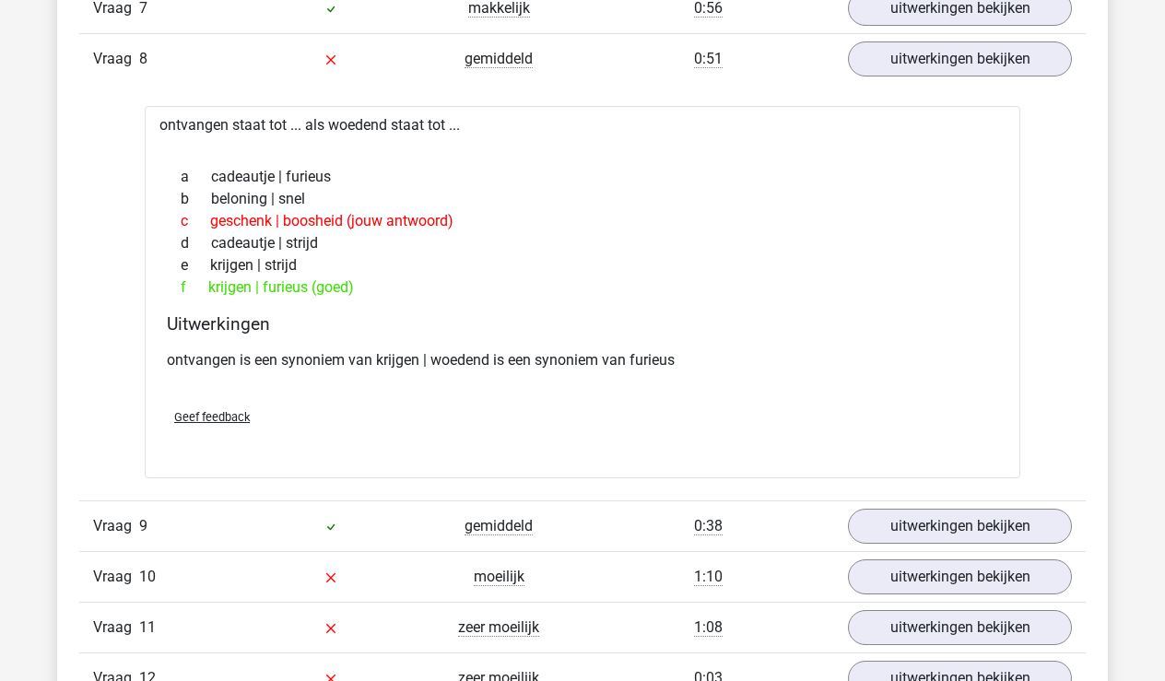
scroll to position [2762, 0]
